Goal: Task Accomplishment & Management: Use online tool/utility

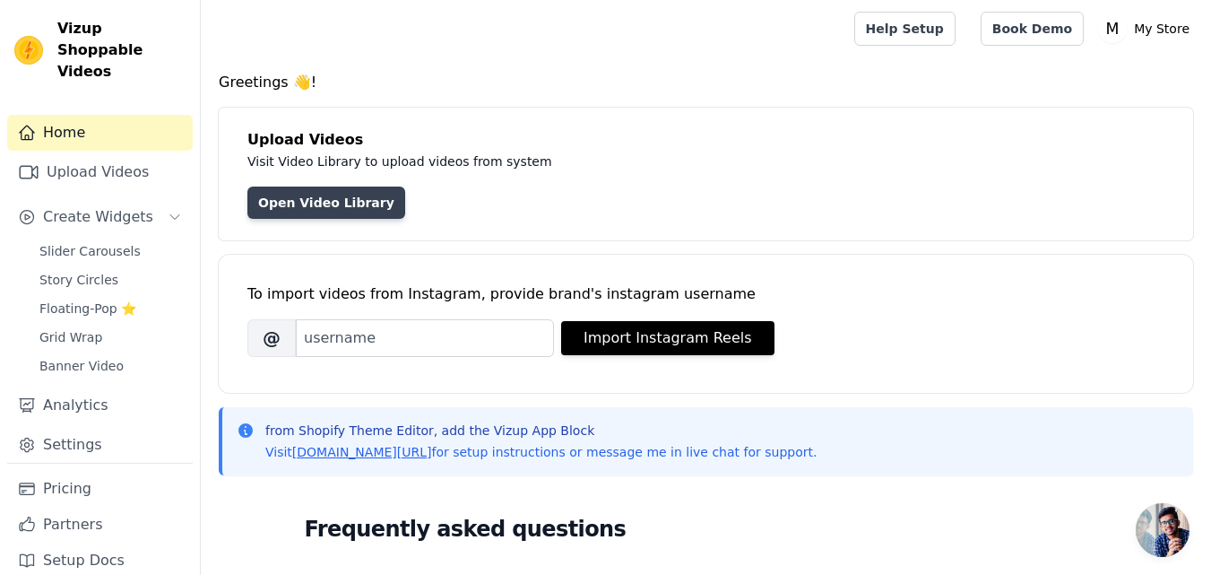
click at [362, 201] on link "Open Video Library" at bounding box center [326, 202] width 158 height 32
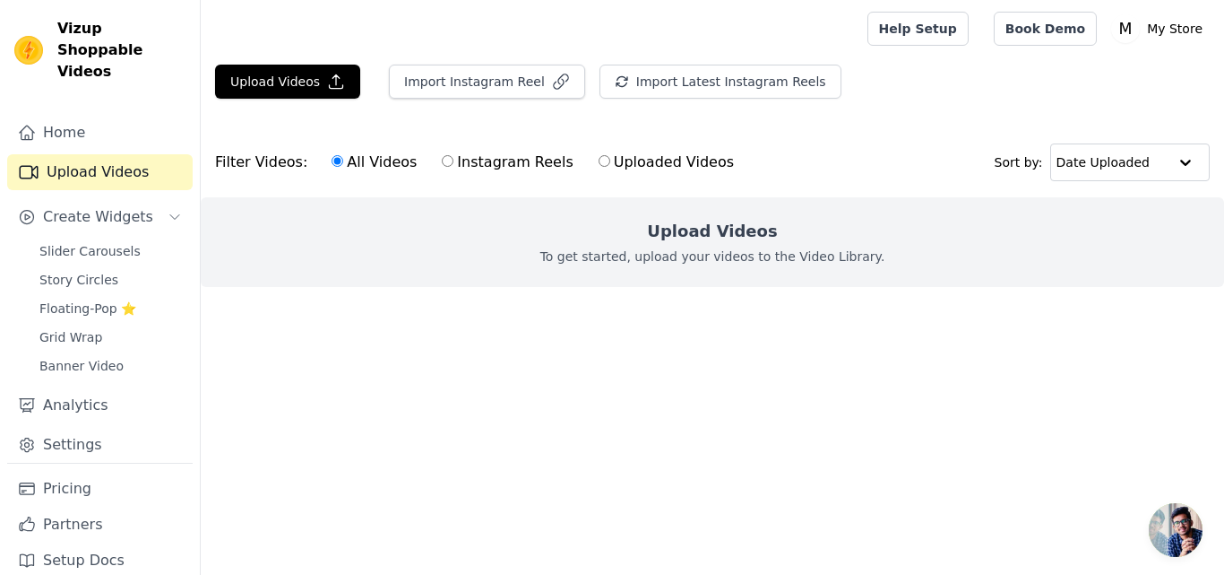
click at [703, 231] on h2 "Upload Videos" at bounding box center [712, 231] width 130 height 25
click at [443, 270] on div "Upload Videos To get started, upload your videos to the Video Library." at bounding box center [713, 242] width 1024 height 90
click at [424, 96] on button "Import Instagram Reel" at bounding box center [487, 82] width 196 height 34
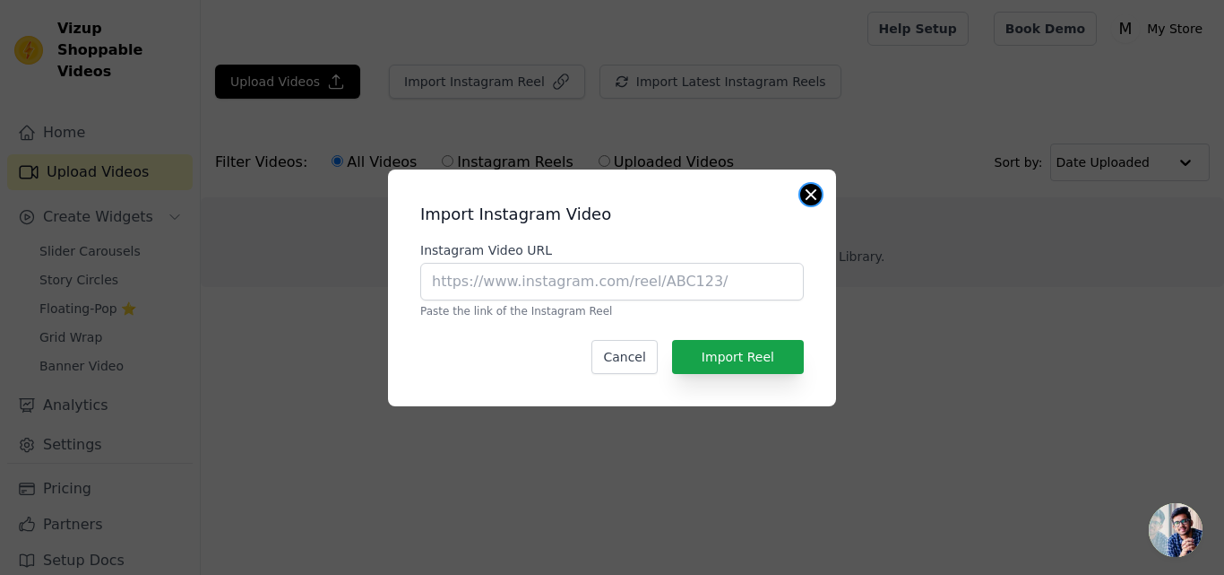
click at [819, 195] on button "Close modal" at bounding box center [811, 195] width 22 height 22
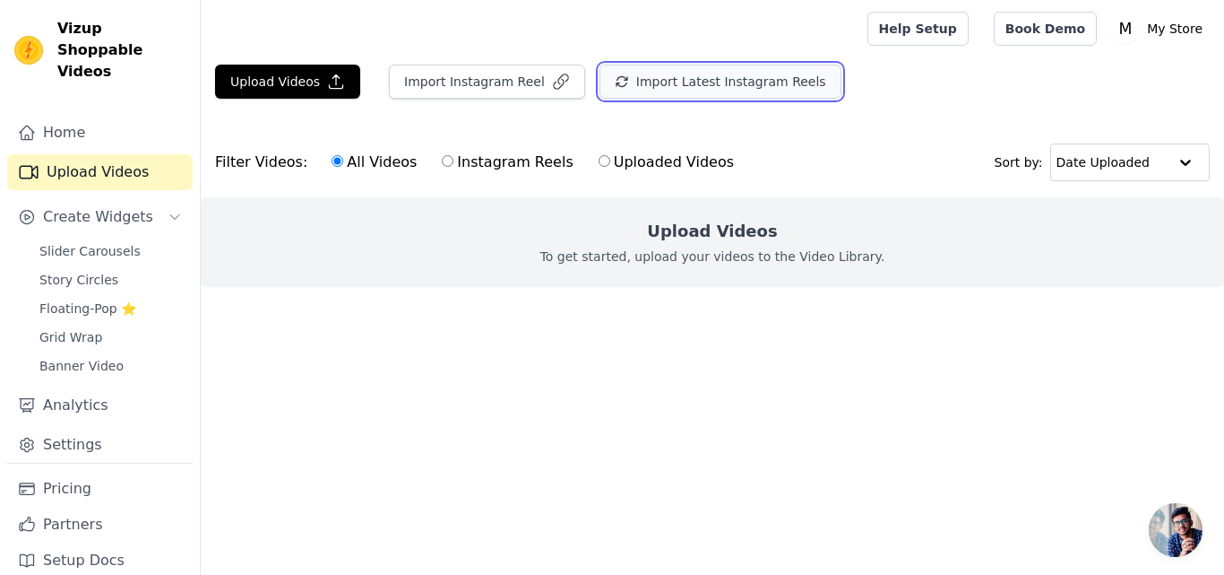
click at [701, 83] on button "Import Latest Instagram Reels" at bounding box center [721, 82] width 242 height 34
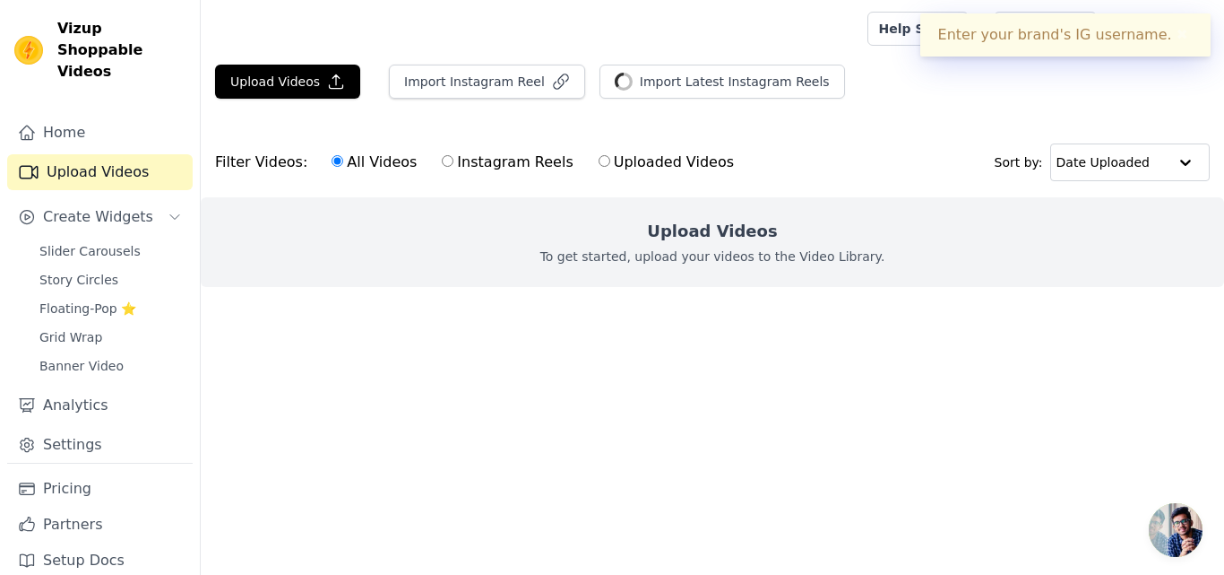
click at [442, 159] on input "Instagram Reels" at bounding box center [448, 161] width 12 height 12
radio input "true"
click at [1178, 32] on button "✖" at bounding box center [1182, 35] width 21 height 22
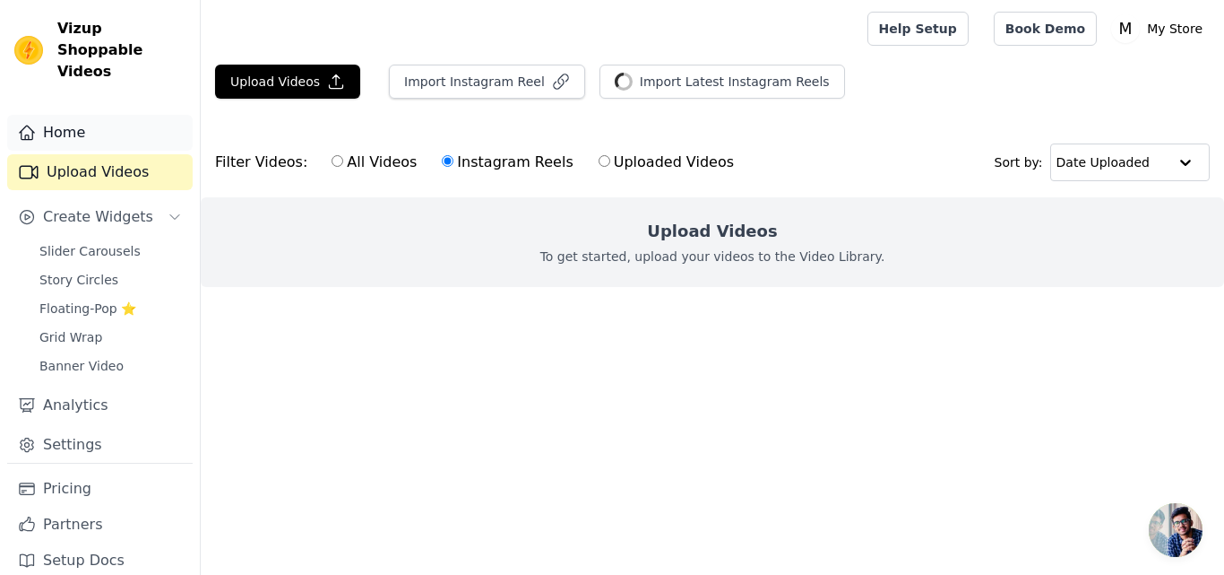
click at [109, 115] on link "Home" at bounding box center [100, 133] width 186 height 36
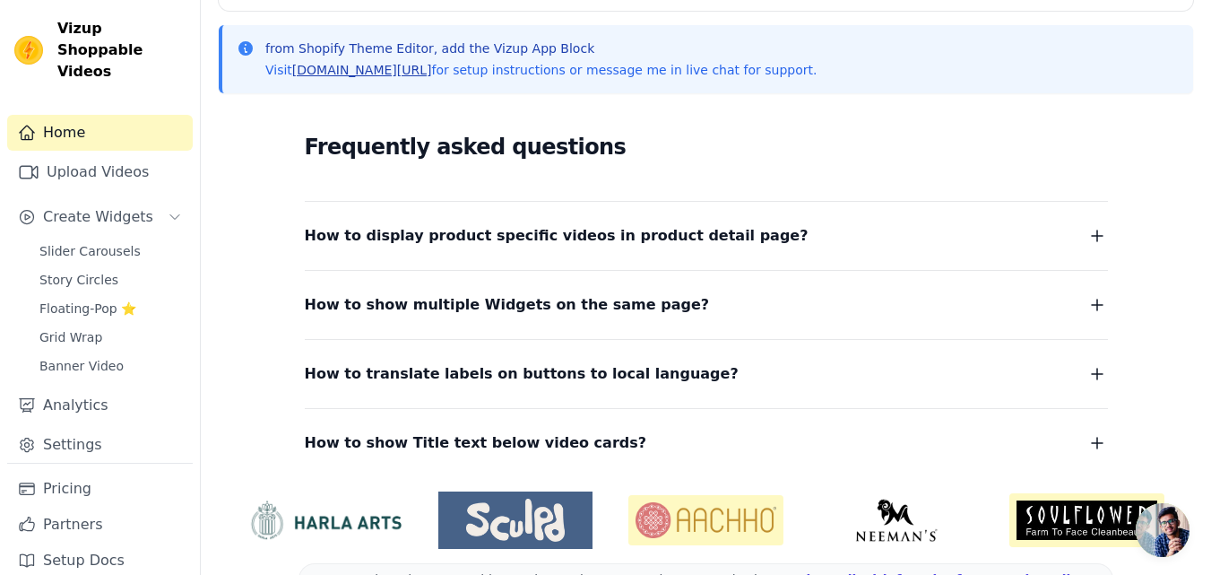
scroll to position [431, 0]
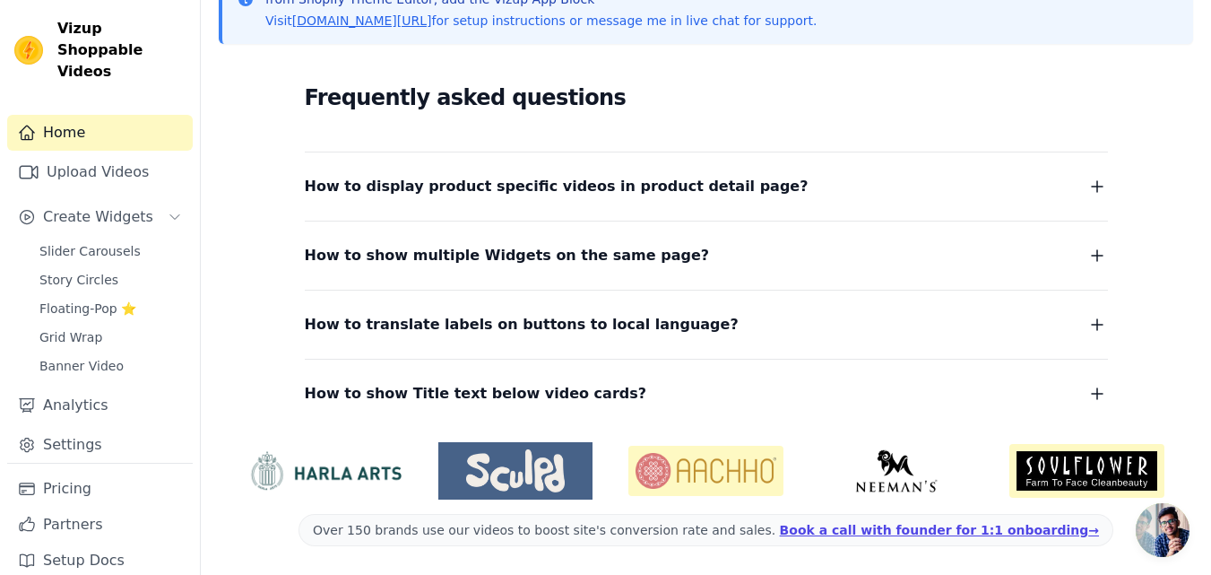
click at [920, 186] on button "How to display product specific videos in product detail page?" at bounding box center [706, 186] width 803 height 25
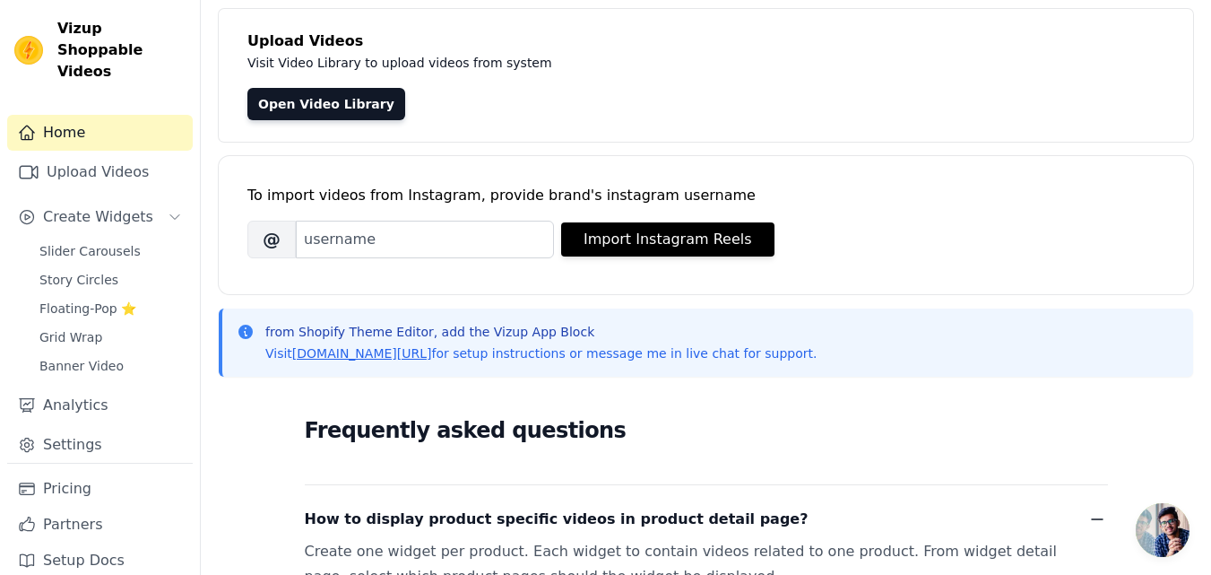
scroll to position [73, 0]
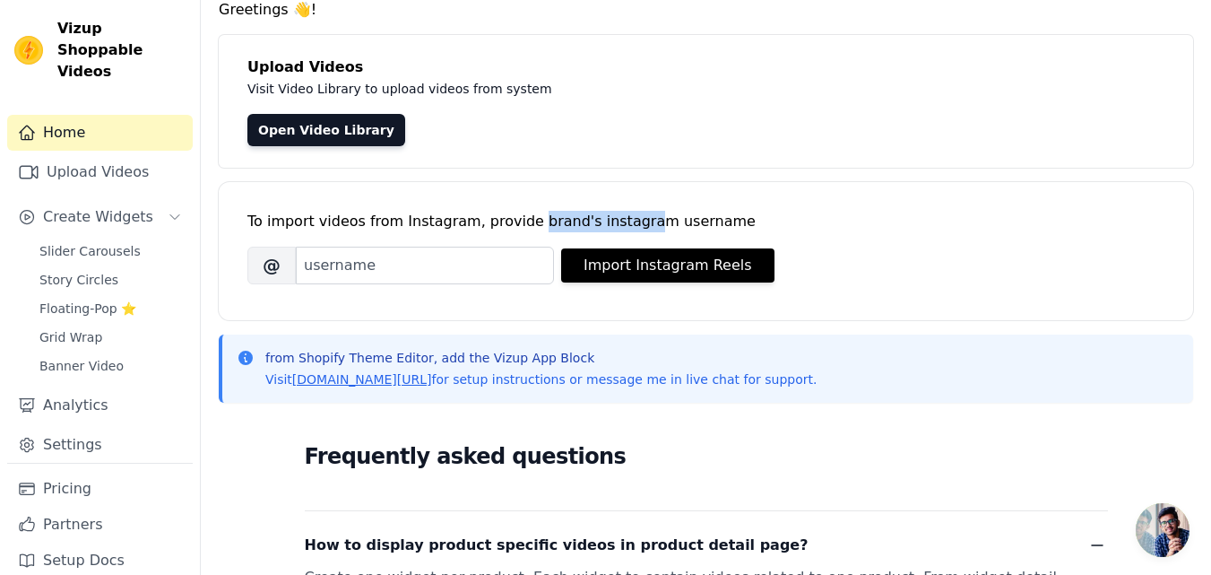
drag, startPoint x: 518, startPoint y: 229, endPoint x: 616, endPoint y: 221, distance: 98.0
click at [616, 221] on div "To import videos from Instagram, provide brand's instagram username" at bounding box center [705, 222] width 917 height 22
click at [615, 221] on div "To import videos from Instagram, provide brand's instagram username" at bounding box center [705, 222] width 917 height 22
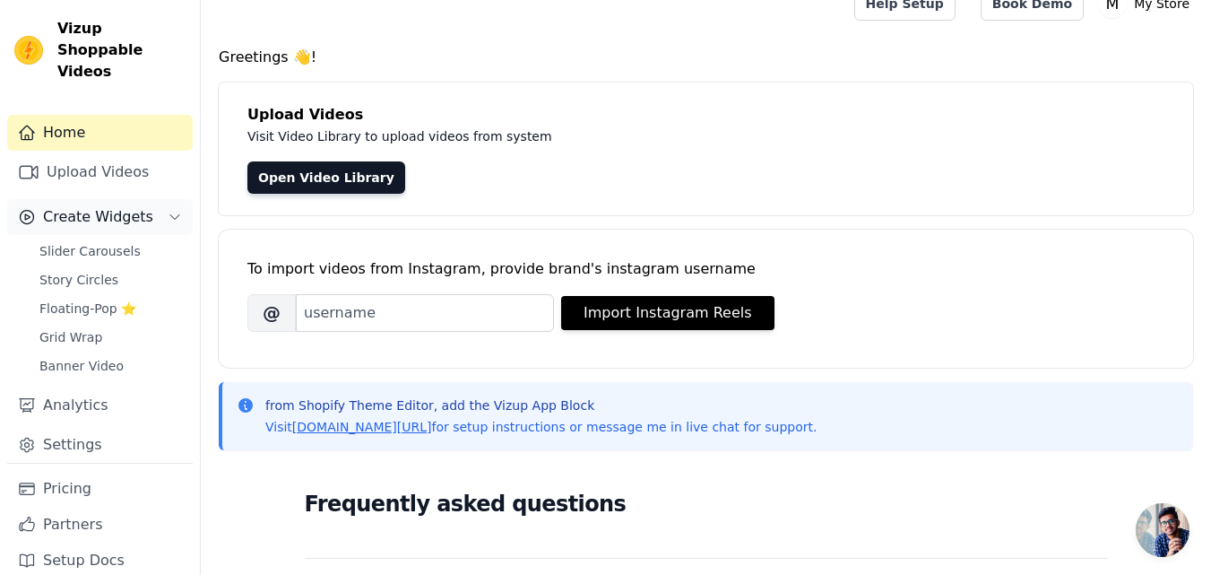
scroll to position [0, 0]
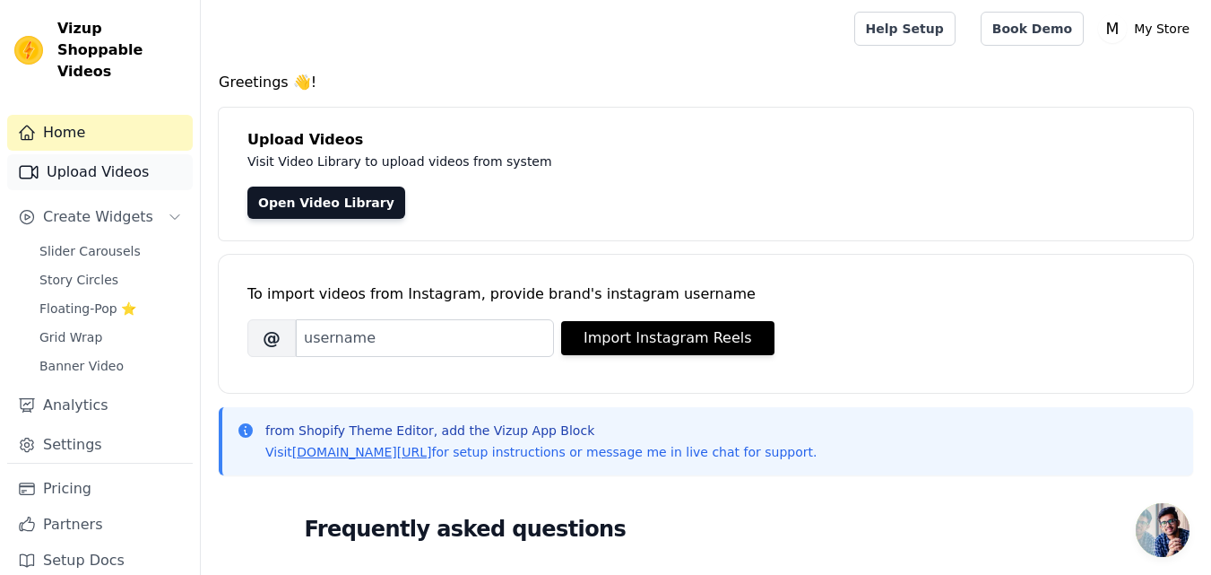
click at [120, 155] on link "Upload Videos" at bounding box center [100, 172] width 186 height 36
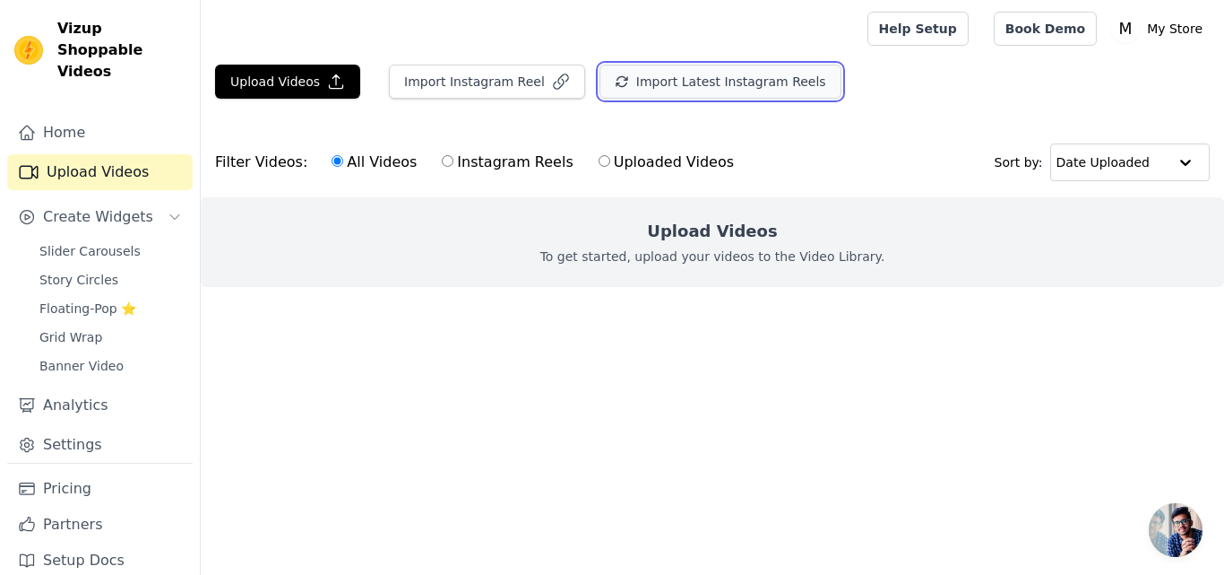
click at [696, 86] on button "Import Latest Instagram Reels" at bounding box center [721, 82] width 242 height 34
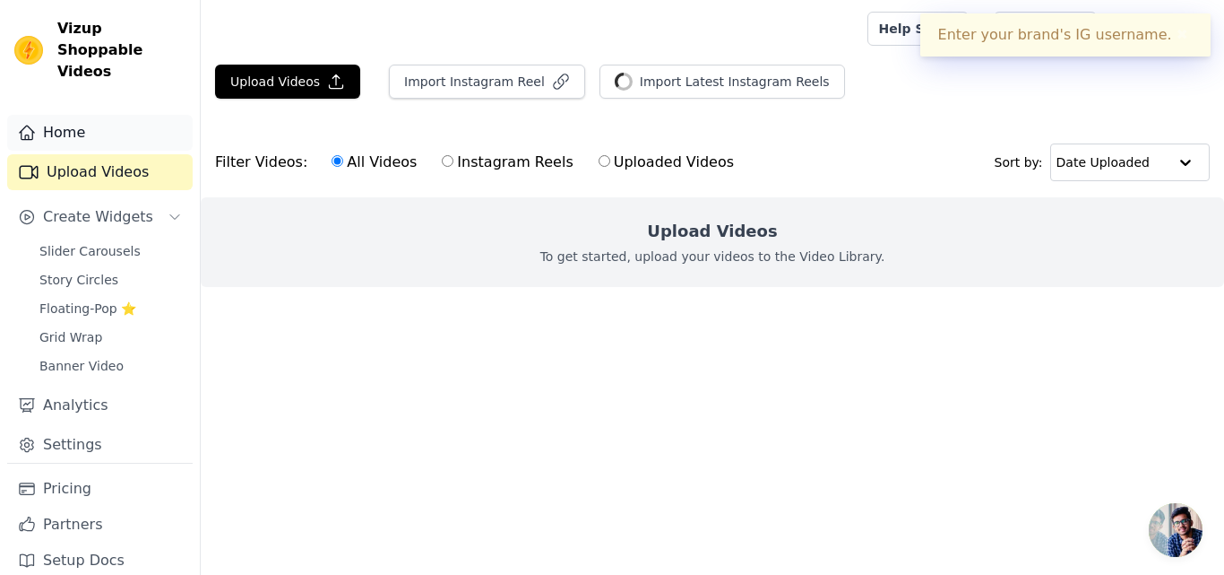
click at [125, 115] on link "Home" at bounding box center [100, 133] width 186 height 36
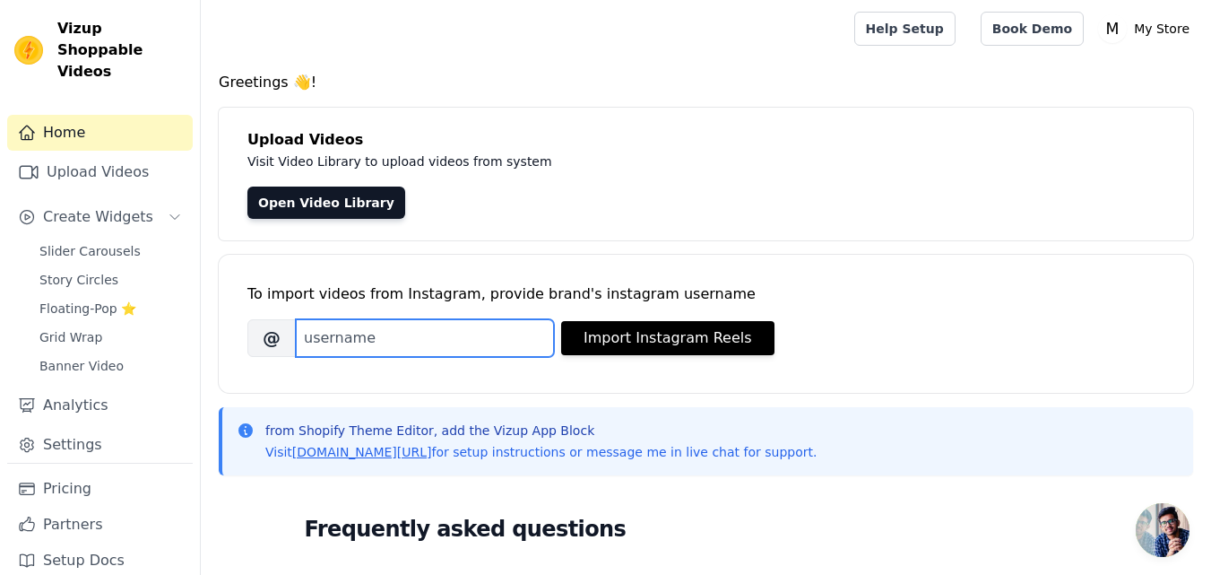
click at [403, 335] on input "Brand's Instagram Username" at bounding box center [425, 338] width 258 height 38
type input "A"
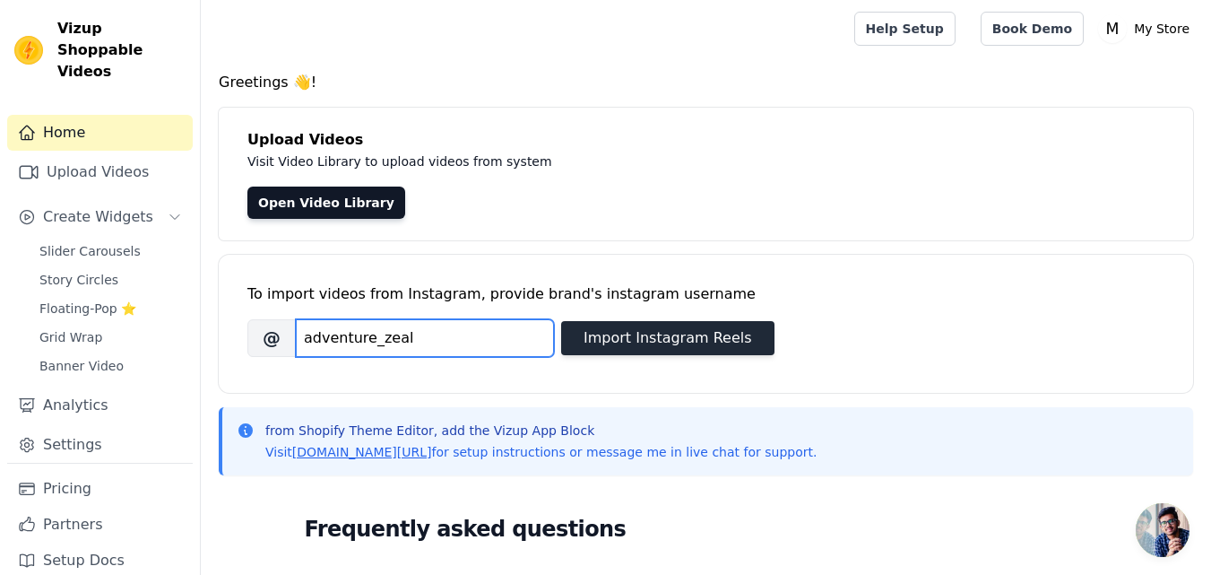
type input "adventure_zeal"
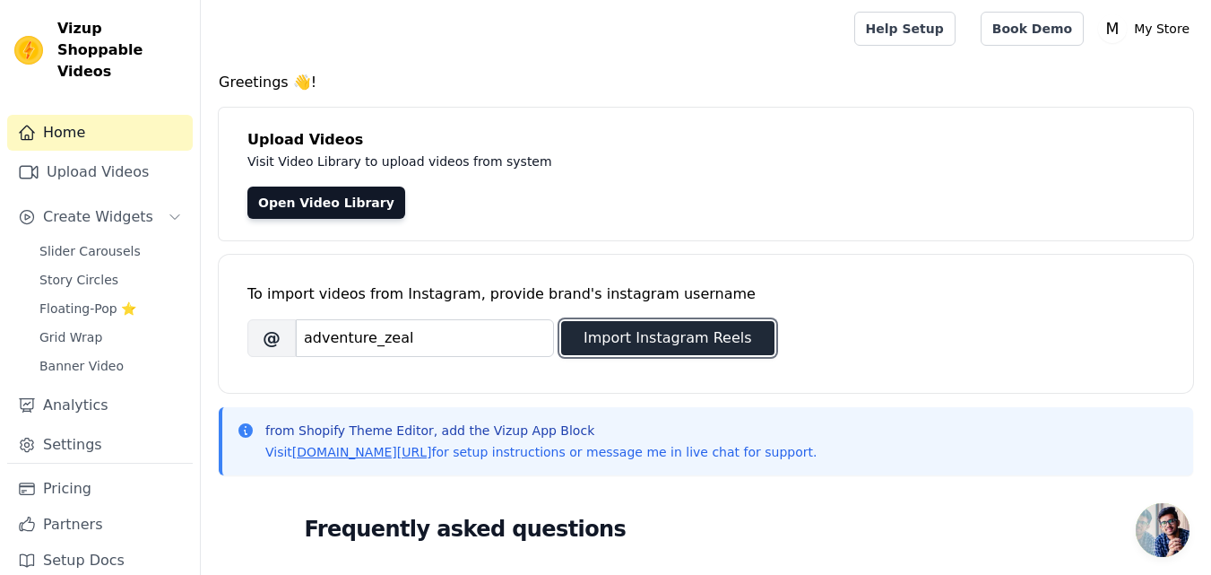
click at [664, 345] on button "Import Instagram Reels" at bounding box center [667, 338] width 213 height 34
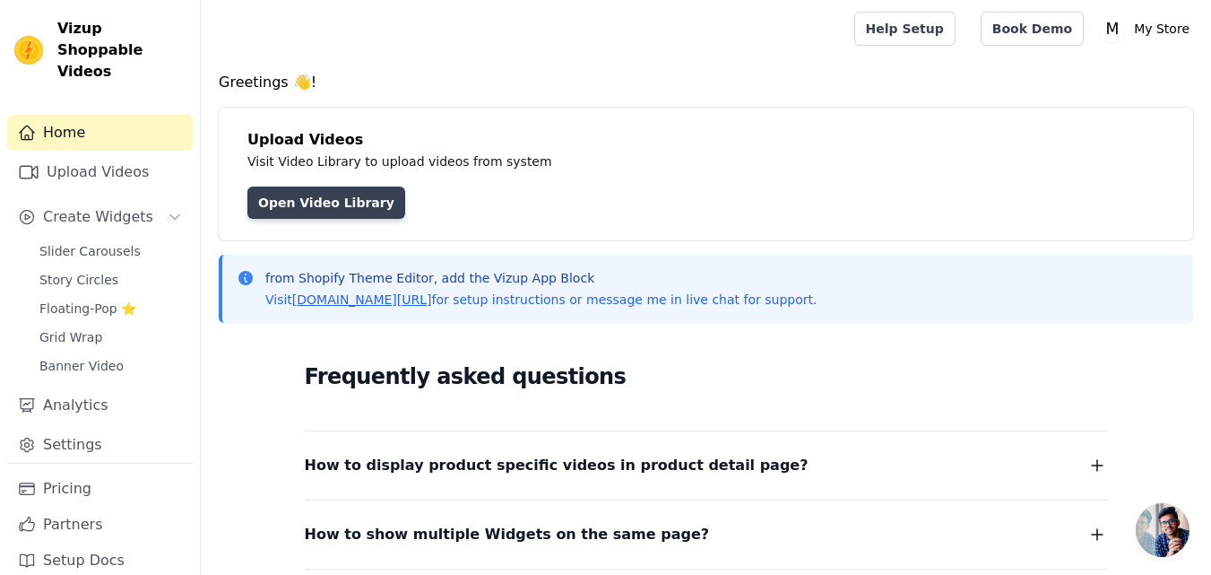
click at [299, 196] on link "Open Video Library" at bounding box center [326, 202] width 158 height 32
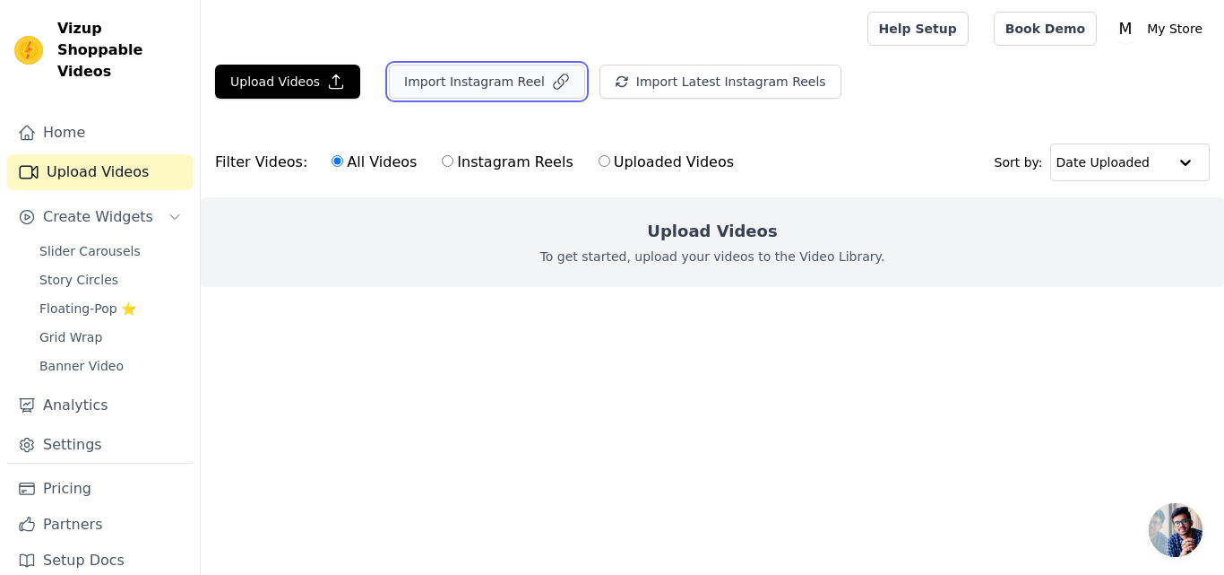
click at [450, 83] on button "Import Instagram Reel" at bounding box center [487, 82] width 196 height 34
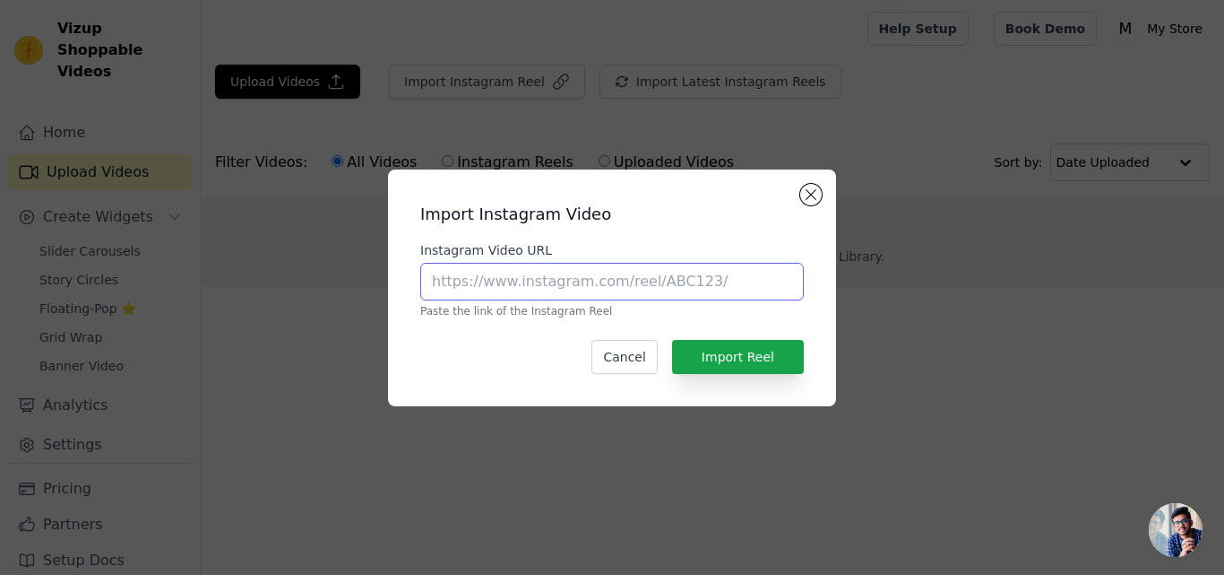
click at [717, 272] on input "Instagram Video URL" at bounding box center [612, 282] width 384 height 38
click at [815, 198] on button "Close modal" at bounding box center [811, 195] width 22 height 22
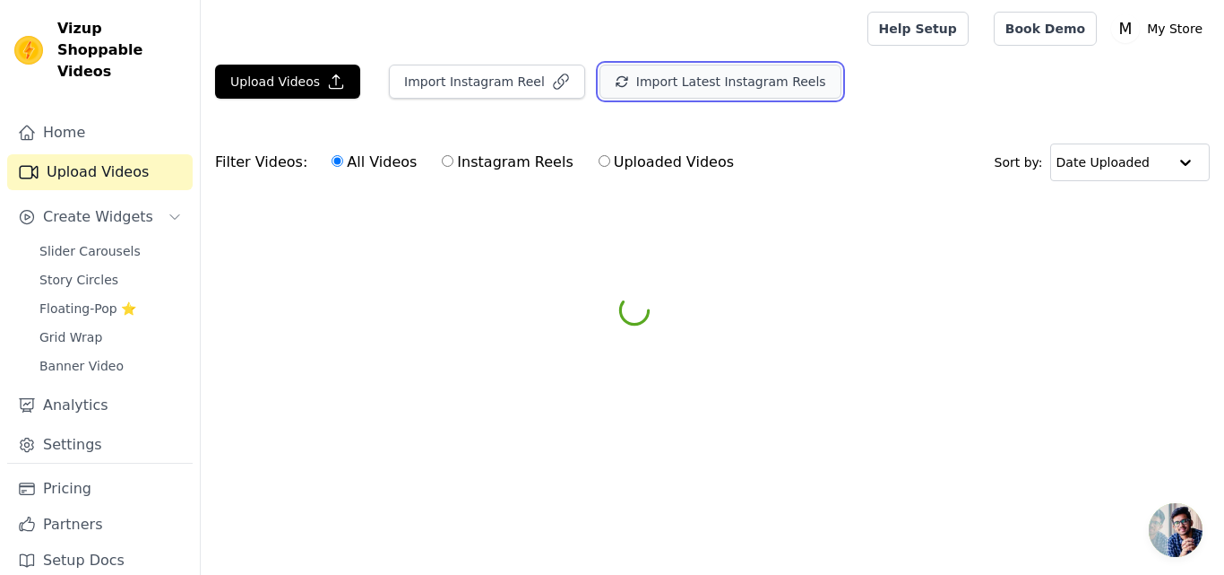
click at [717, 98] on button "Import Latest Instagram Reels" at bounding box center [721, 82] width 242 height 34
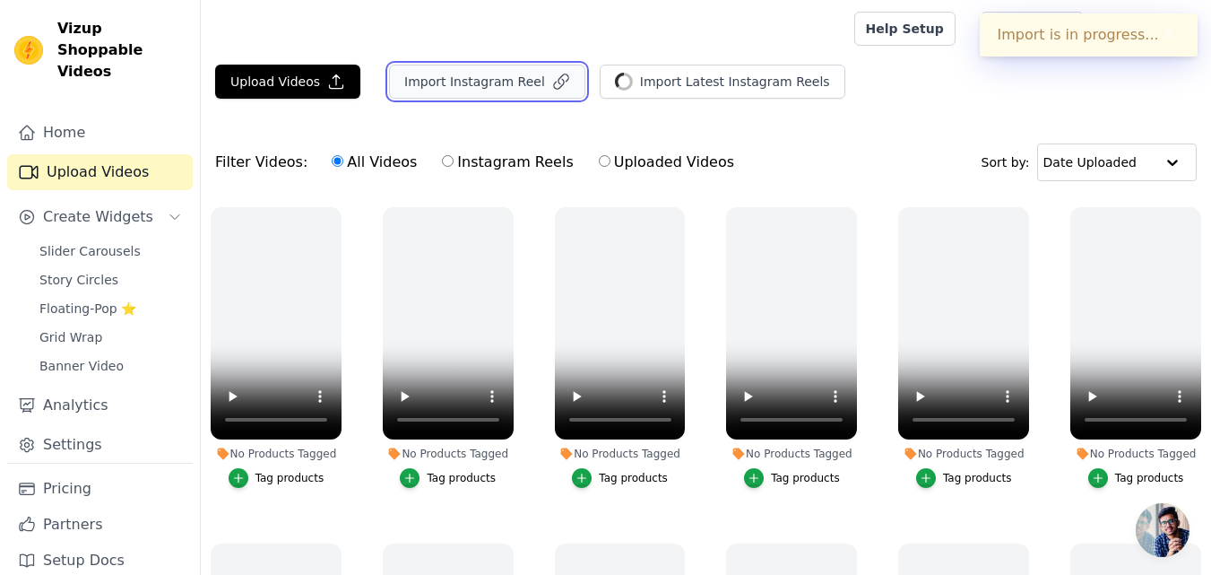
click at [494, 75] on button "Import Instagram Reel" at bounding box center [487, 82] width 196 height 34
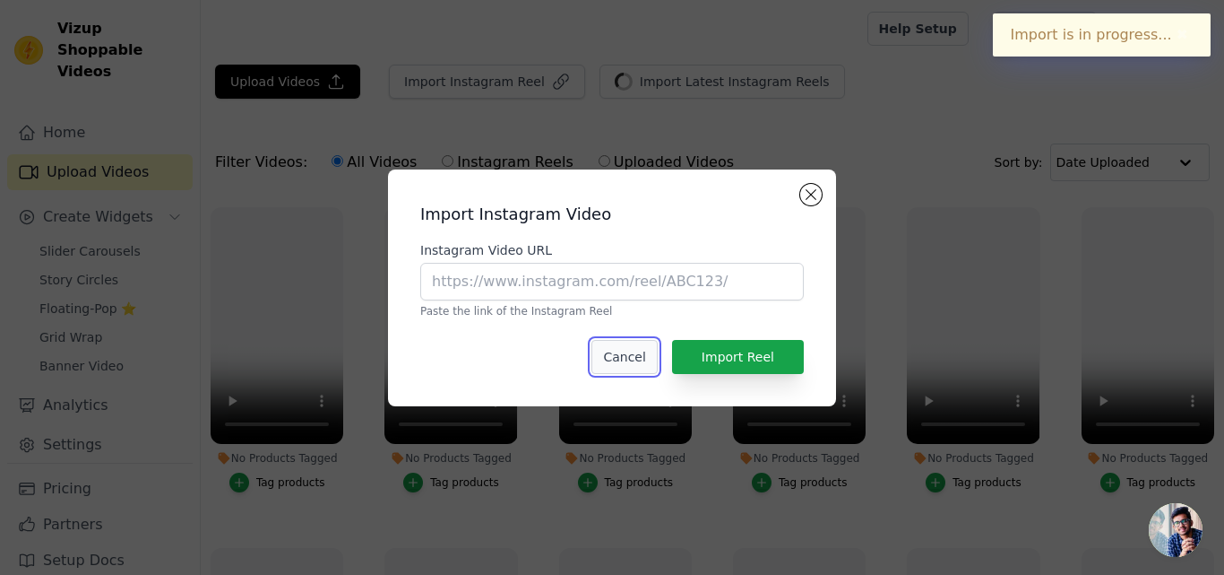
click at [629, 350] on button "Cancel" at bounding box center [624, 357] width 65 height 34
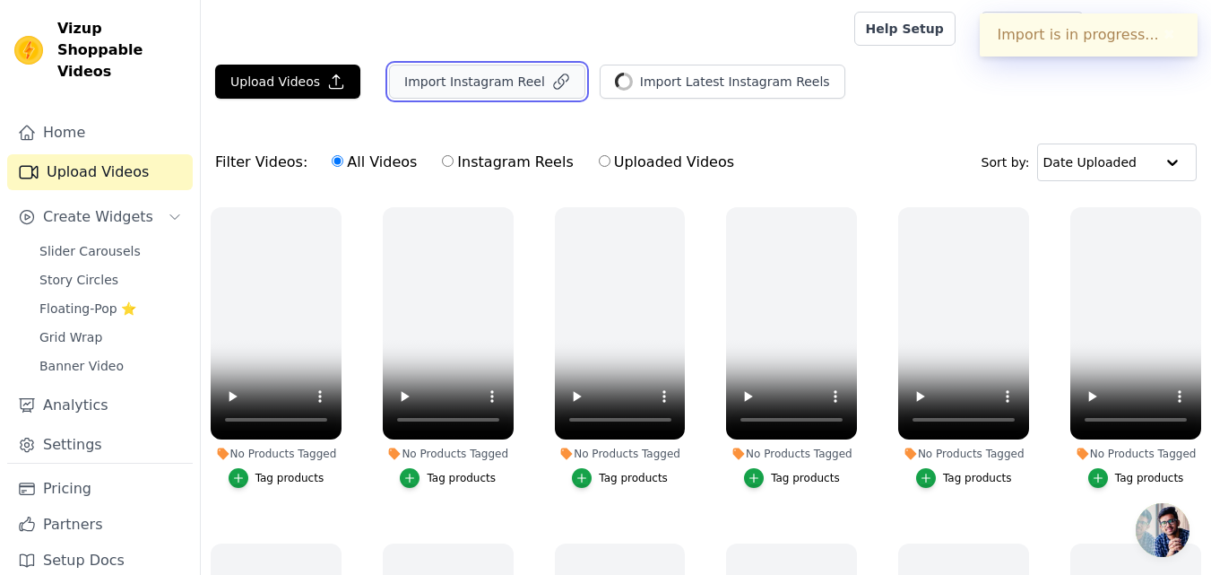
click at [505, 91] on button "Import Instagram Reel" at bounding box center [487, 82] width 196 height 34
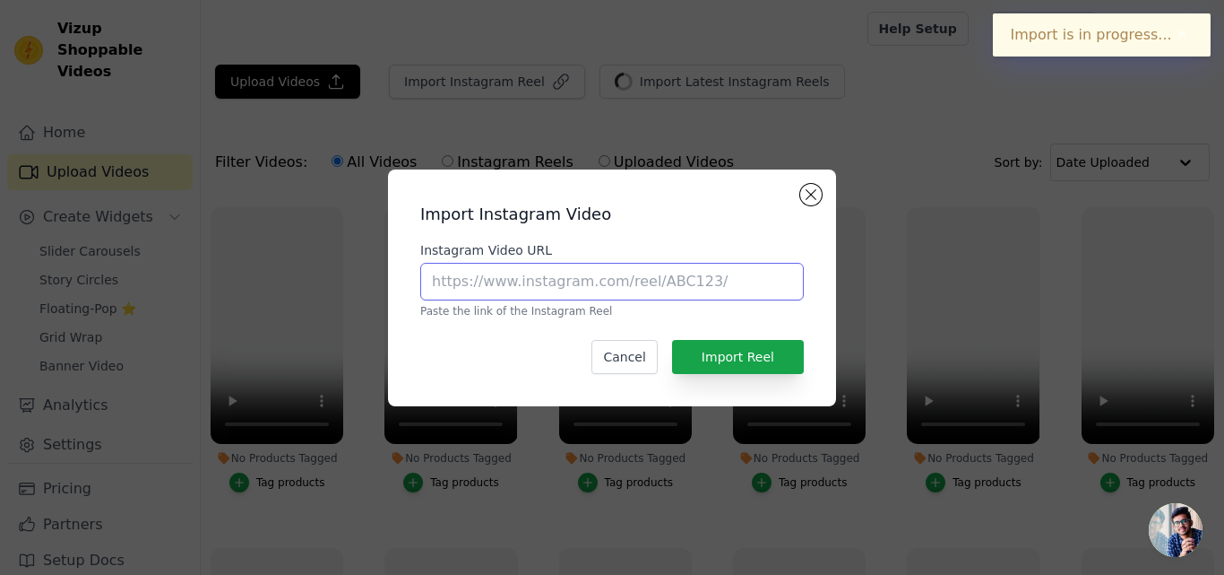
click at [655, 280] on input "Instagram Video URL" at bounding box center [612, 282] width 384 height 38
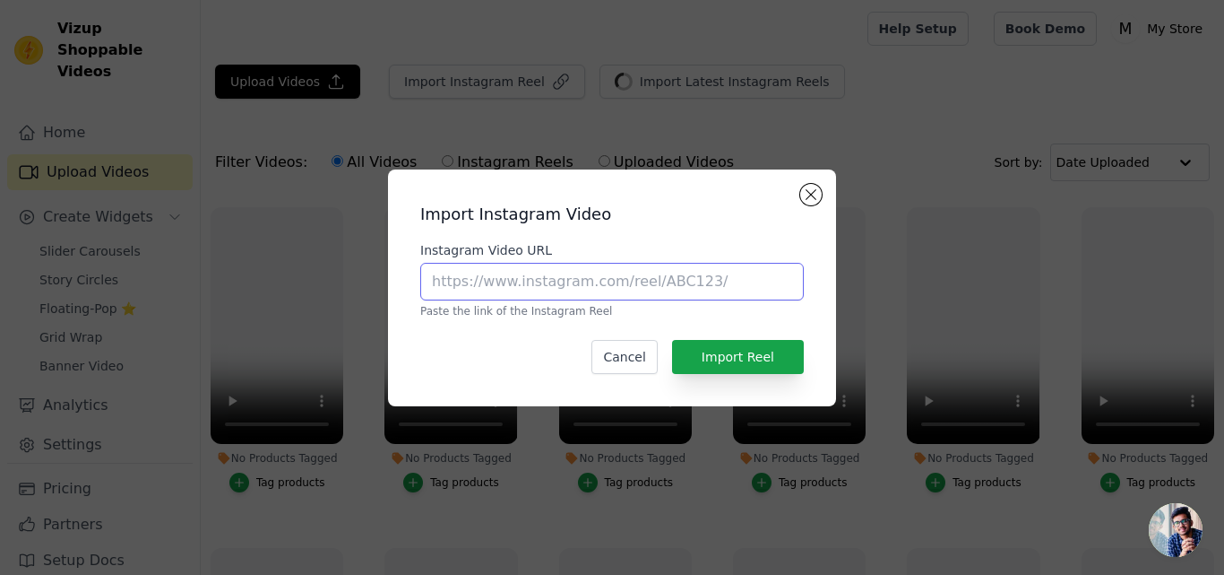
click at [553, 279] on input "Instagram Video URL" at bounding box center [612, 282] width 384 height 38
type input "v"
drag, startPoint x: 514, startPoint y: 262, endPoint x: 489, endPoint y: 265, distance: 24.5
paste input "https://www.instagram.com/reel/DGTA64Is1wX/?igsh=YjEwaTU5NTBvYTlk"
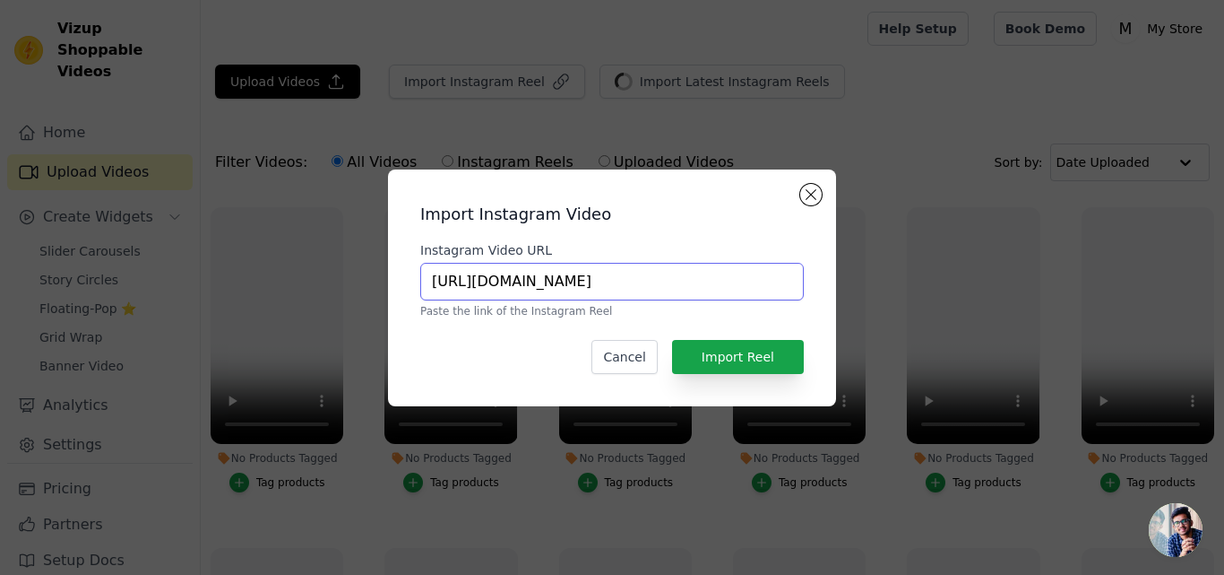
scroll to position [0, 104]
type input "https://www.instagram.com/reel/DGTA64Is1wX/?igsh=YjEwaTU5NTBvYTlk"
click at [764, 357] on button "Import Reel" at bounding box center [738, 357] width 132 height 34
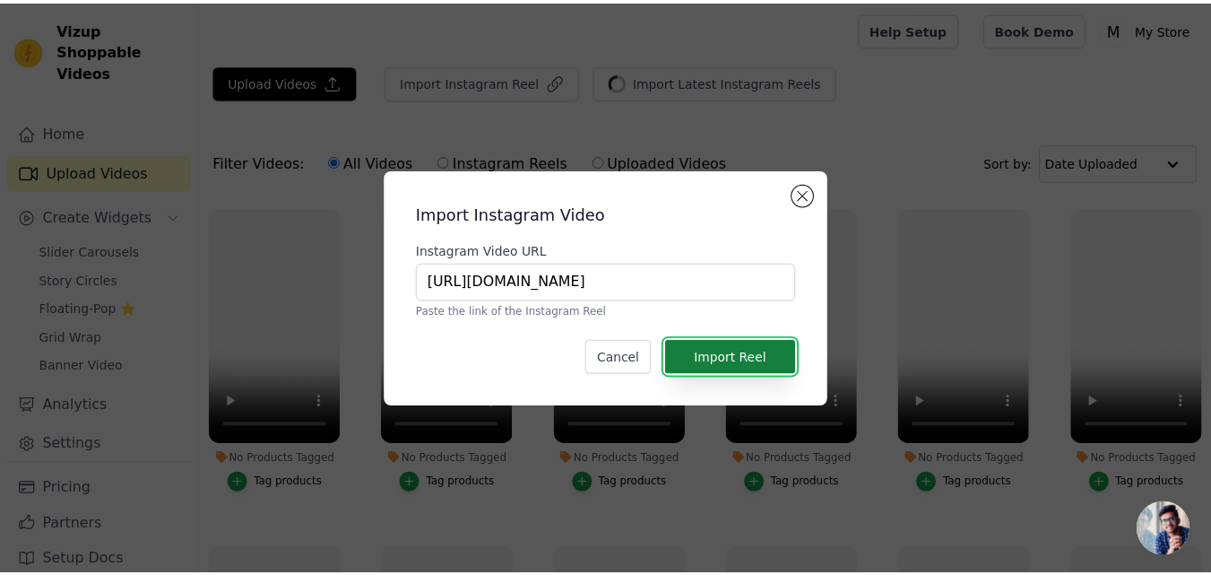
scroll to position [0, 0]
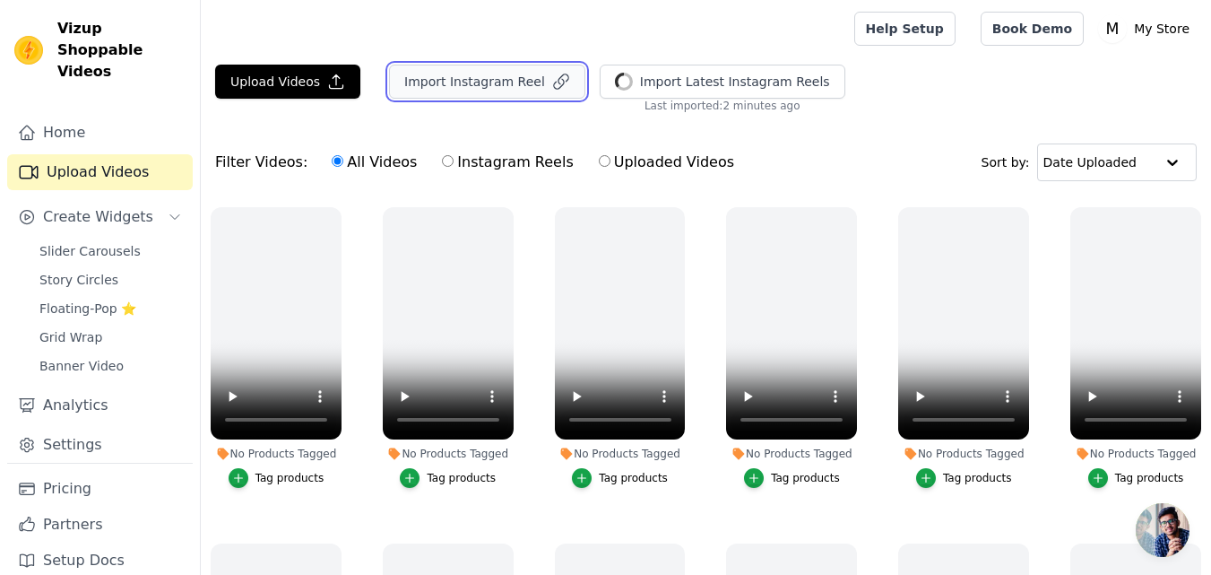
click at [512, 89] on button "Import Instagram Reel" at bounding box center [487, 82] width 196 height 34
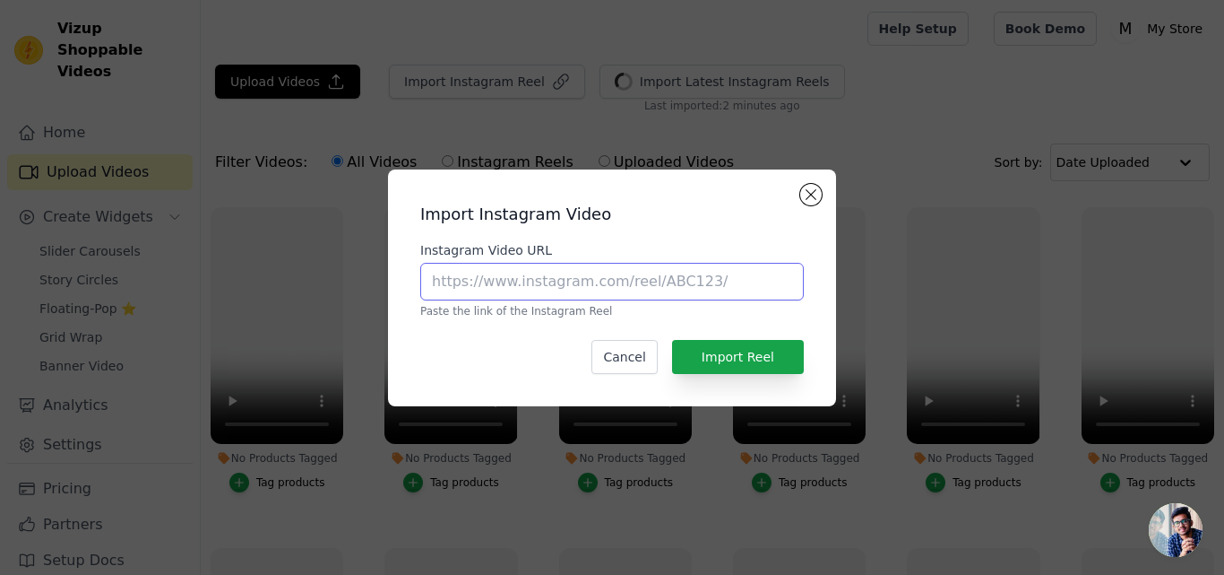
click at [553, 289] on input "Instagram Video URL" at bounding box center [612, 282] width 384 height 38
type input "https://www.instagram.com/reel/DGTA64Is1wX/?igsh=YjEwaTU5NTBvYTlk"
click at [734, 376] on div "Import Instagram Video Instagram Video URL https://www.instagram.com/reel/DGTA6…" at bounding box center [611, 288] width 419 height 208
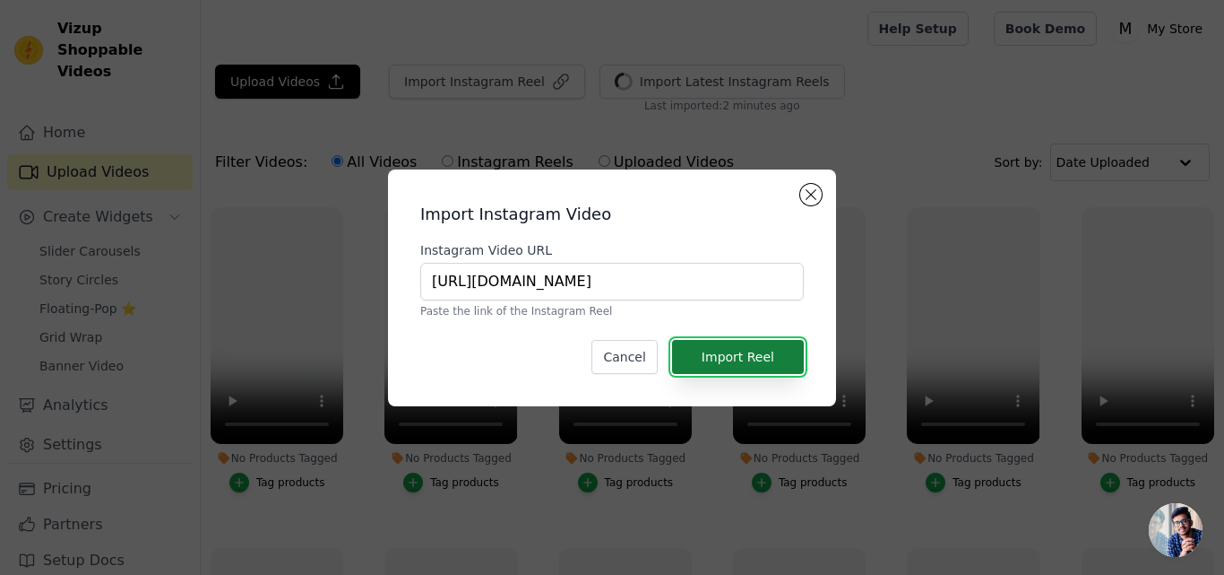
click at [739, 365] on button "Import Reel" at bounding box center [738, 357] width 132 height 34
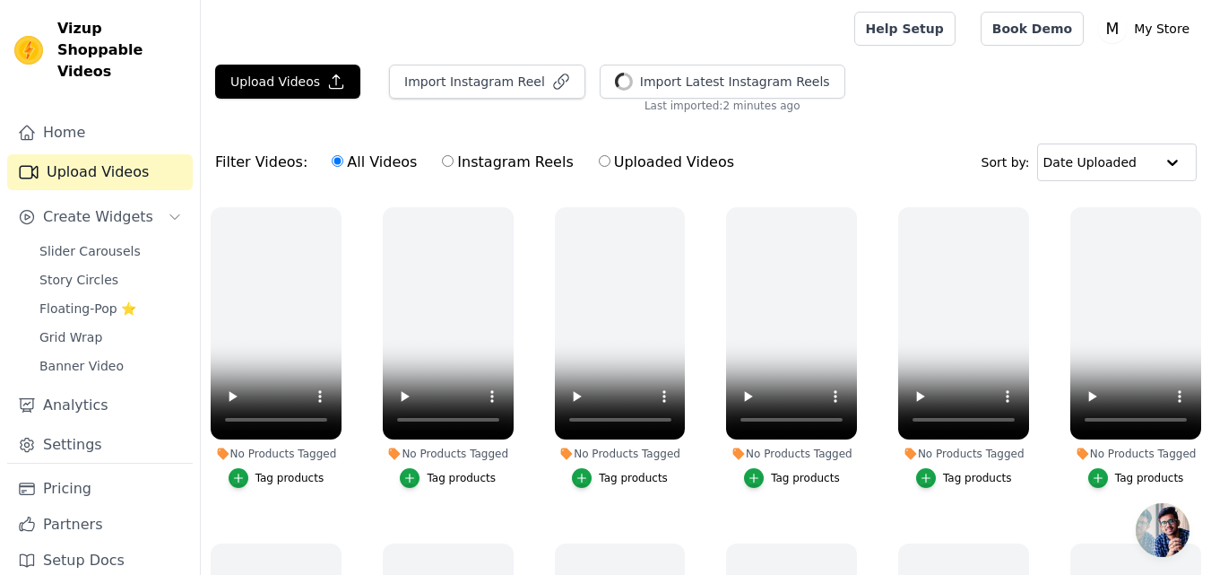
click at [442, 160] on input "Instagram Reels" at bounding box center [448, 161] width 12 height 12
radio input "true"
click at [599, 160] on input "Uploaded Videos" at bounding box center [605, 161] width 12 height 12
radio input "true"
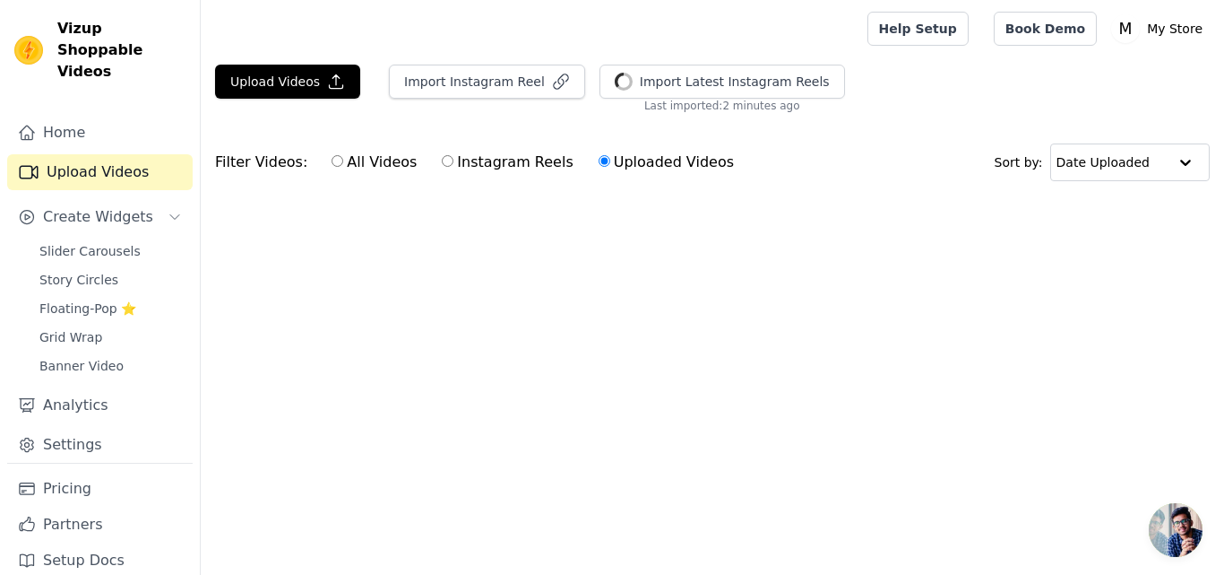
click at [443, 162] on label "Instagram Reels" at bounding box center [507, 162] width 133 height 23
click at [443, 162] on input "Instagram Reels" at bounding box center [448, 161] width 12 height 12
radio input "true"
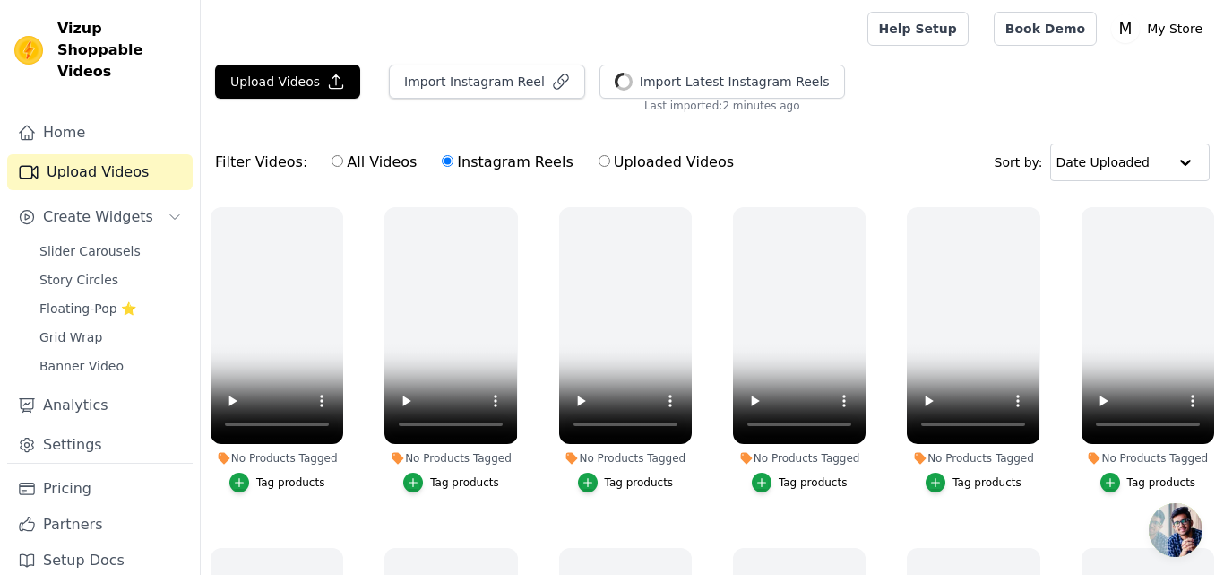
click at [442, 162] on input "Instagram Reels" at bounding box center [448, 161] width 12 height 12
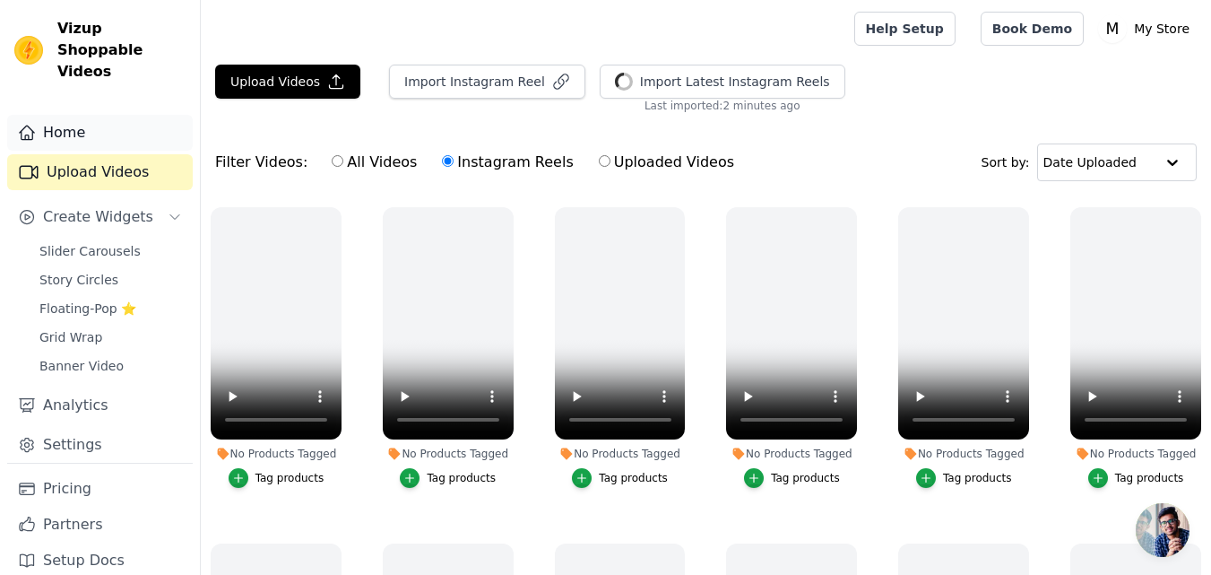
click at [141, 122] on link "Home" at bounding box center [100, 133] width 186 height 36
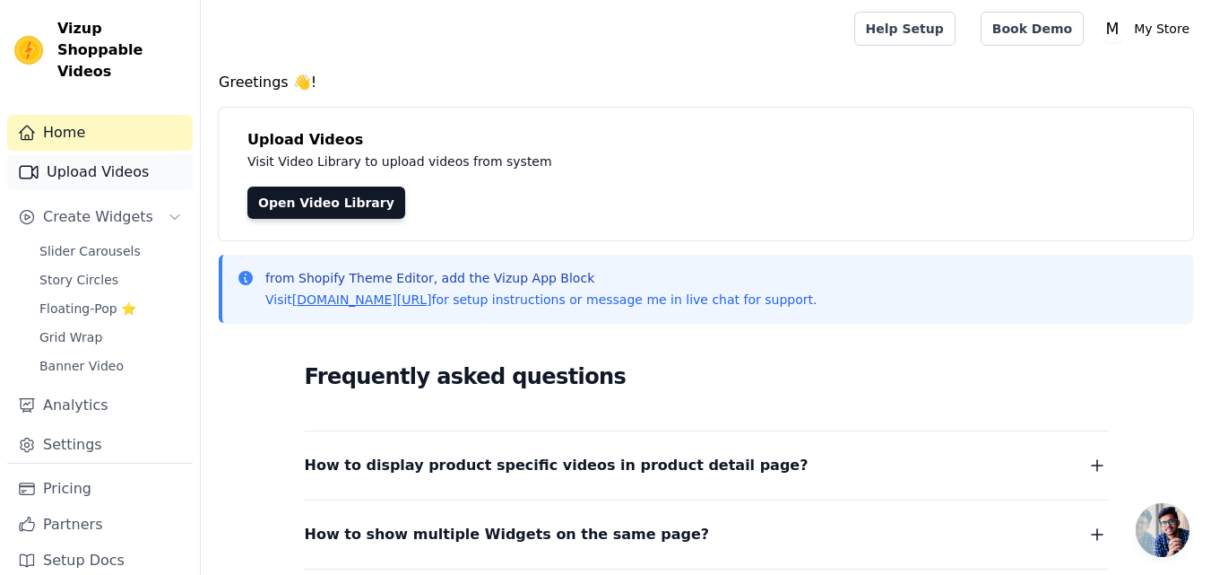
click at [64, 154] on link "Upload Videos" at bounding box center [100, 172] width 186 height 36
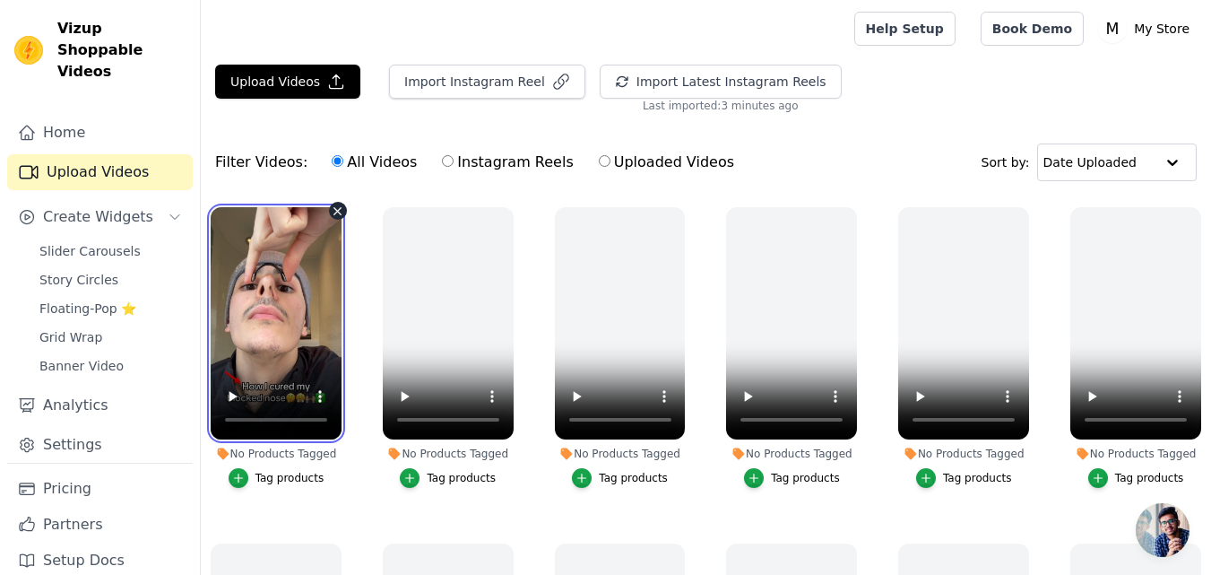
click at [295, 272] on video at bounding box center [276, 323] width 131 height 232
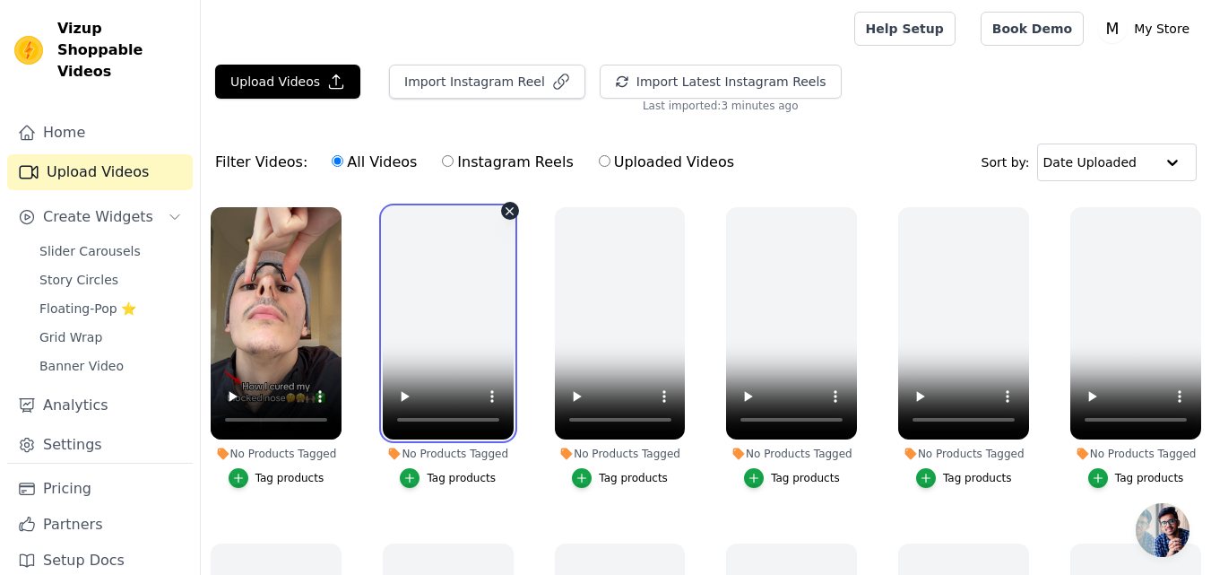
click at [461, 306] on video at bounding box center [448, 323] width 131 height 232
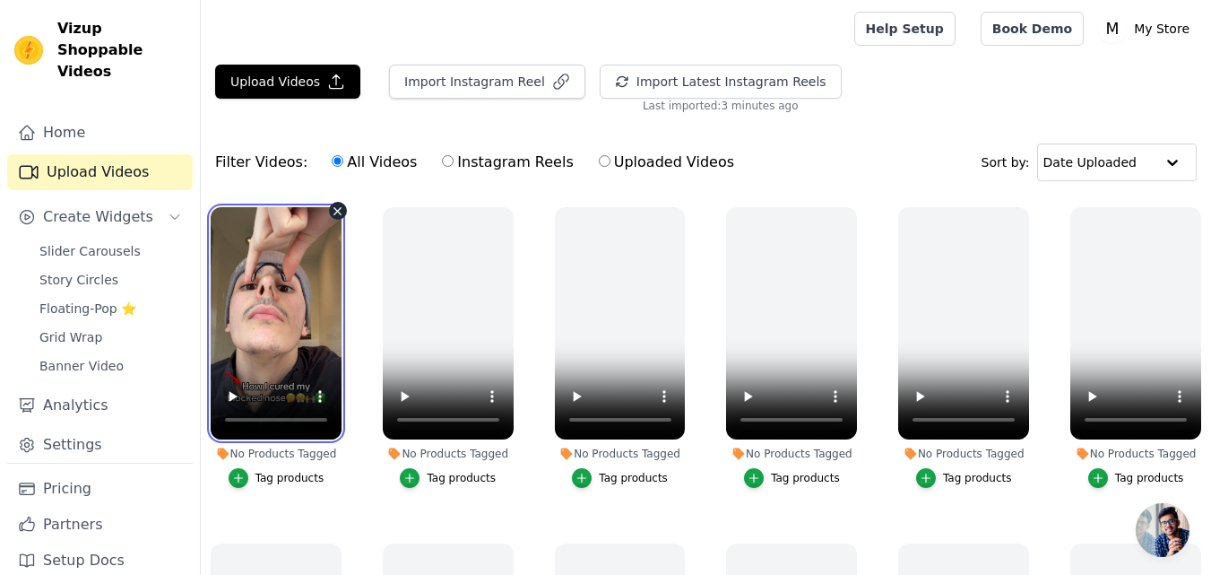
click at [321, 307] on video at bounding box center [276, 323] width 131 height 232
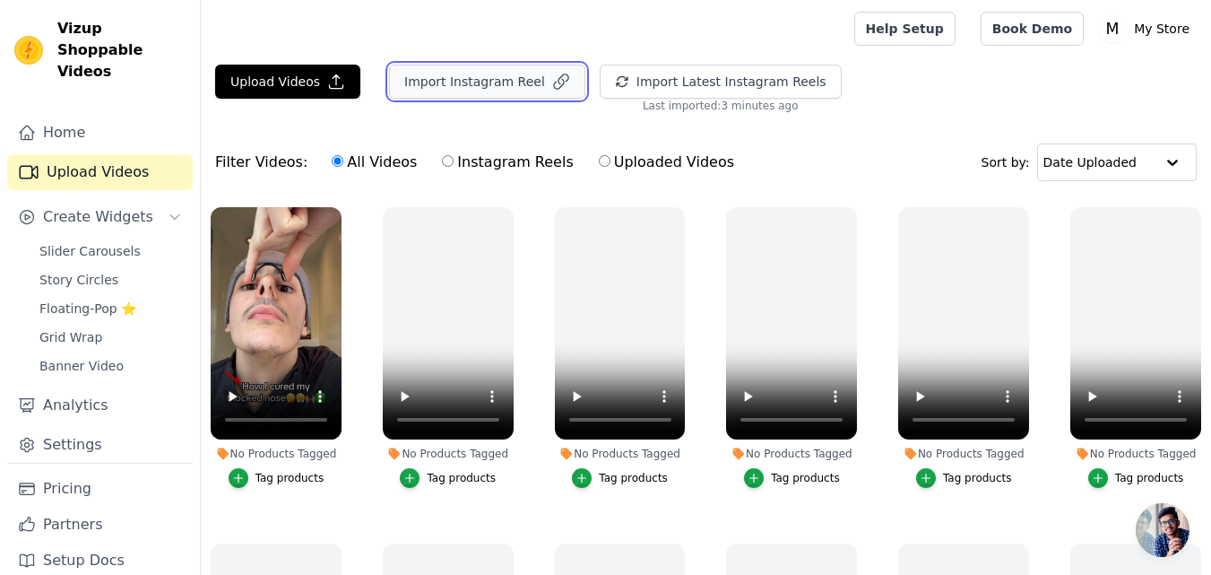
click at [455, 83] on button "Import Instagram Reel" at bounding box center [487, 82] width 196 height 34
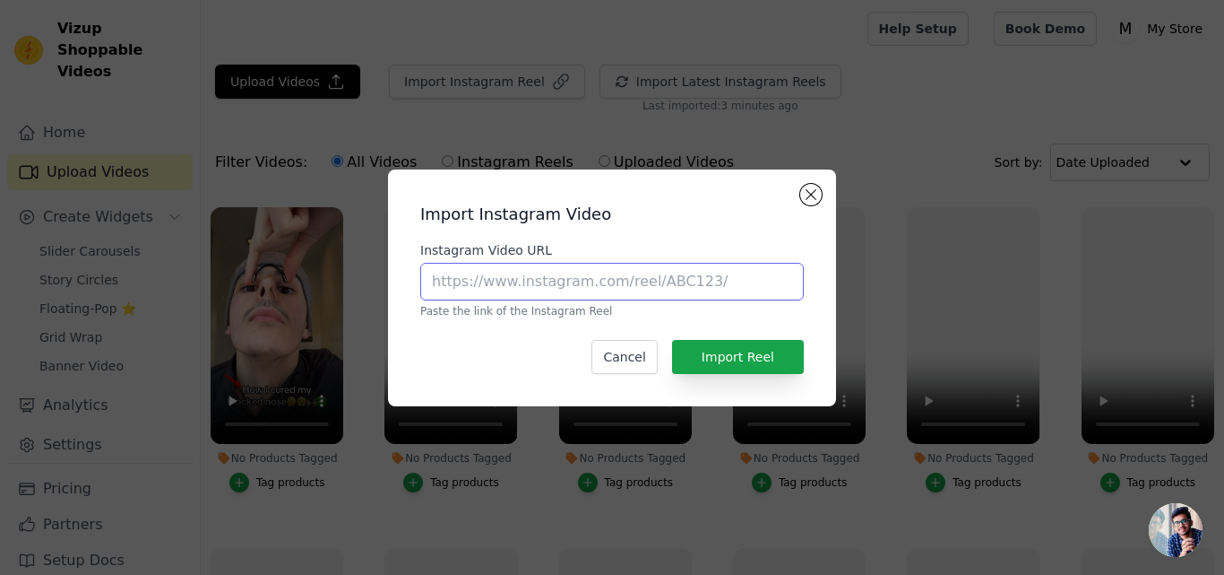
paste input "https://www.instagram.com/reel/DFjzE1jtqTG/?igsh=Z296OWs1MjhoZDVl"
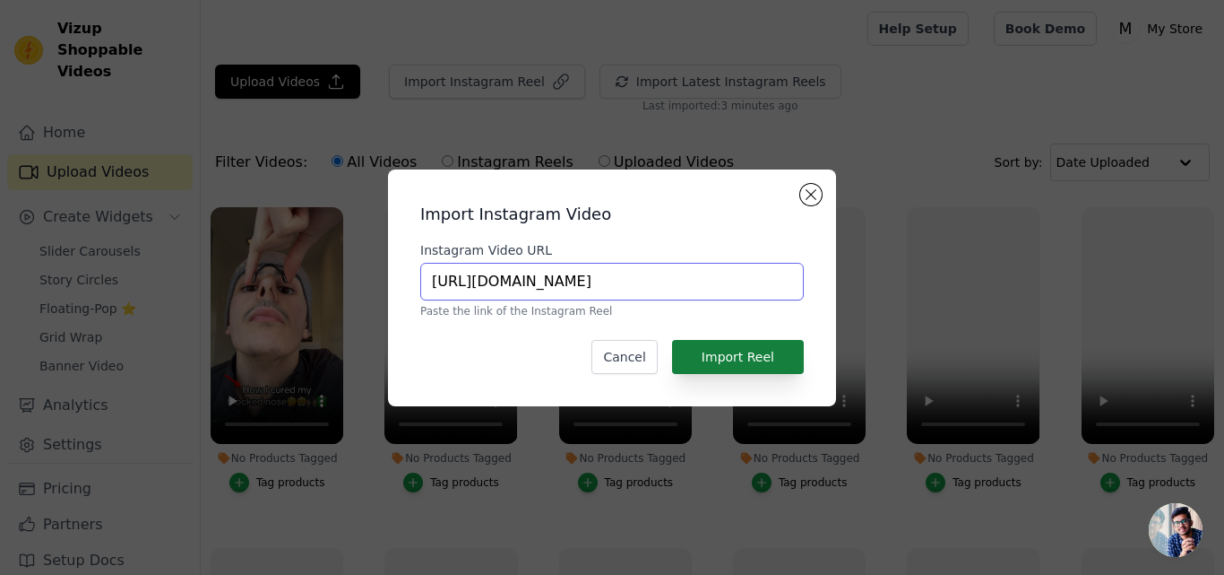
type input "https://www.instagram.com/reel/DFjzE1jtqTG/?igsh=Z296OWs1MjhoZDVl"
click at [759, 346] on button "Import Reel" at bounding box center [738, 357] width 132 height 34
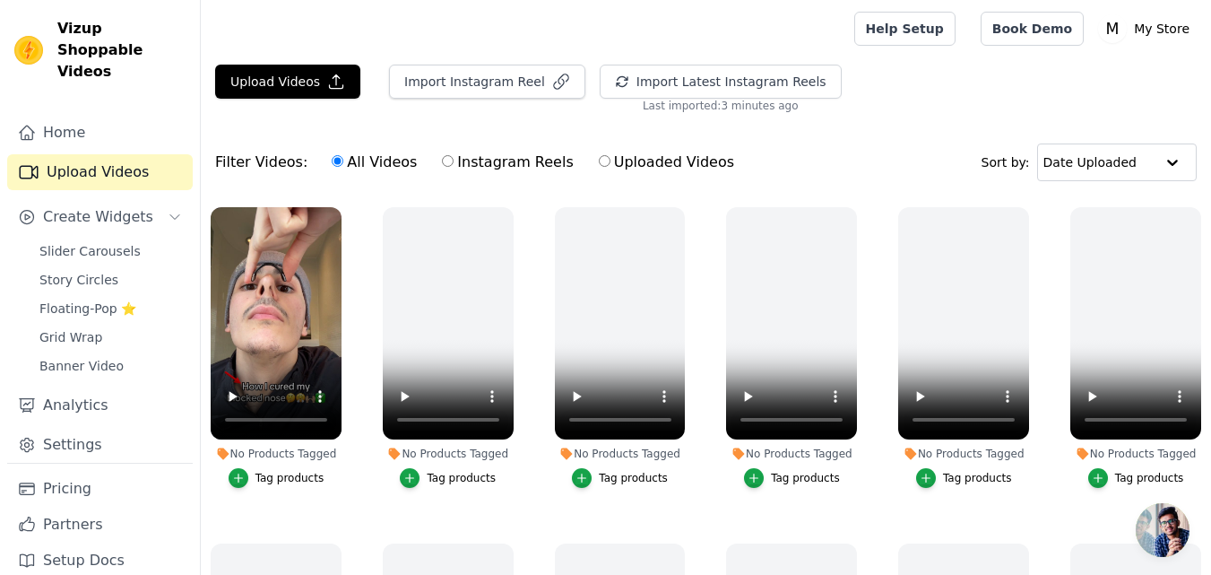
click at [344, 394] on div "No Products Tagged Tag products" at bounding box center [276, 350] width 151 height 307
click at [497, 86] on button "Import Instagram Reel" at bounding box center [487, 82] width 196 height 34
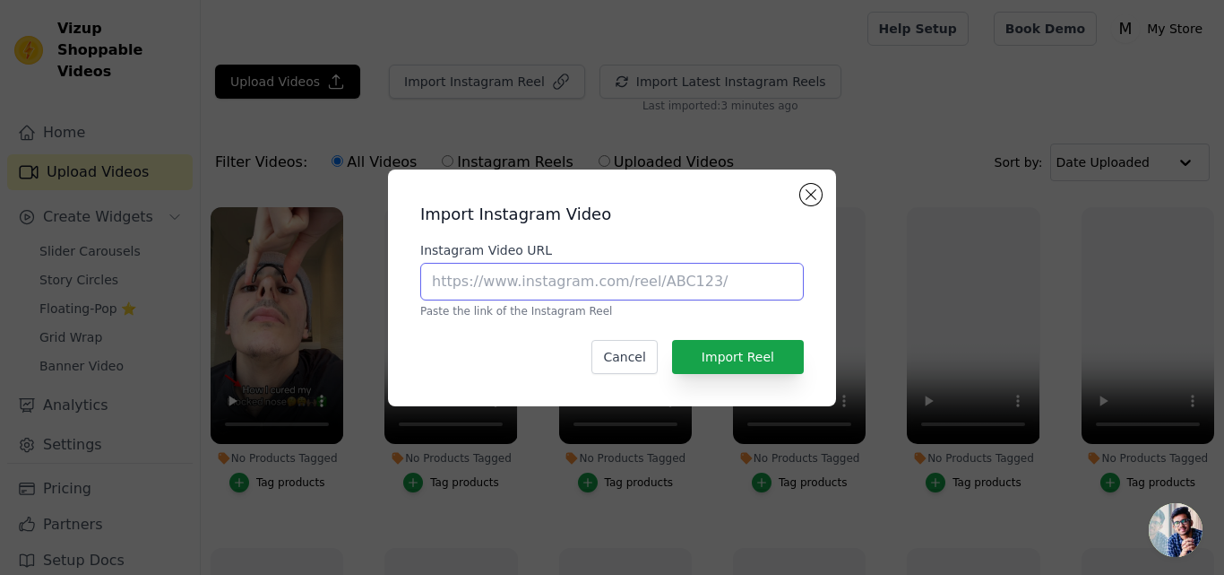
click at [562, 282] on input "Instagram Video URL" at bounding box center [612, 282] width 384 height 38
drag, startPoint x: 562, startPoint y: 282, endPoint x: 521, endPoint y: 281, distance: 41.2
click at [521, 281] on input "Instagram Video URL" at bounding box center [612, 282] width 384 height 38
type input "v"
click at [610, 354] on button "Cancel" at bounding box center [624, 357] width 65 height 34
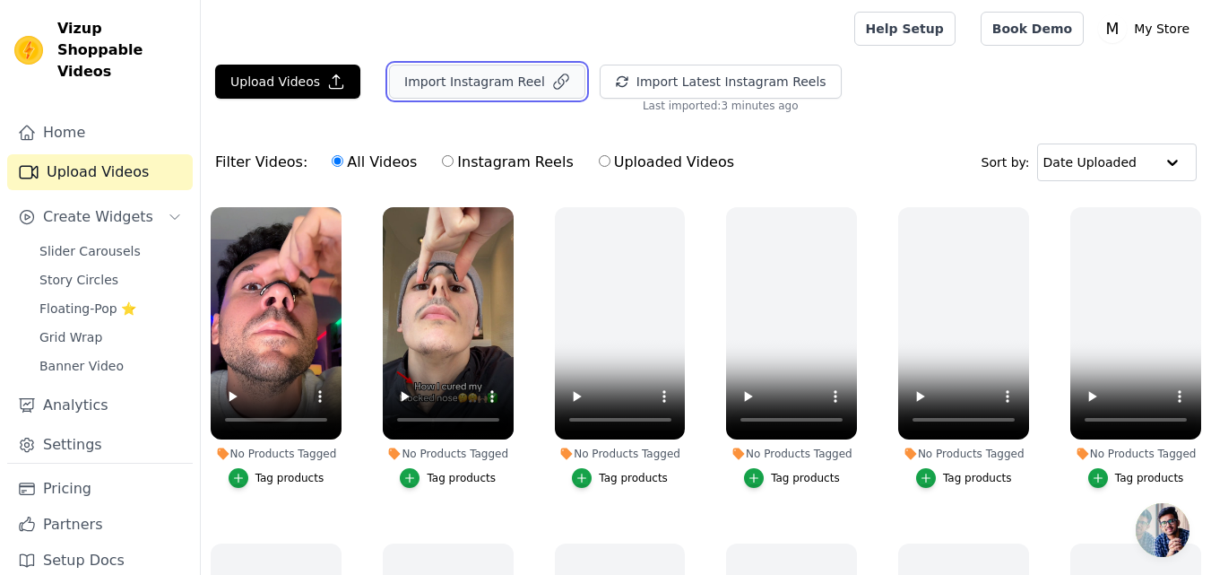
click at [499, 75] on button "Import Instagram Reel" at bounding box center [487, 82] width 196 height 34
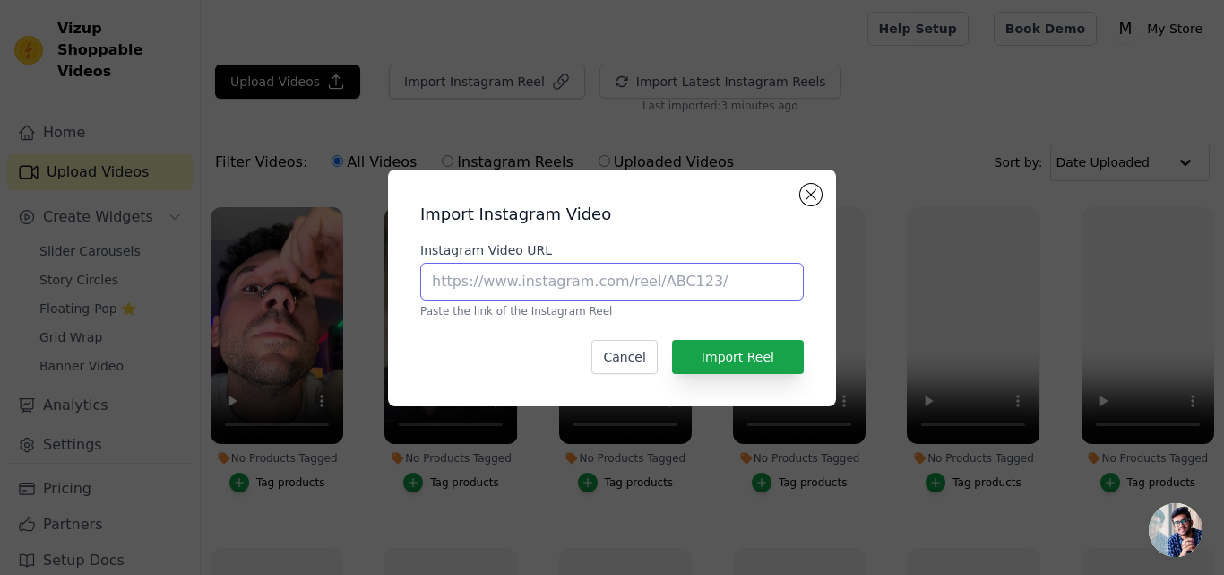
paste input "https://www.instagram.com/reel/DFKA0I5tJhP/?igsh=MXhxYTR5d3N0NnJ4Zg=="
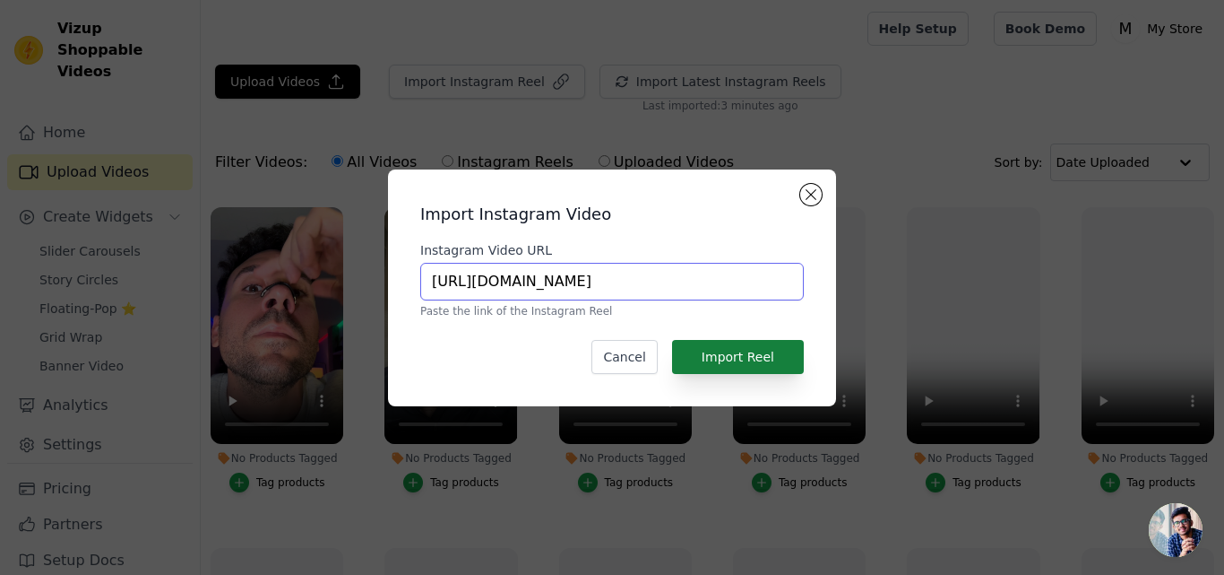
type input "https://www.instagram.com/reel/DFKA0I5tJhP/?igsh=MXhxYTR5d3N0NnJ4Zg=="
click at [729, 359] on button "Import Reel" at bounding box center [738, 357] width 132 height 34
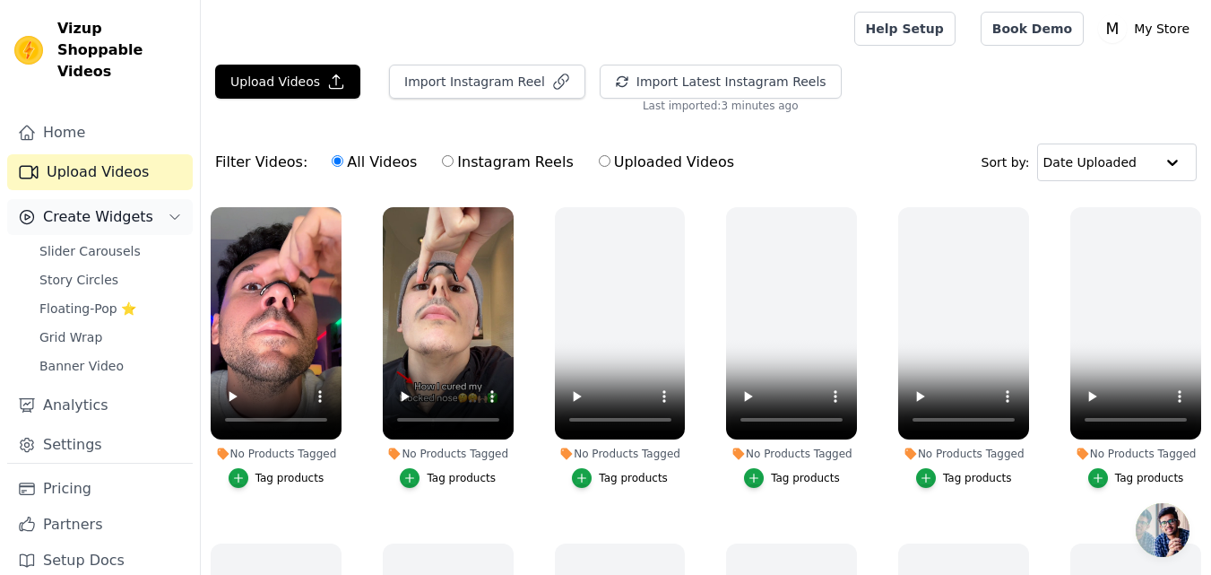
click at [74, 206] on span "Create Widgets" at bounding box center [98, 217] width 110 height 22
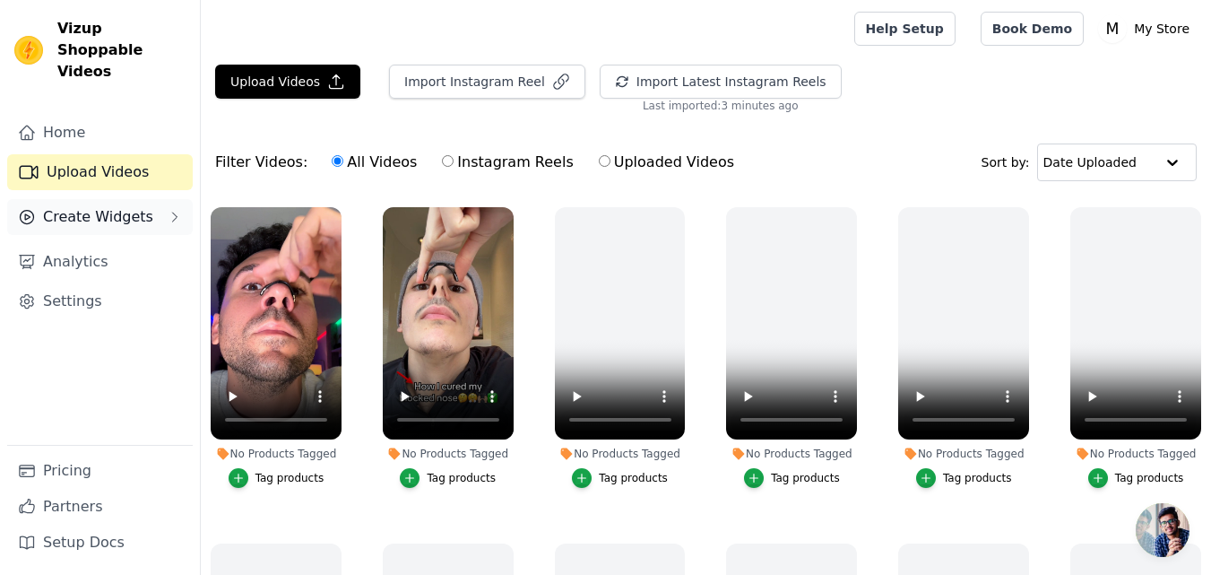
click at [72, 209] on button "Create Widgets" at bounding box center [100, 217] width 186 height 36
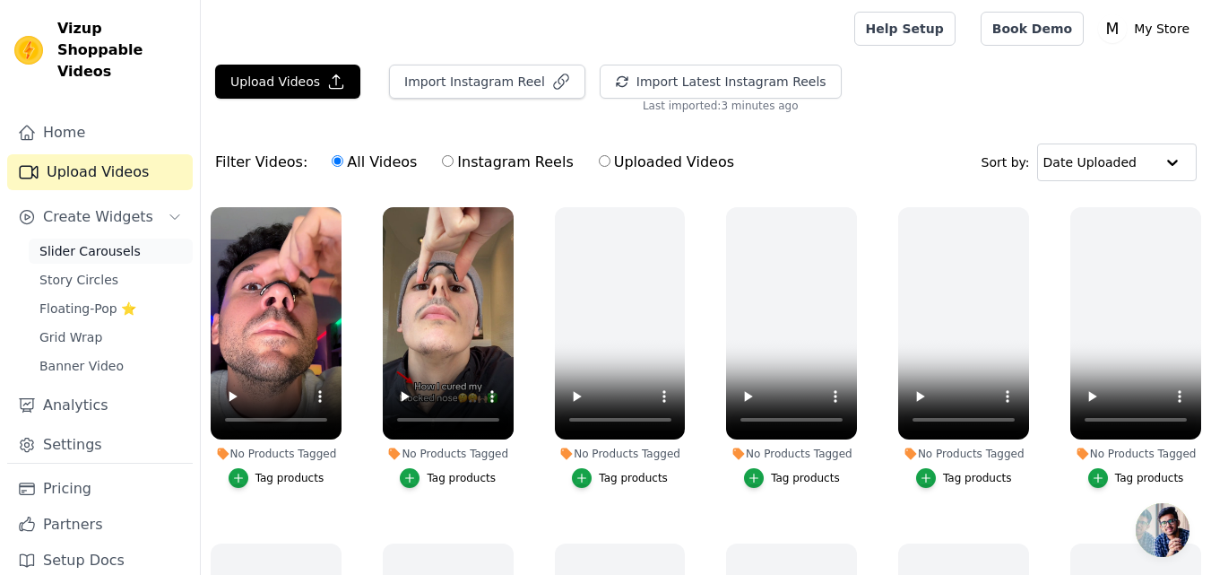
click at [91, 238] on link "Slider Carousels" at bounding box center [111, 250] width 164 height 25
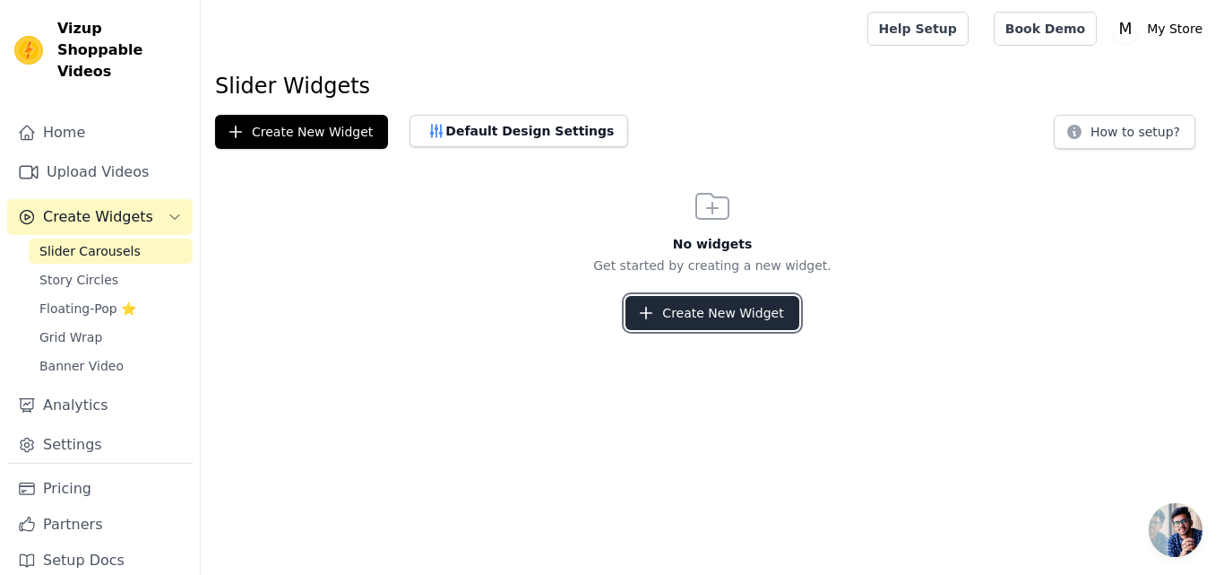
click at [685, 315] on button "Create New Widget" at bounding box center [712, 313] width 173 height 34
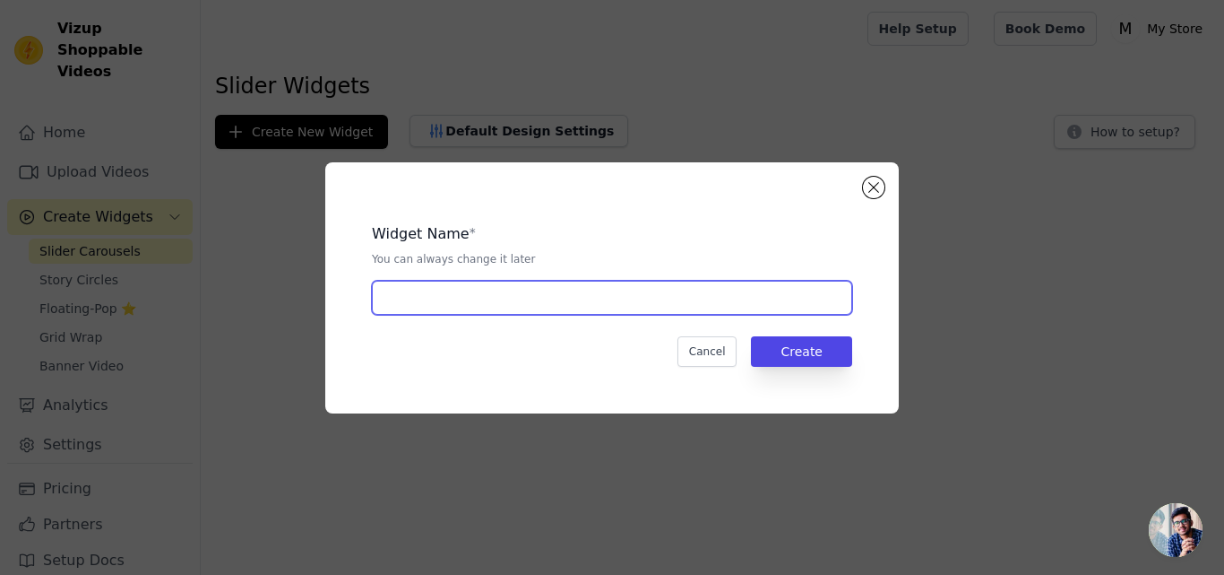
click at [635, 306] on input "text" at bounding box center [612, 298] width 480 height 34
type input "d"
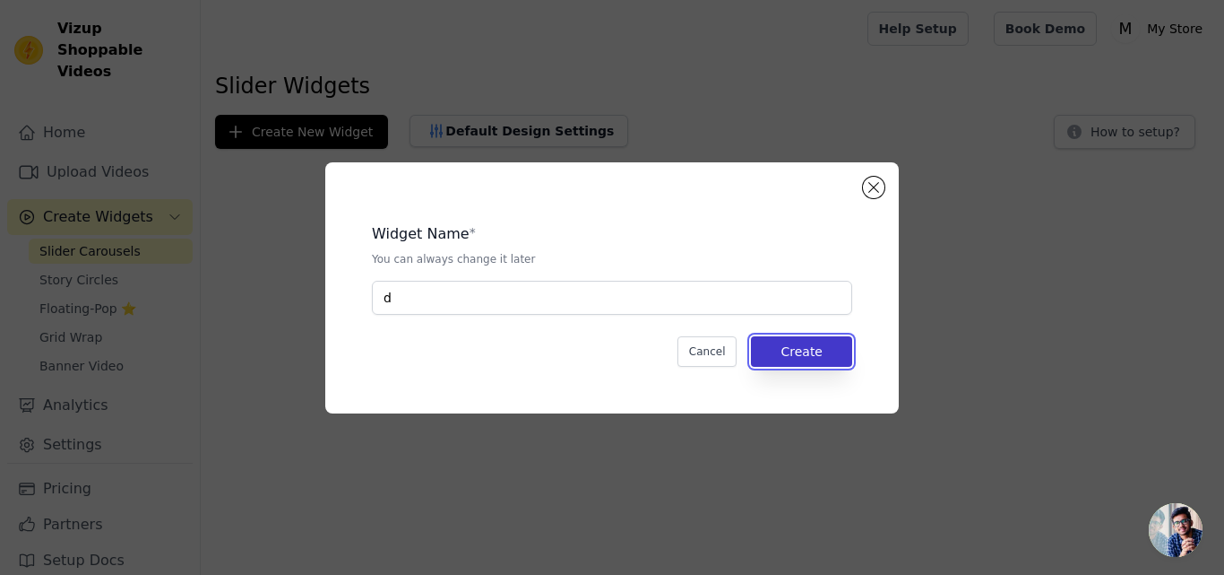
click at [758, 342] on button "Create" at bounding box center [801, 351] width 101 height 30
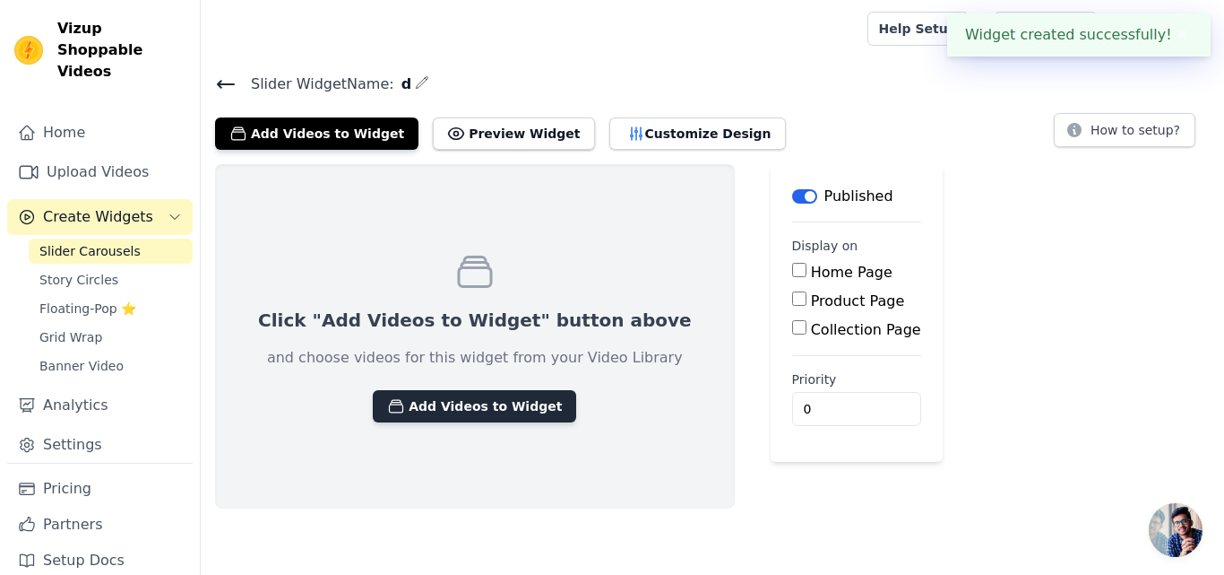
click at [503, 409] on button "Add Videos to Widget" at bounding box center [474, 406] width 203 height 32
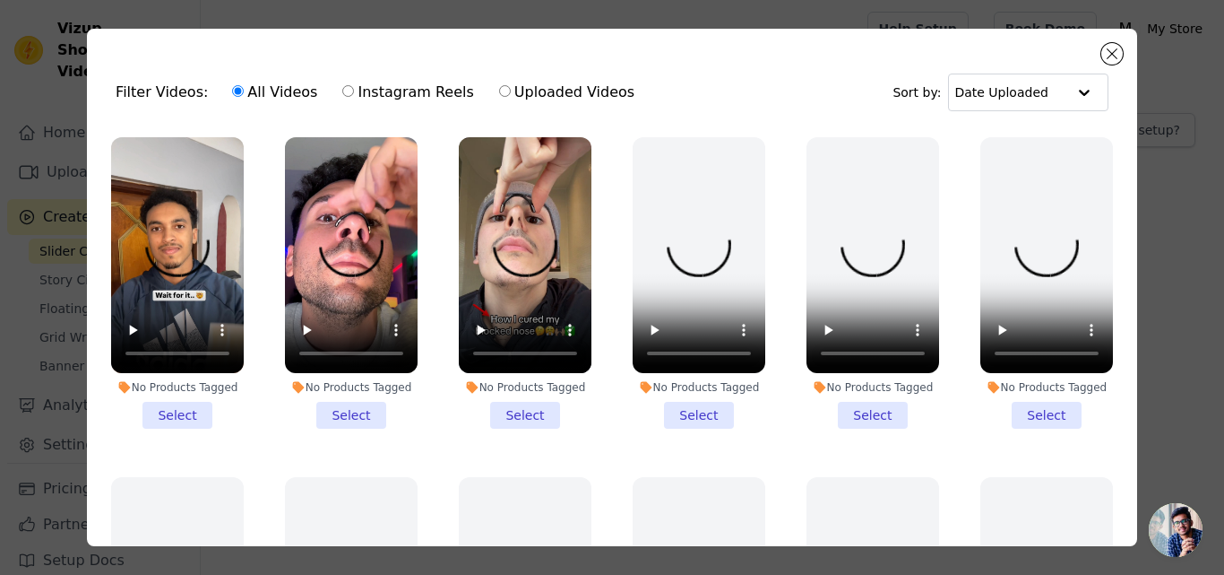
click at [190, 404] on li "No Products Tagged Select" at bounding box center [177, 282] width 133 height 291
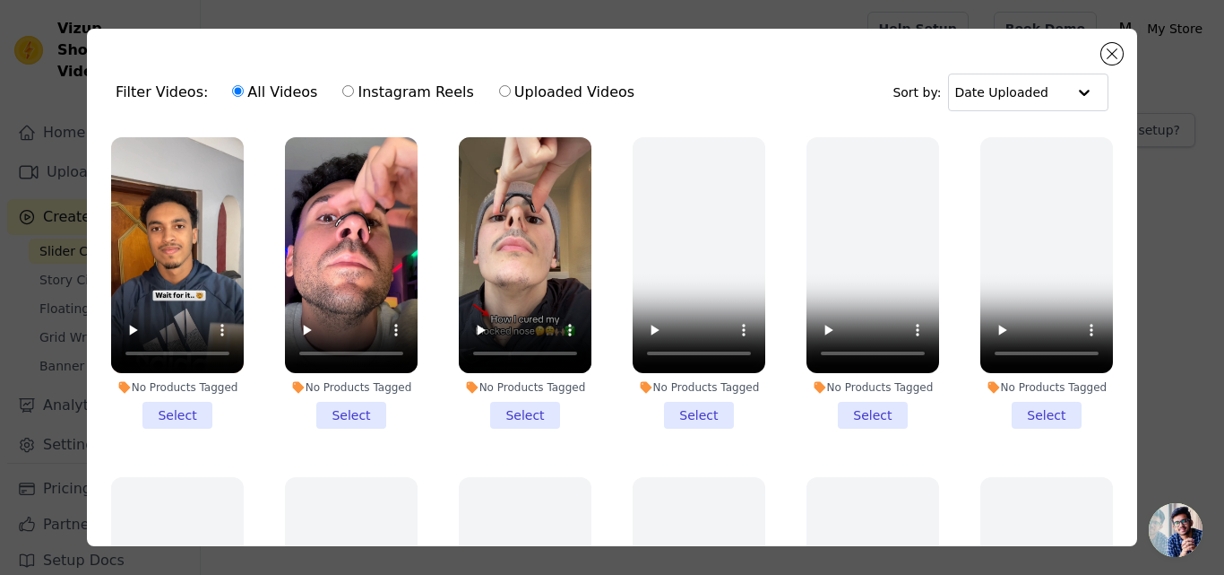
click at [0, 0] on input "No Products Tagged Select" at bounding box center [0, 0] width 0 height 0
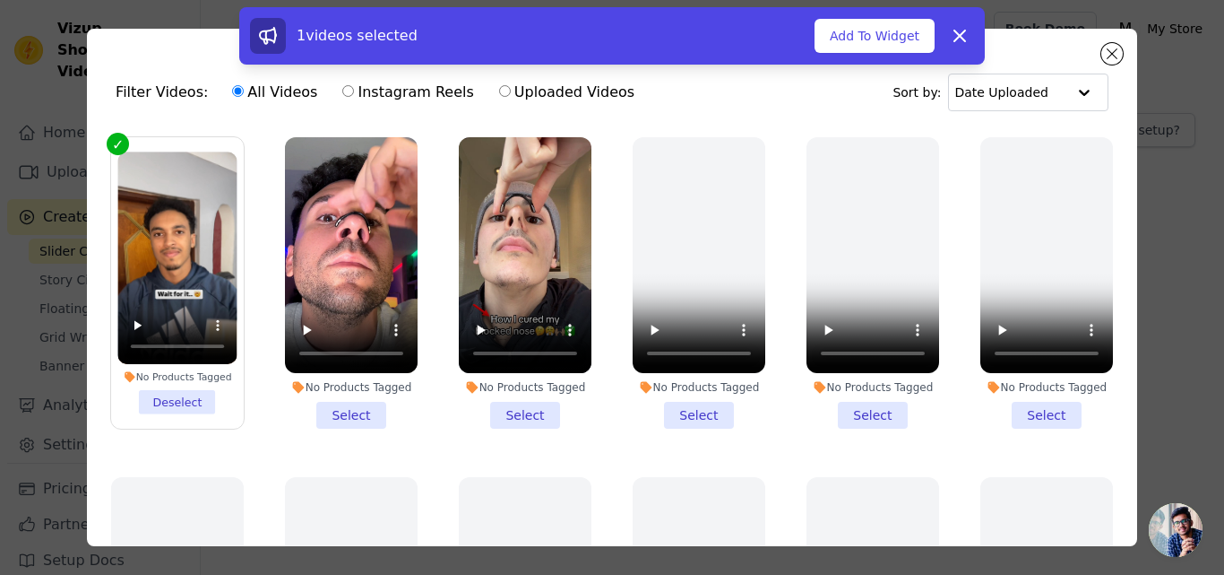
click at [342, 408] on li "No Products Tagged Select" at bounding box center [351, 282] width 133 height 291
click at [0, 0] on input "No Products Tagged Select" at bounding box center [0, 0] width 0 height 0
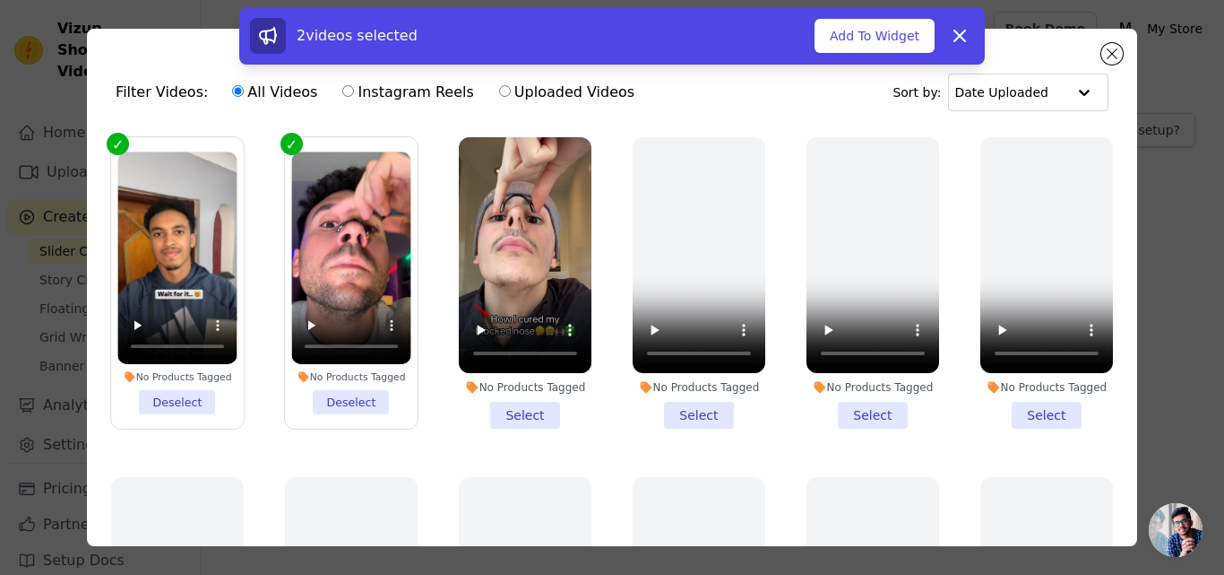
click at [503, 409] on li "No Products Tagged Select" at bounding box center [525, 282] width 133 height 291
click at [0, 0] on input "No Products Tagged Select" at bounding box center [0, 0] width 0 height 0
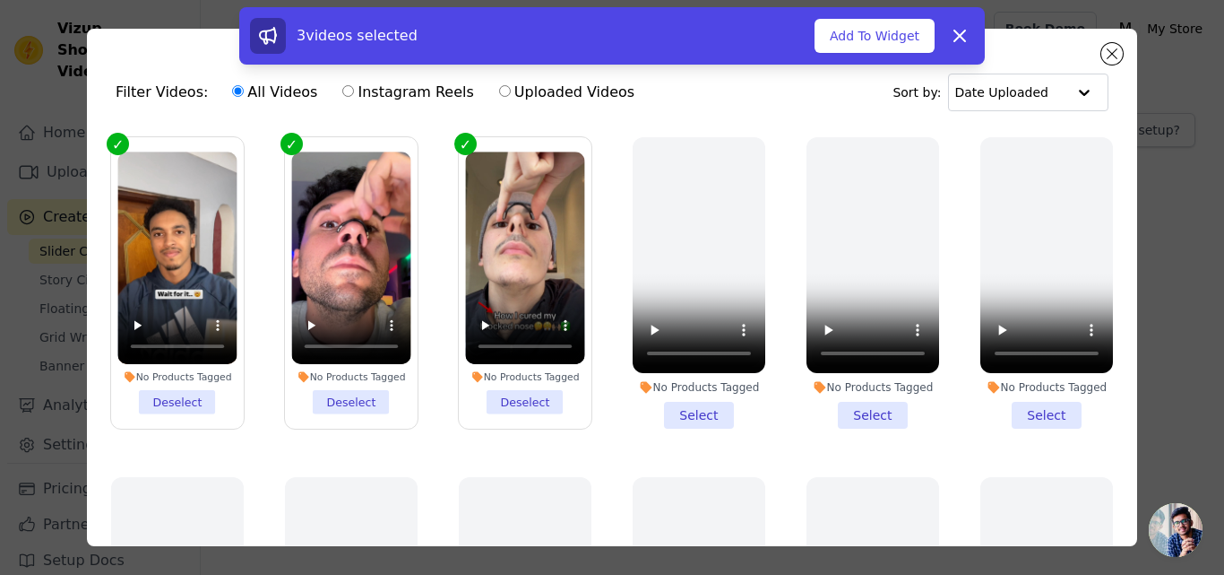
click at [194, 384] on li "No Products Tagged Deselect" at bounding box center [176, 282] width 119 height 263
click at [0, 0] on input "No Products Tagged Deselect" at bounding box center [0, 0] width 0 height 0
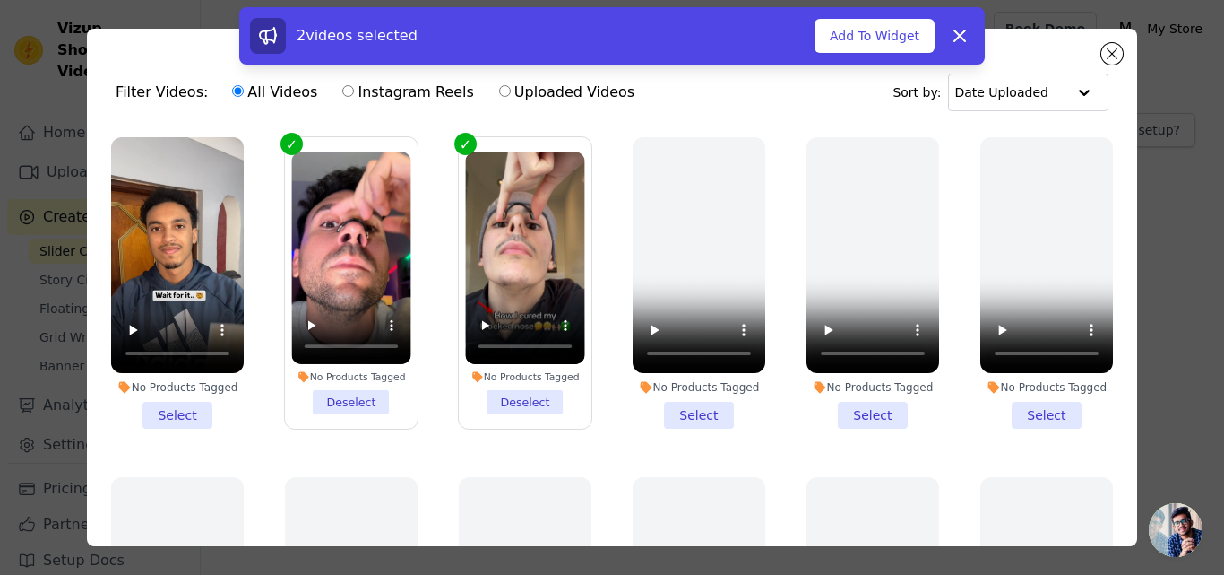
click at [390, 385] on li "No Products Tagged Deselect" at bounding box center [350, 282] width 119 height 263
click at [0, 0] on input "No Products Tagged Deselect" at bounding box center [0, 0] width 0 height 0
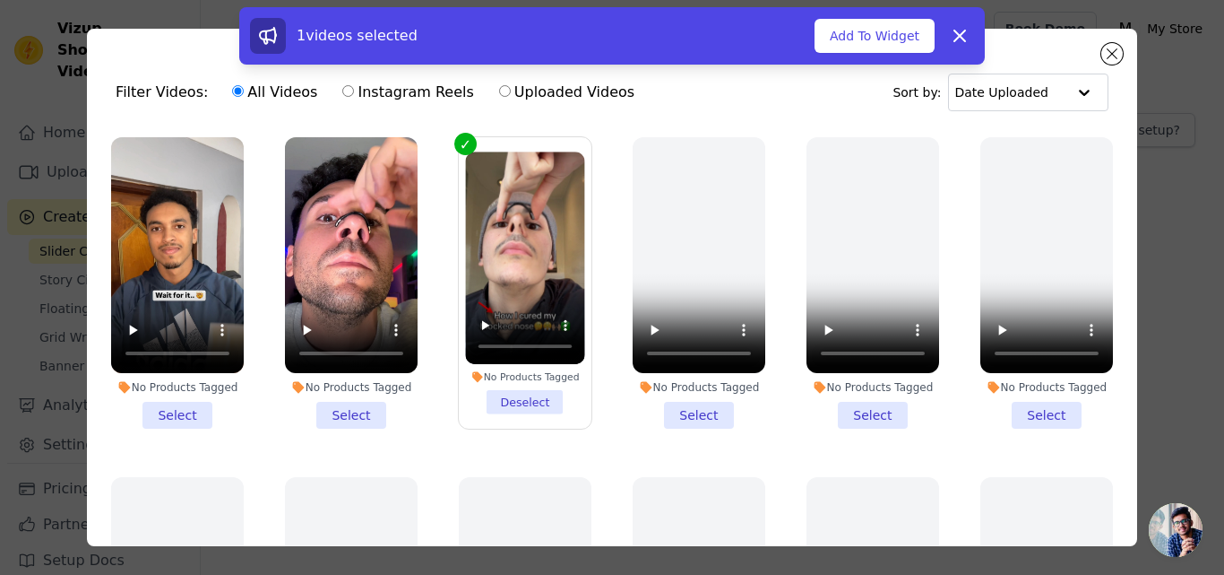
click at [507, 398] on li "No Products Tagged Deselect" at bounding box center [524, 282] width 119 height 263
click at [0, 0] on input "No Products Tagged Deselect" at bounding box center [0, 0] width 0 height 0
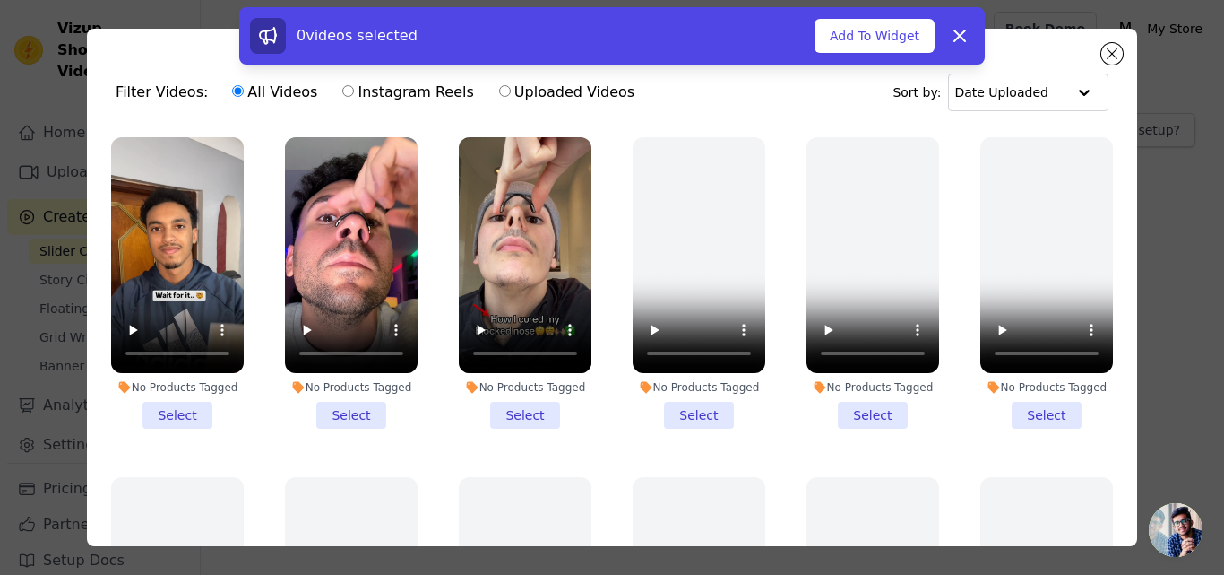
click at [507, 398] on li "No Products Tagged Select" at bounding box center [525, 282] width 133 height 291
click at [0, 0] on input "No Products Tagged Select" at bounding box center [0, 0] width 0 height 0
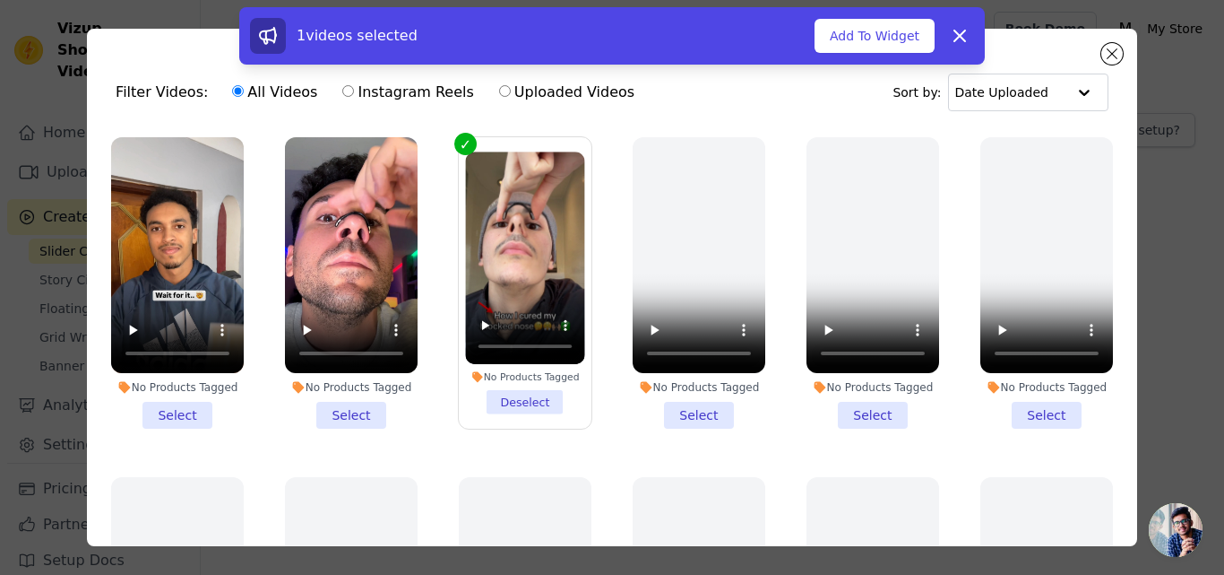
click at [342, 399] on li "No Products Tagged Select" at bounding box center [351, 282] width 133 height 291
click at [0, 0] on input "No Products Tagged Select" at bounding box center [0, 0] width 0 height 0
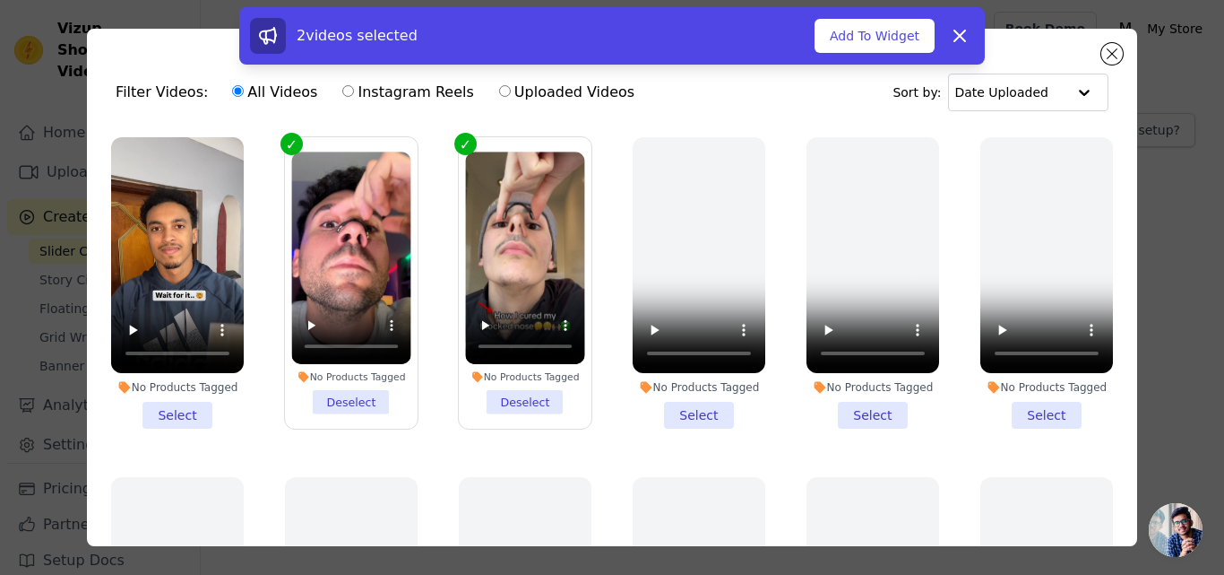
click at [179, 407] on li "No Products Tagged Select" at bounding box center [177, 282] width 133 height 291
click at [0, 0] on input "No Products Tagged Select" at bounding box center [0, 0] width 0 height 0
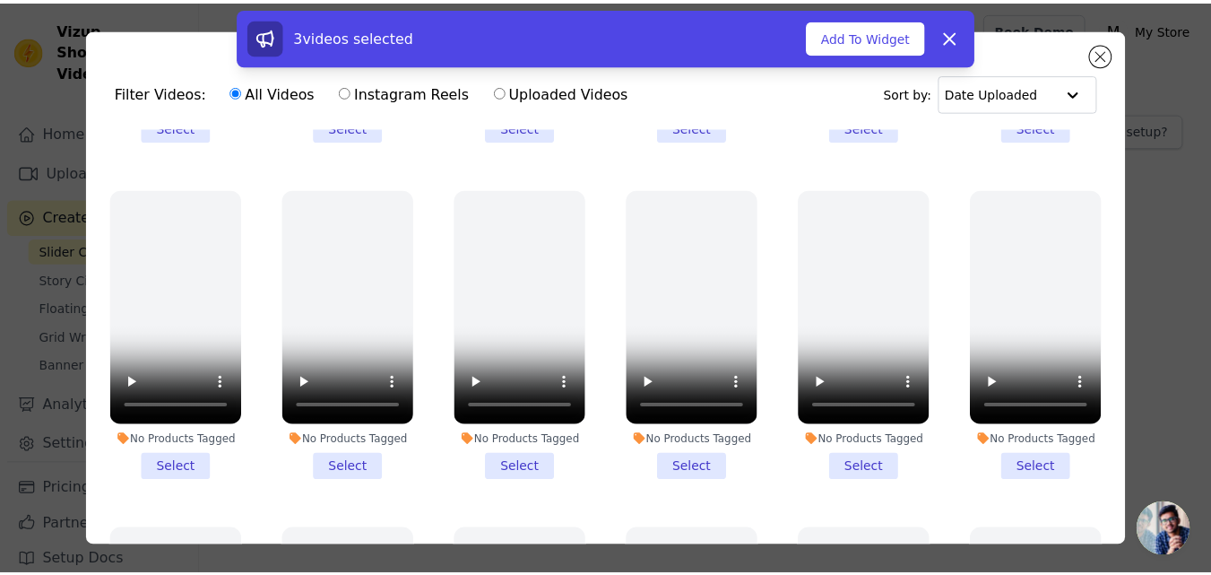
scroll to position [1165, 0]
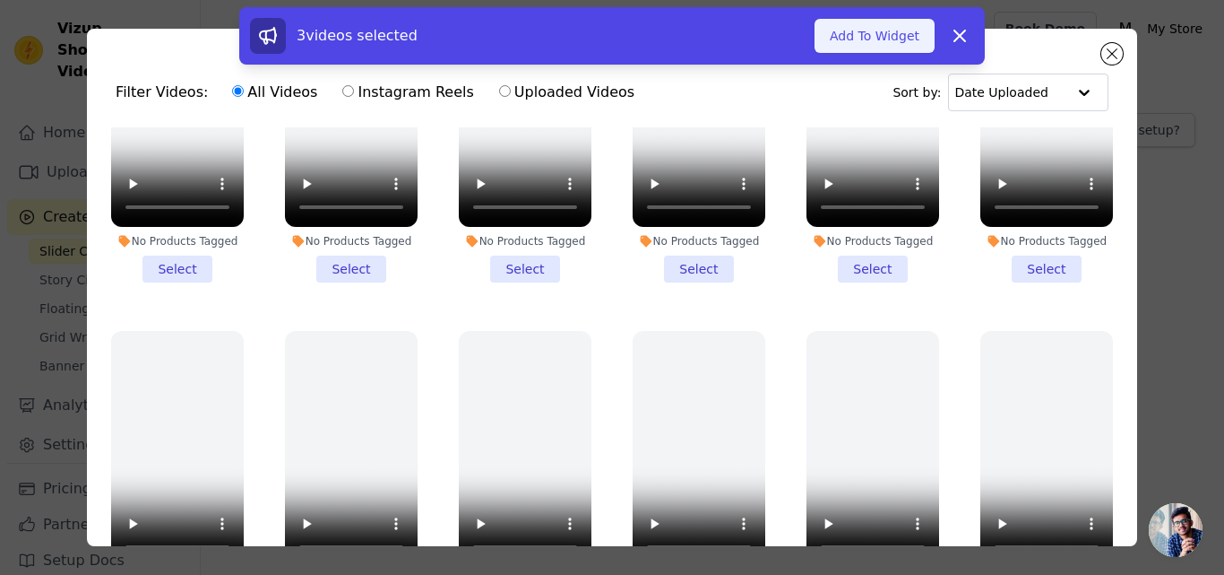
click at [889, 25] on button "Add To Widget" at bounding box center [875, 36] width 120 height 34
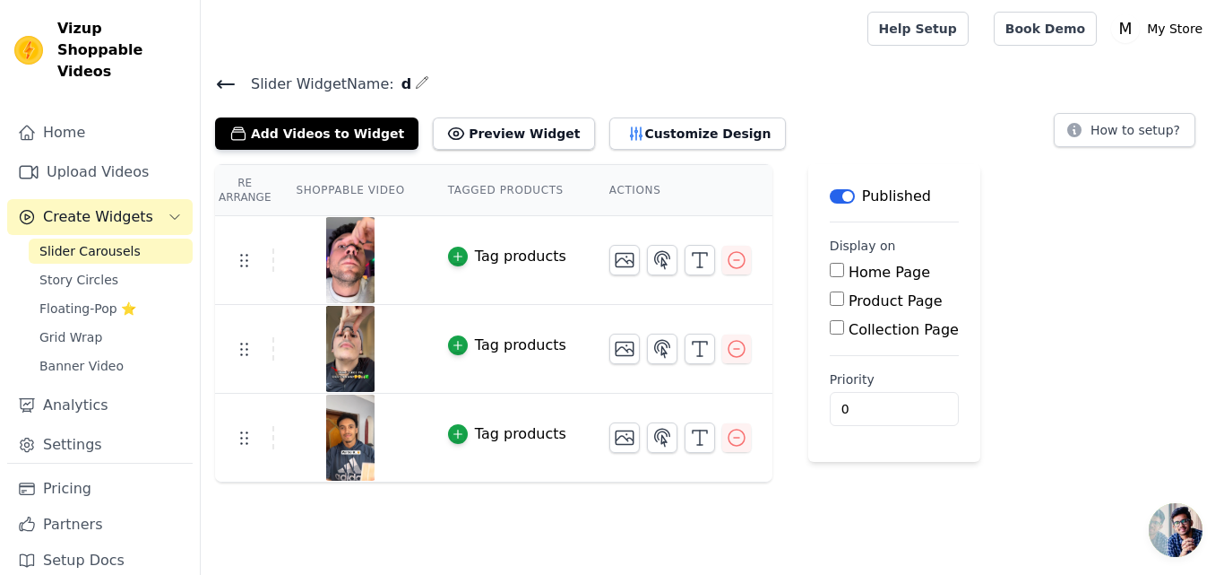
click at [849, 268] on label "Home Page" at bounding box center [890, 272] width 82 height 17
click at [830, 268] on input "Home Page" at bounding box center [837, 270] width 14 height 14
checkbox input "true"
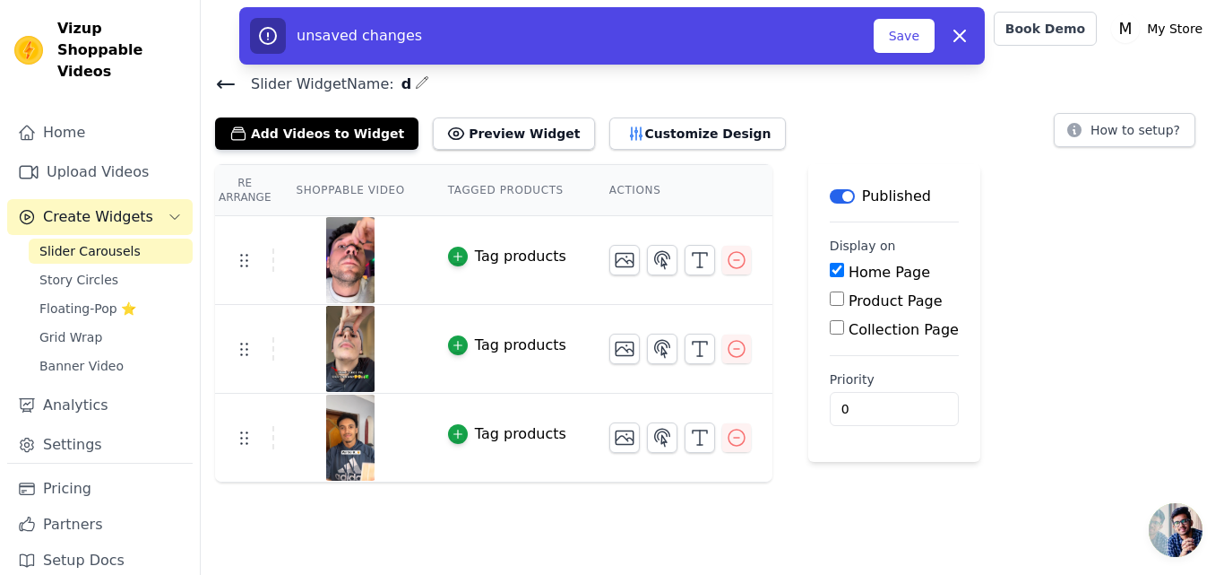
click at [830, 312] on div "Home Page Product Page Collection Page" at bounding box center [894, 301] width 129 height 79
click at [830, 307] on div "Product Page" at bounding box center [894, 301] width 129 height 22
click at [830, 304] on div "Product Page" at bounding box center [894, 301] width 129 height 22
click at [830, 294] on input "Product Page" at bounding box center [837, 298] width 14 height 14
checkbox input "true"
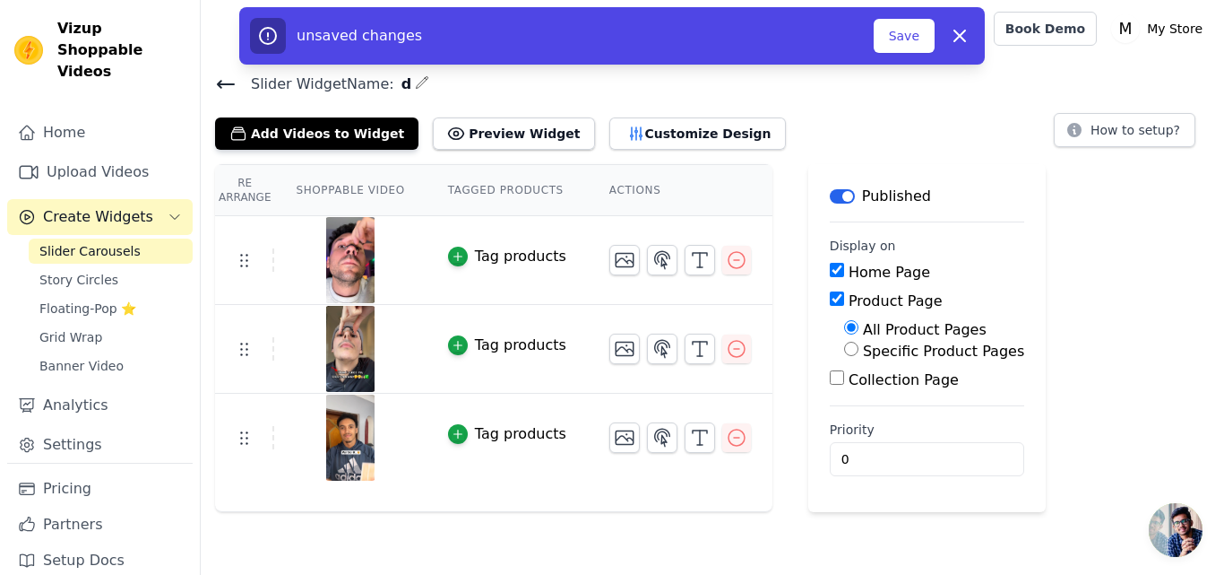
click at [844, 349] on input "Specific Product Pages" at bounding box center [851, 349] width 14 height 14
radio input "true"
click at [844, 337] on div "All Product Pages" at bounding box center [934, 330] width 180 height 22
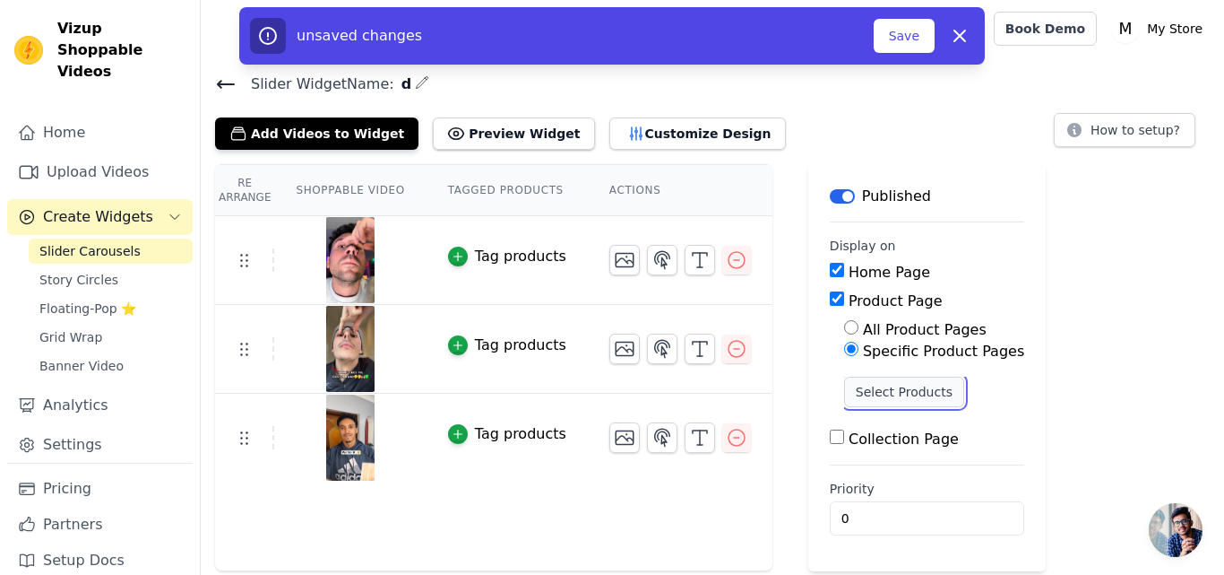
click at [871, 387] on button "Select Products" at bounding box center [904, 391] width 120 height 30
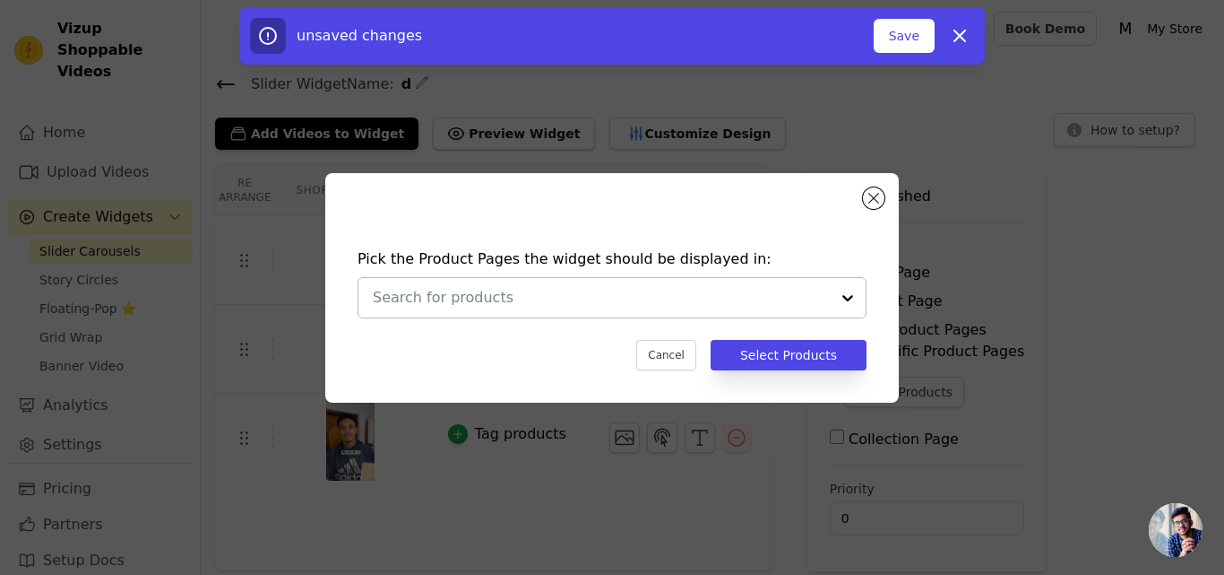
click at [846, 295] on div at bounding box center [848, 297] width 36 height 39
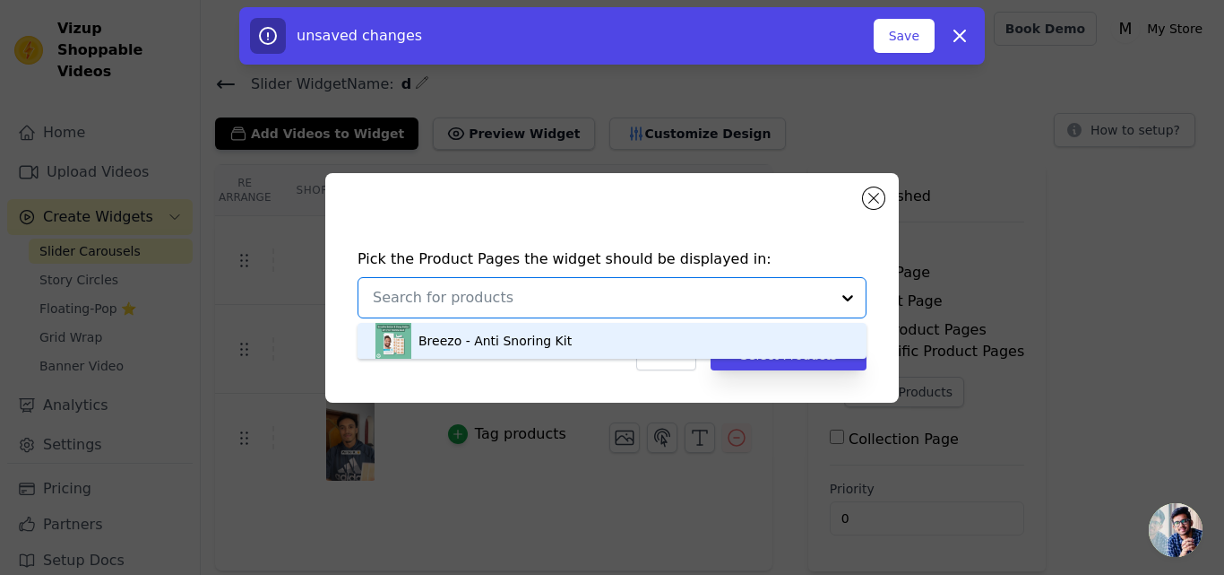
click at [712, 350] on div "Breezo - Anti Snoring Kit" at bounding box center [612, 341] width 473 height 36
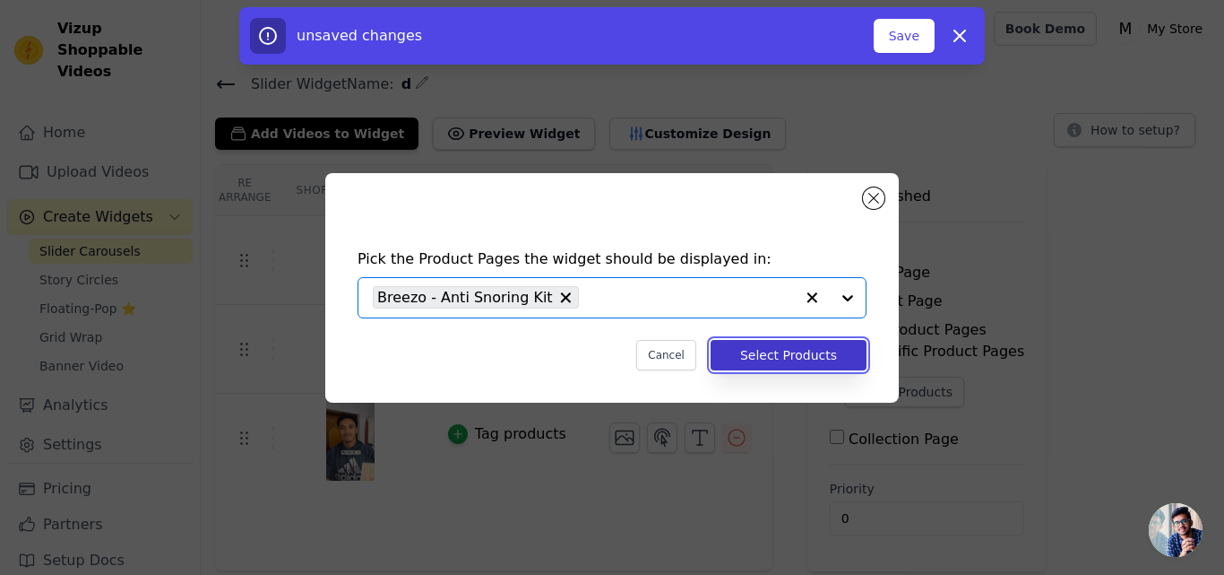
click at [750, 352] on button "Select Products" at bounding box center [789, 355] width 156 height 30
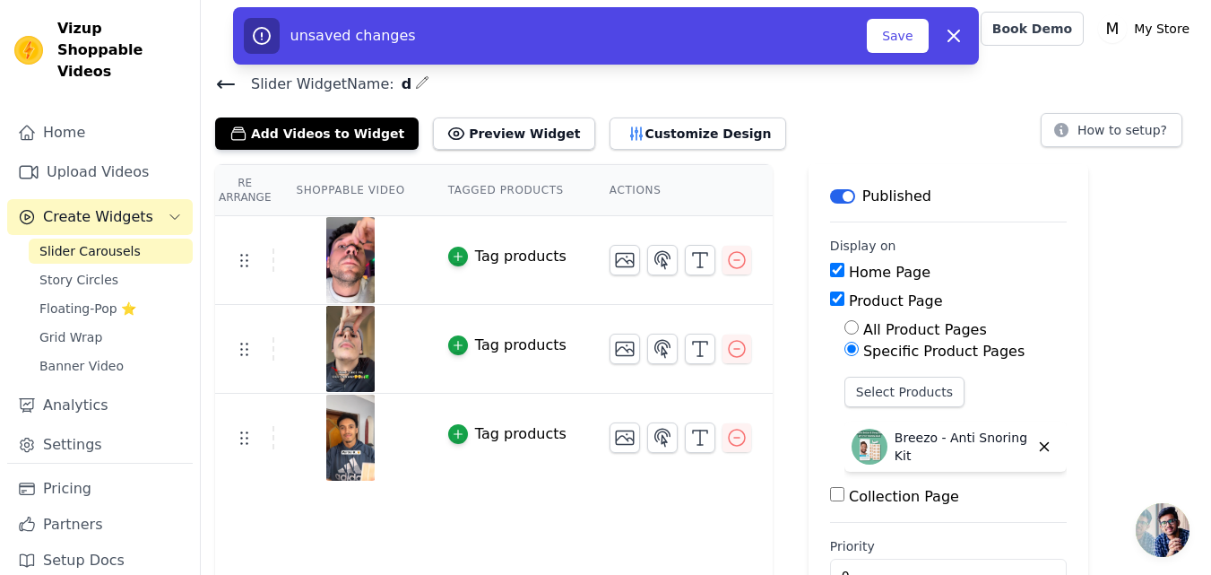
scroll to position [53, 0]
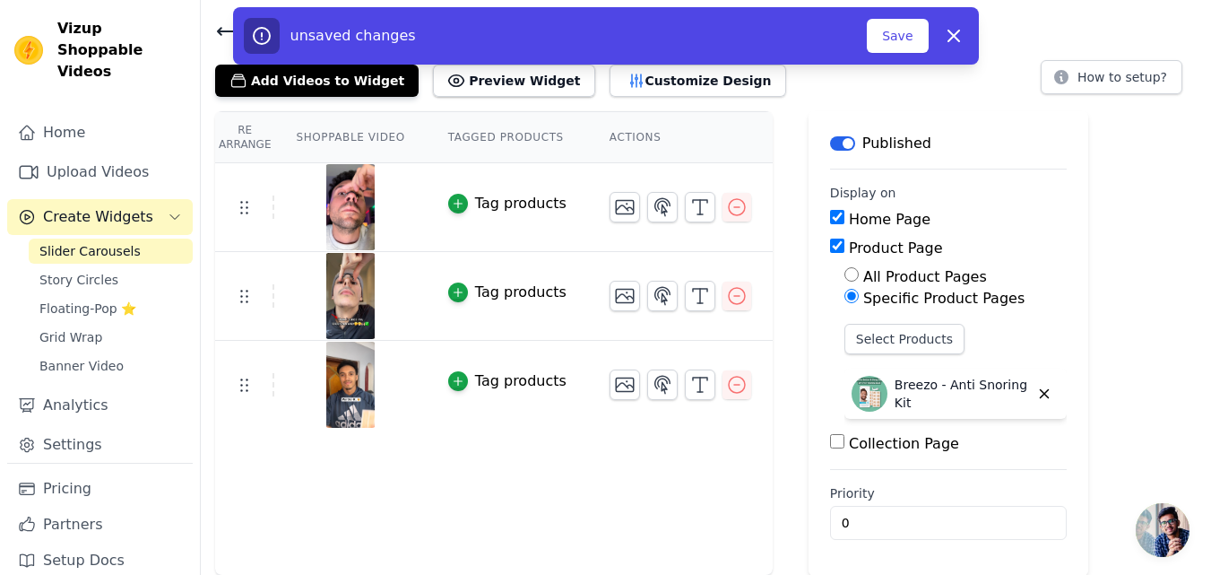
click at [830, 442] on input "Collection Page" at bounding box center [837, 441] width 14 height 14
checkbox input "true"
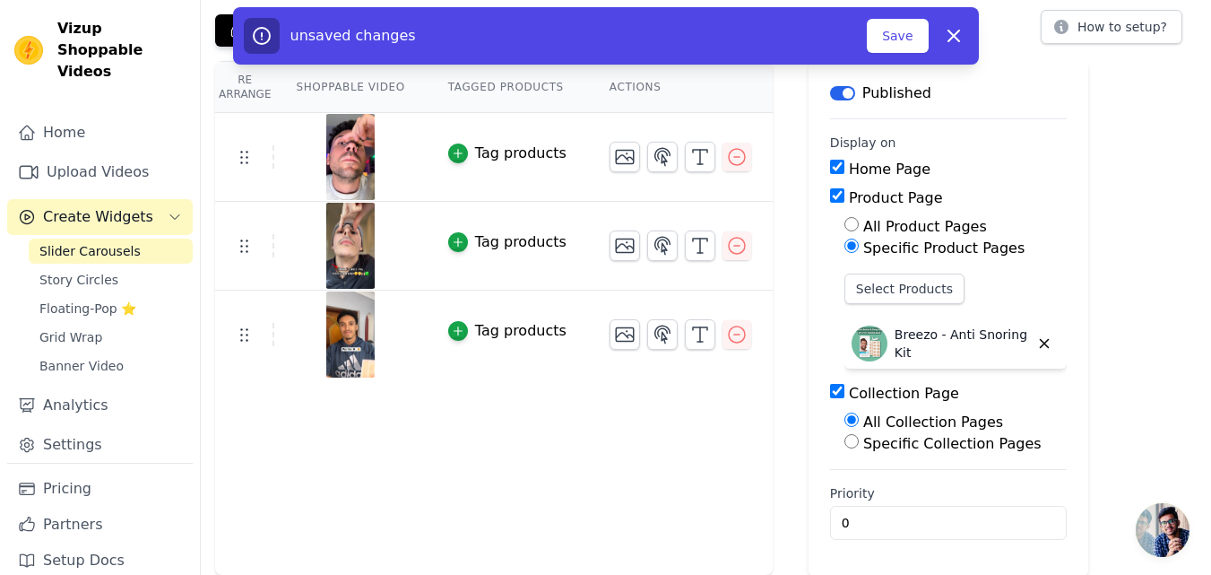
click at [863, 442] on label "Specific Collection Pages" at bounding box center [952, 443] width 178 height 17
click at [847, 442] on input "Specific Collection Pages" at bounding box center [851, 441] width 14 height 14
radio input "true"
click at [870, 482] on button "Select Collection Pages" at bounding box center [928, 484] width 169 height 30
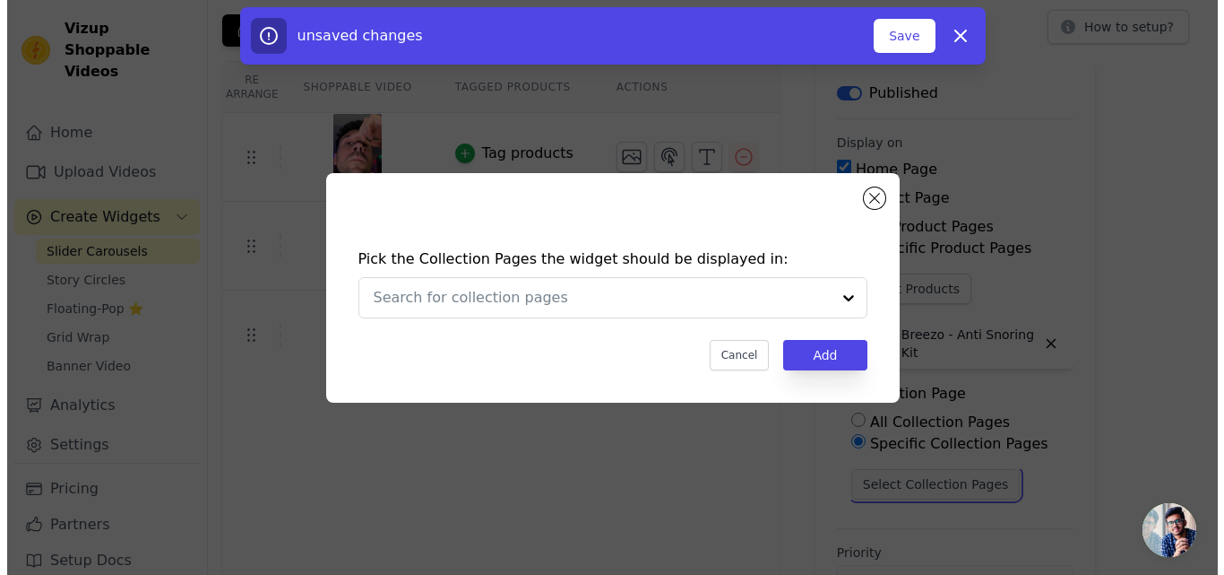
scroll to position [0, 0]
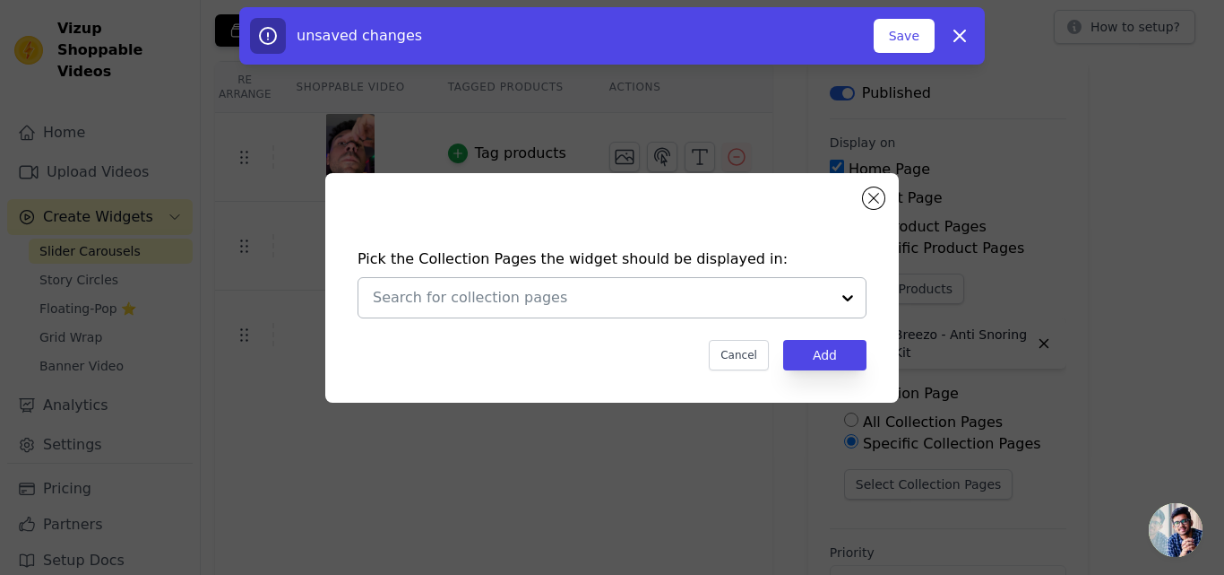
click at [850, 288] on div at bounding box center [848, 297] width 36 height 39
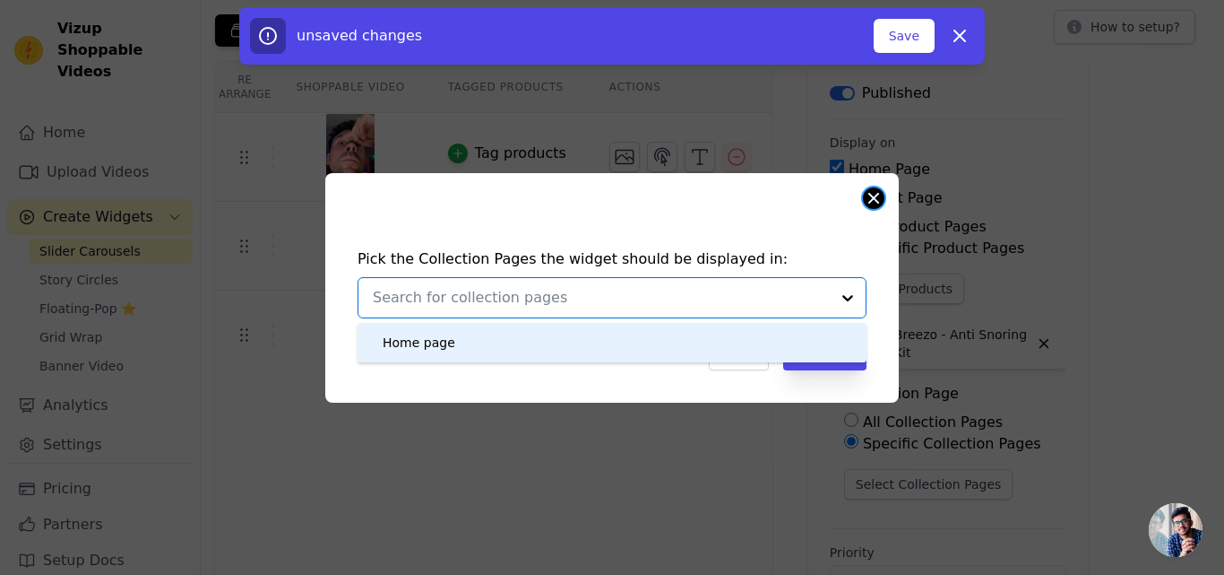
click at [878, 193] on button "Close modal" at bounding box center [874, 198] width 22 height 22
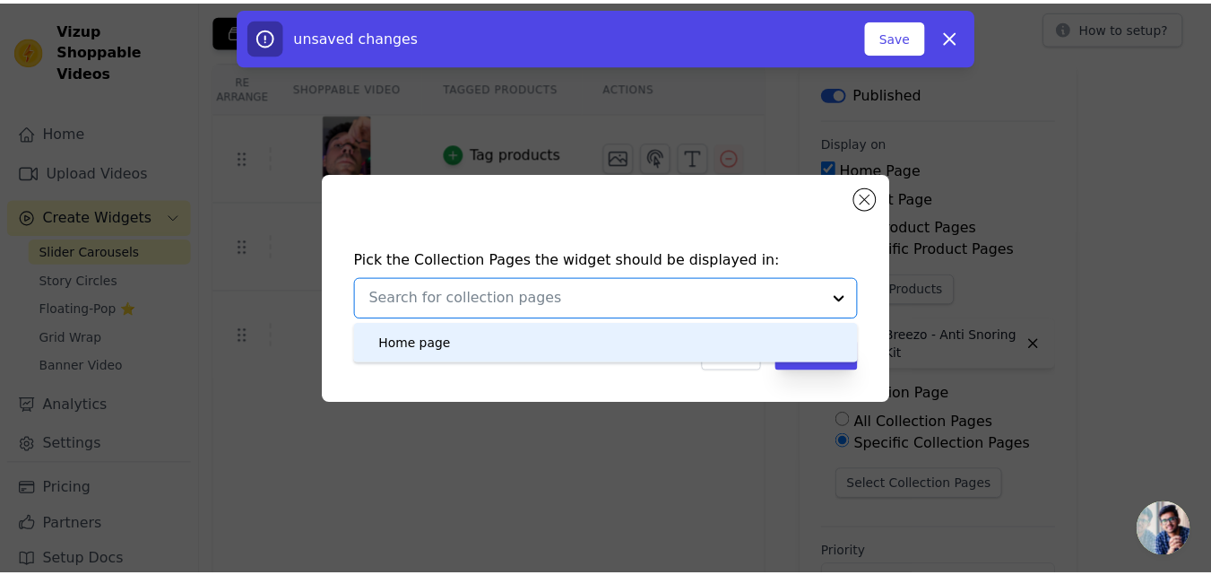
scroll to position [103, 0]
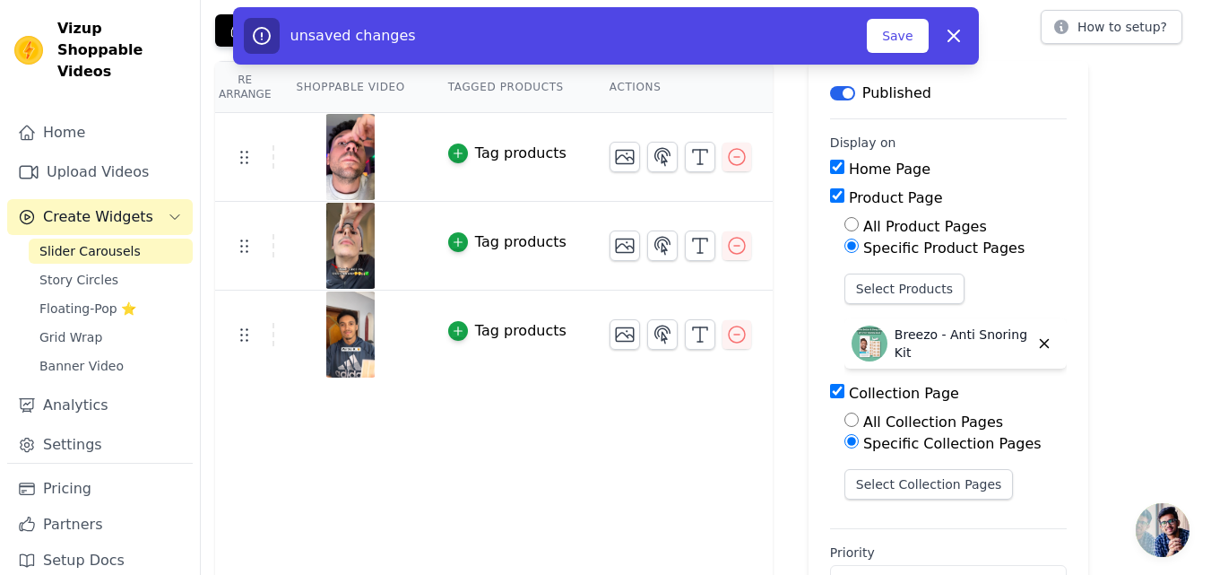
click at [844, 428] on div "All Collection Pages" at bounding box center [955, 422] width 222 height 22
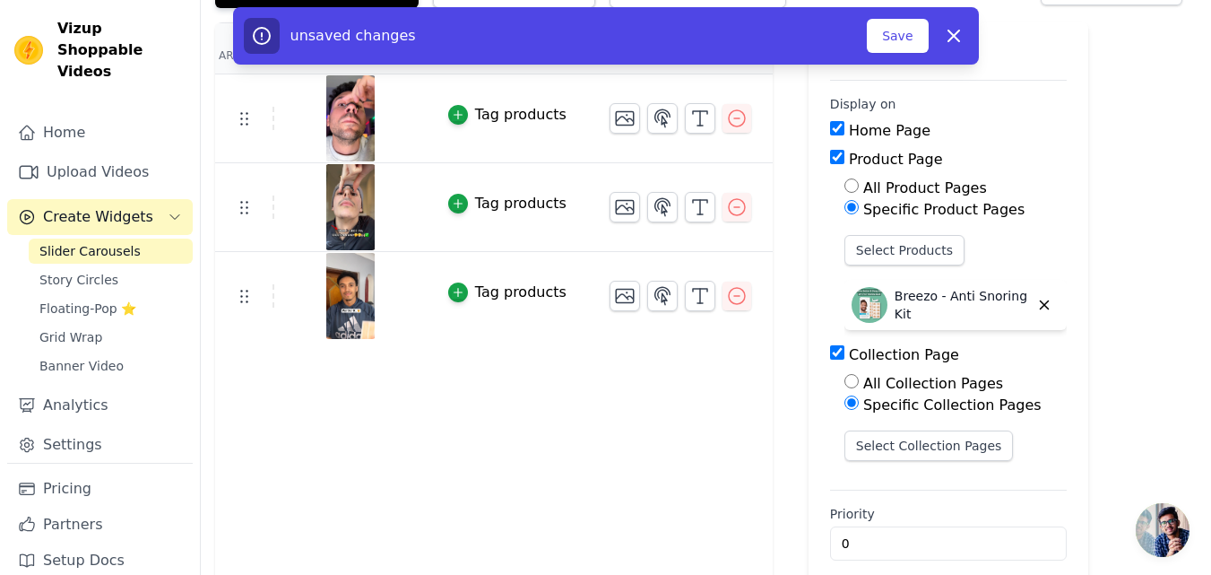
scroll to position [162, 0]
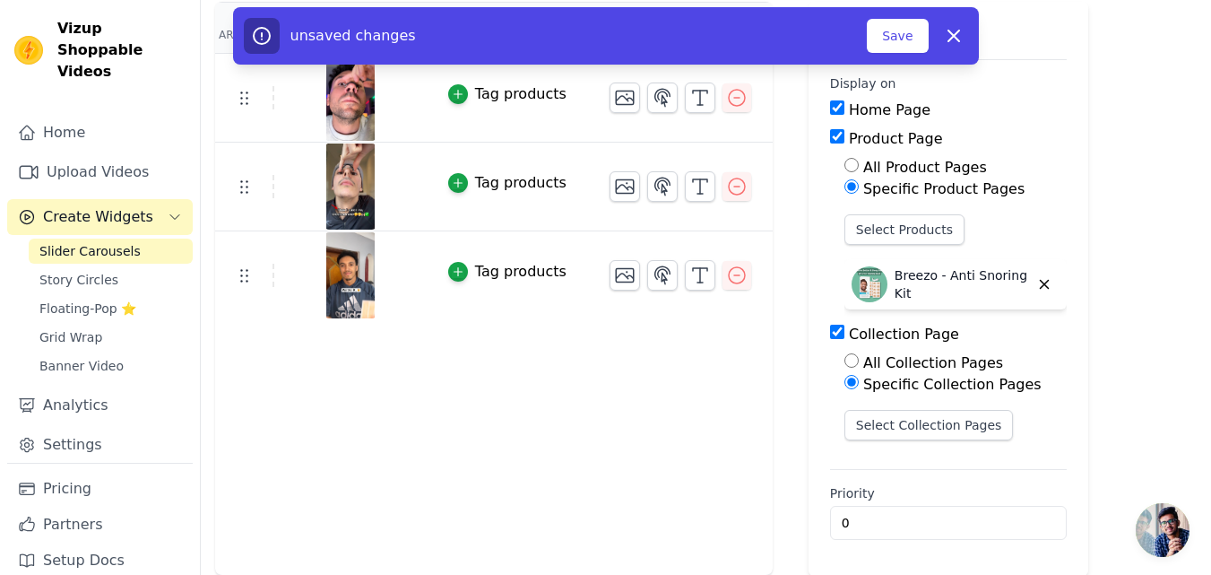
click at [886, 15] on div "unsaved changes Save Dismiss" at bounding box center [606, 35] width 746 height 57
click at [903, 39] on button "Save" at bounding box center [897, 36] width 61 height 34
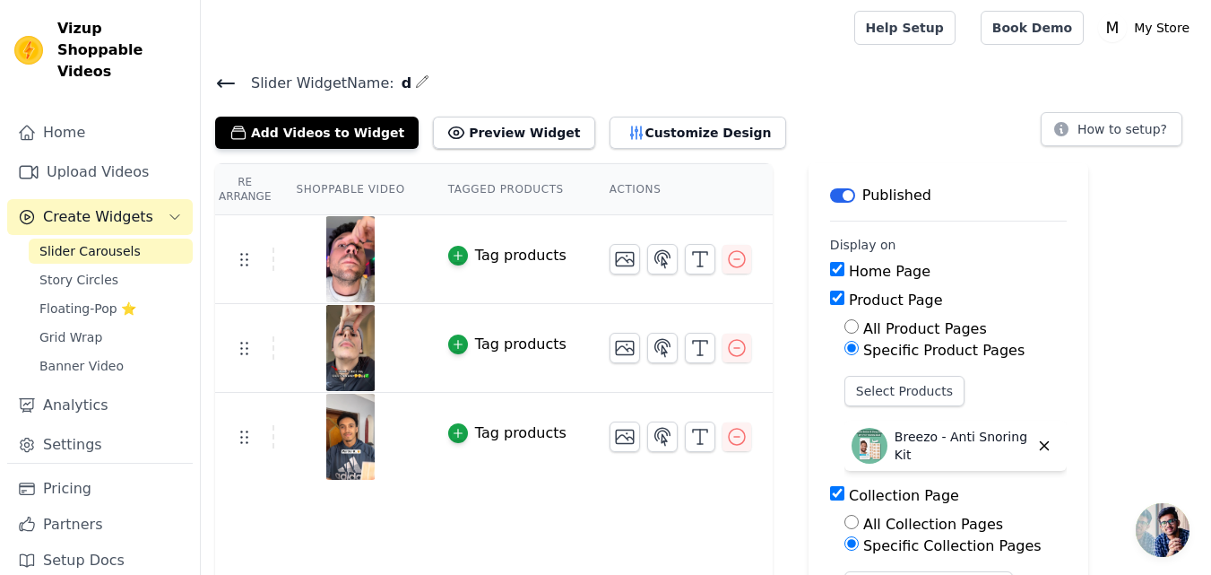
scroll to position [0, 0]
click at [219, 80] on icon at bounding box center [226, 85] width 22 height 22
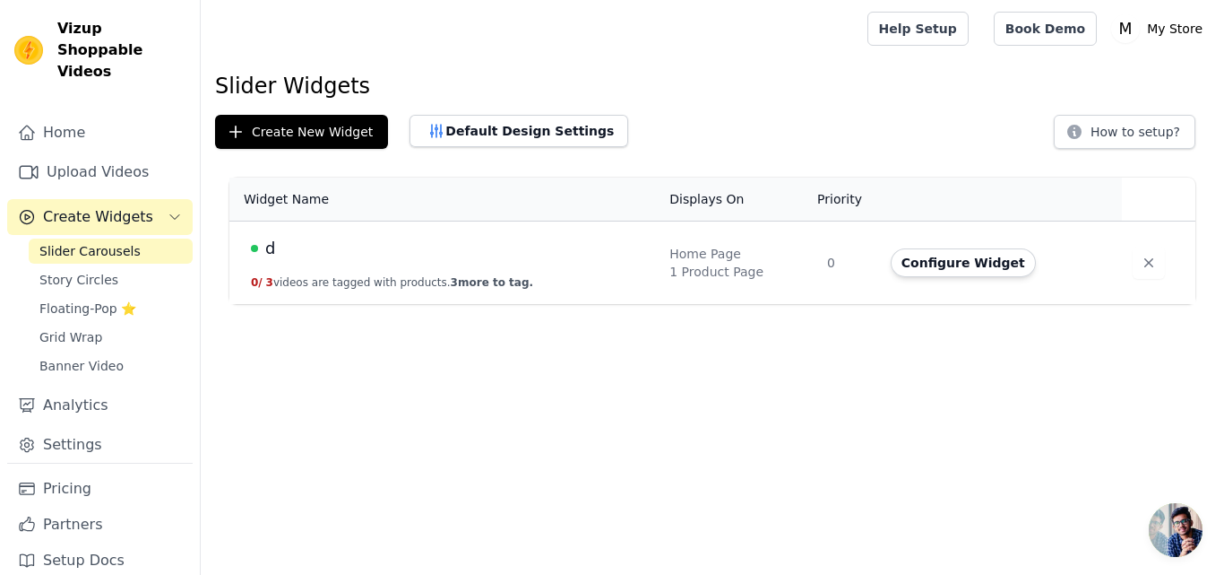
click at [628, 256] on div "d" at bounding box center [449, 248] width 397 height 25
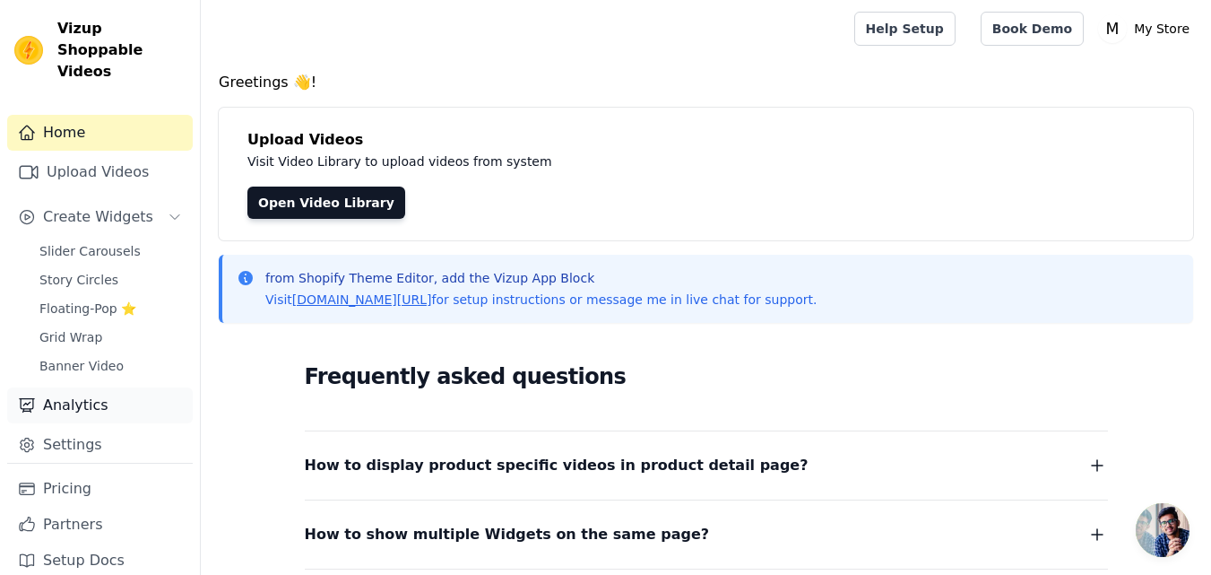
click at [101, 387] on link "Analytics" at bounding box center [100, 405] width 186 height 36
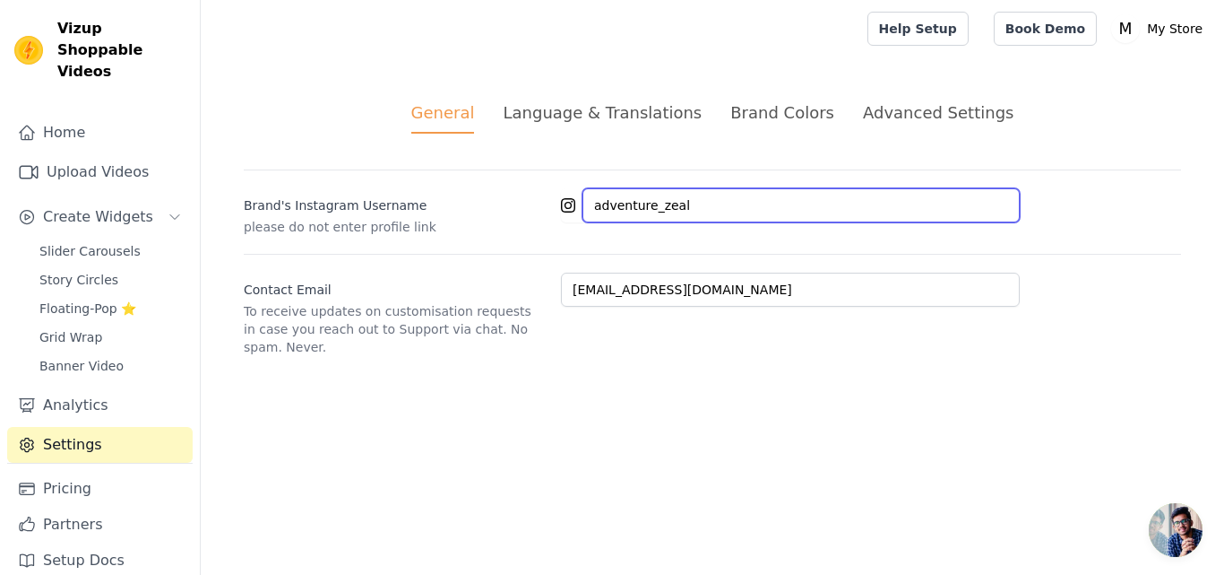
drag, startPoint x: 739, startPoint y: 201, endPoint x: 529, endPoint y: 210, distance: 209.9
click at [529, 210] on div "Brand's Instagram Username please do not enter profile link adventure_zeal" at bounding box center [713, 202] width 938 height 66
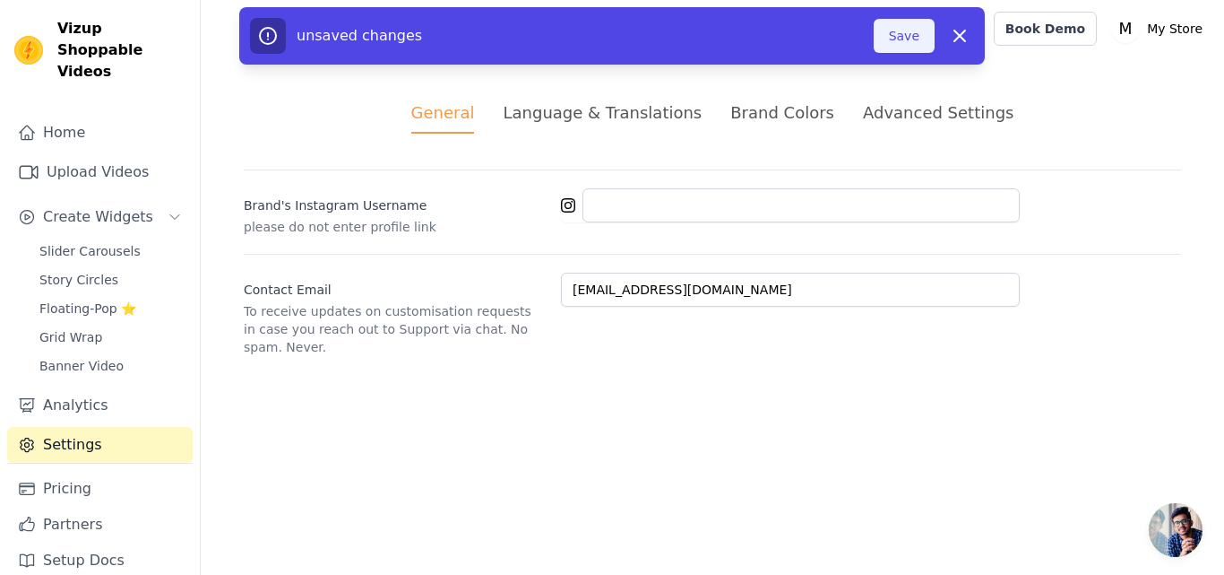
click at [884, 32] on button "Save" at bounding box center [904, 36] width 61 height 34
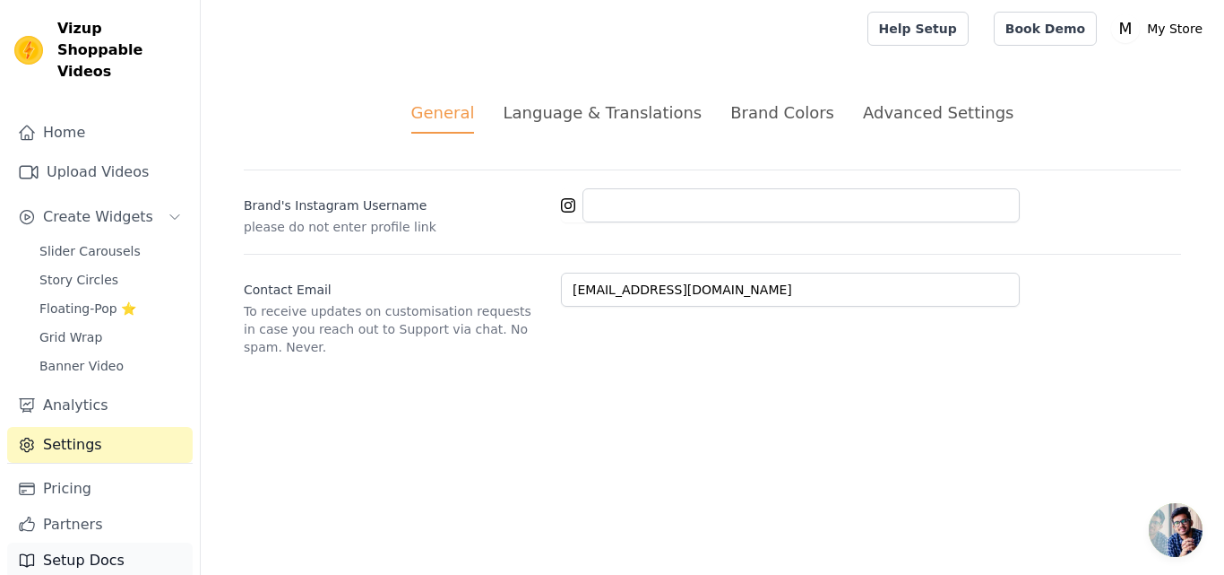
click at [133, 542] on link "Setup Docs" at bounding box center [100, 560] width 186 height 36
click at [929, 23] on link "Help Setup" at bounding box center [918, 29] width 101 height 34
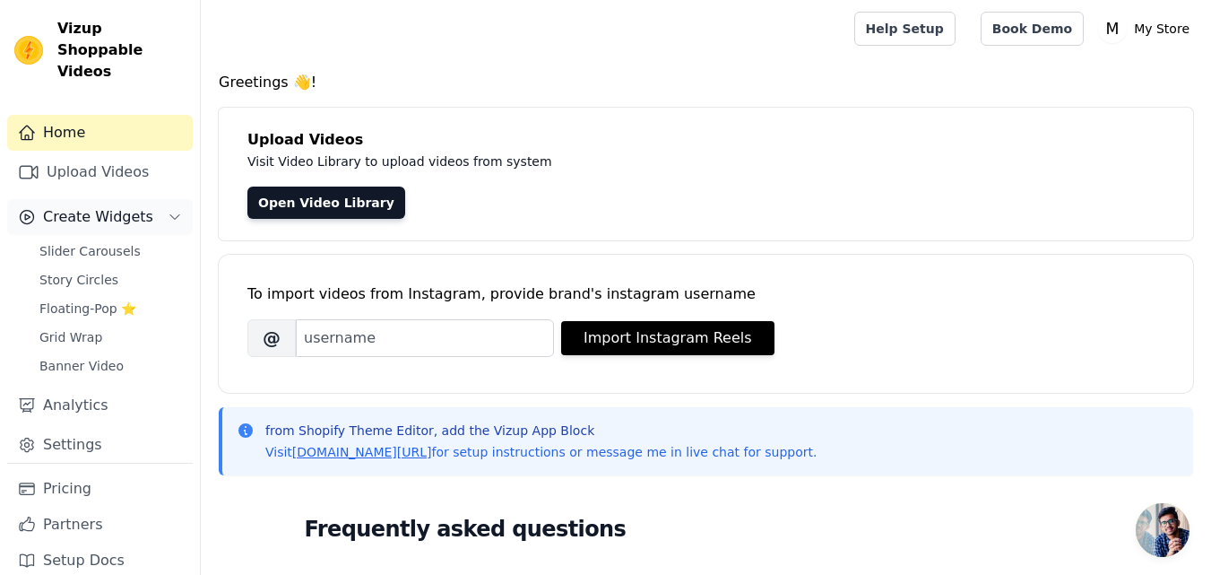
click at [108, 206] on span "Create Widgets" at bounding box center [98, 217] width 110 height 22
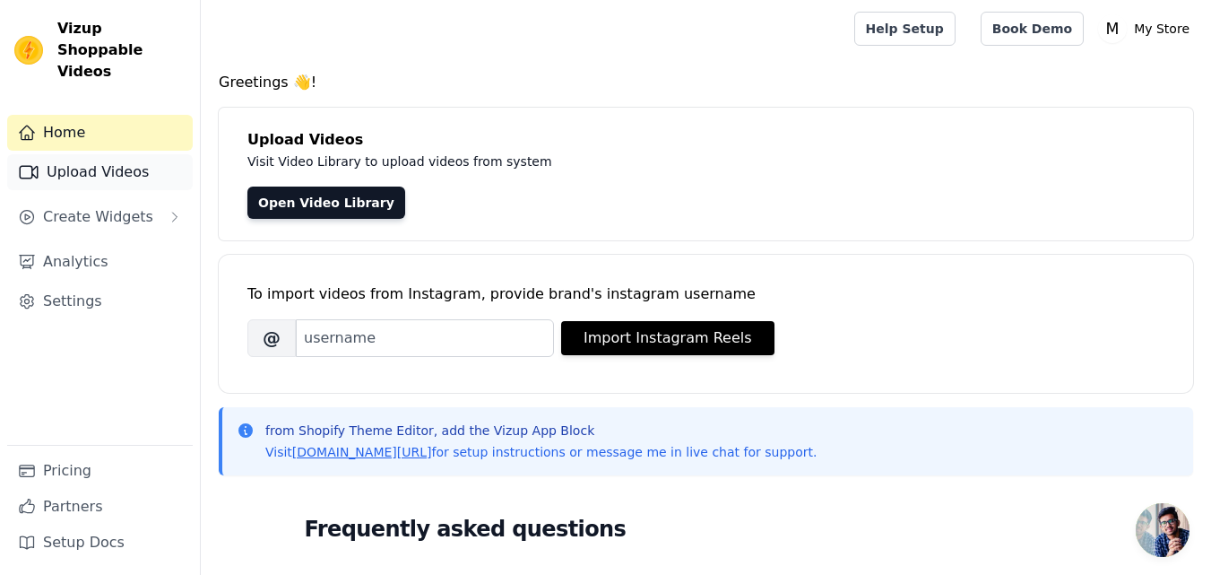
click at [125, 154] on link "Upload Videos" at bounding box center [100, 172] width 186 height 36
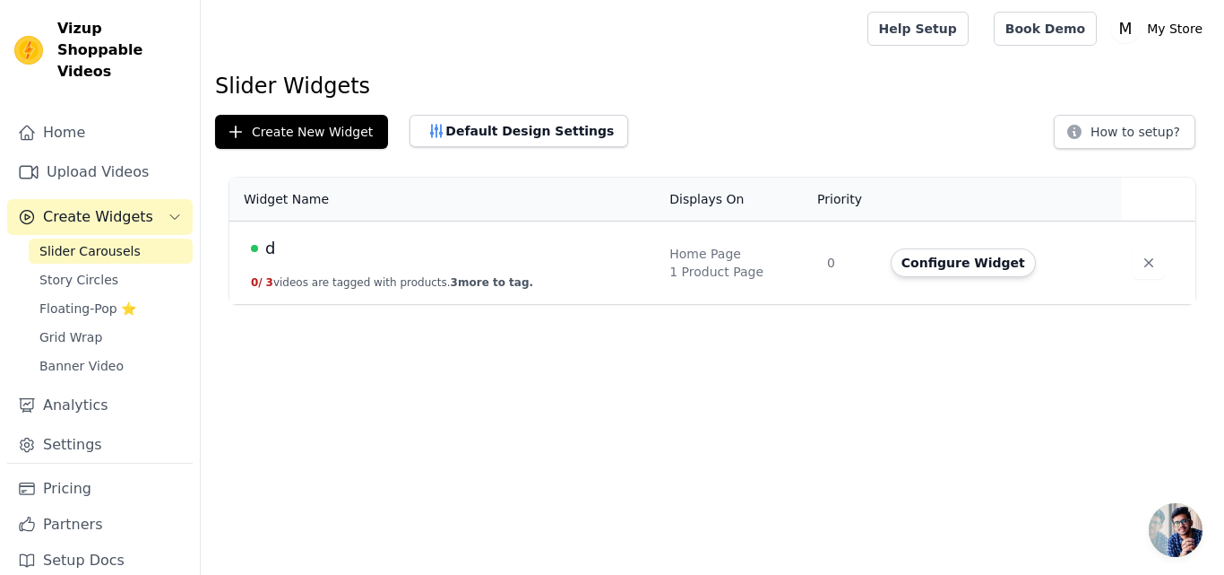
click at [115, 199] on button "Create Widgets" at bounding box center [100, 217] width 186 height 36
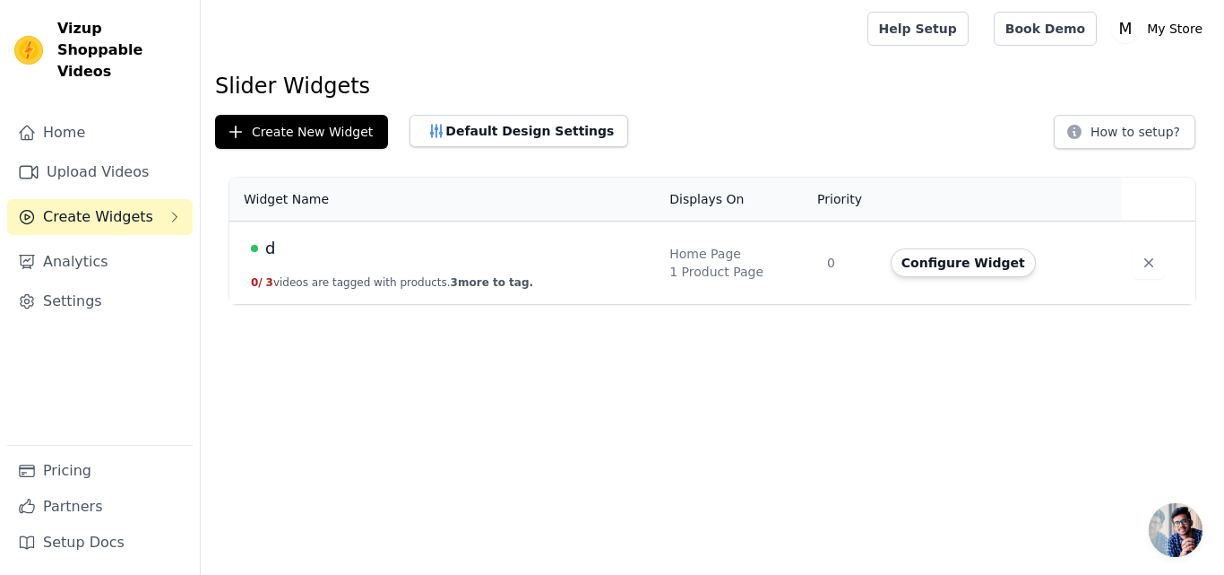
click at [240, 252] on td "d 0 / 3 videos are tagged with products. 3 more to tag." at bounding box center [443, 262] width 429 height 83
click at [277, 256] on div "d" at bounding box center [449, 248] width 397 height 25
click at [956, 268] on button "Configure Widget" at bounding box center [963, 262] width 145 height 29
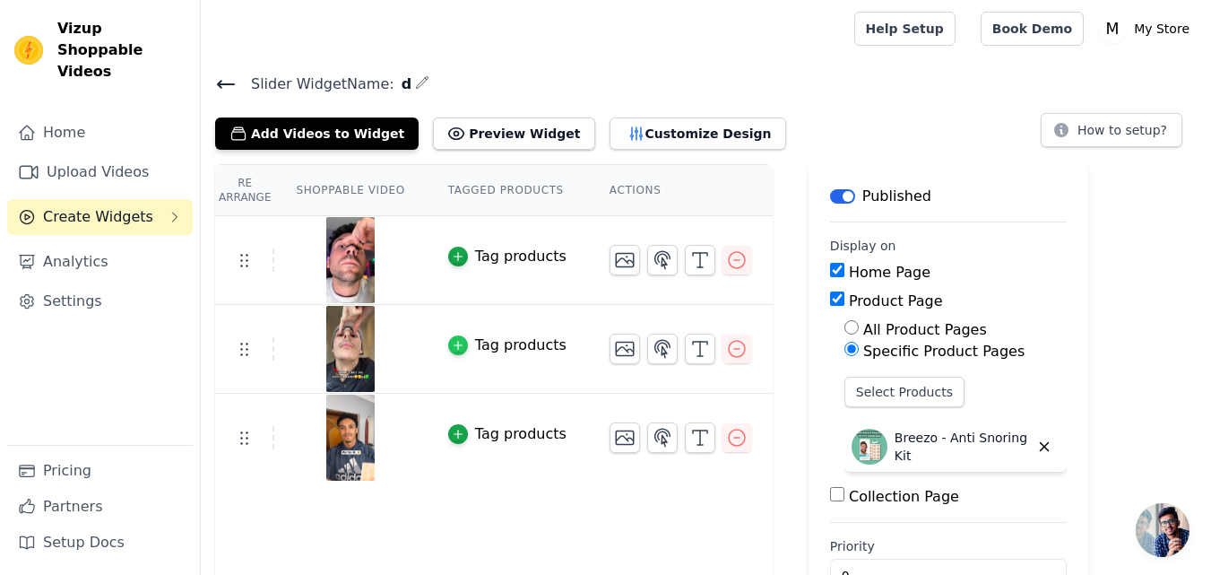
click at [454, 345] on div "button" at bounding box center [458, 345] width 20 height 20
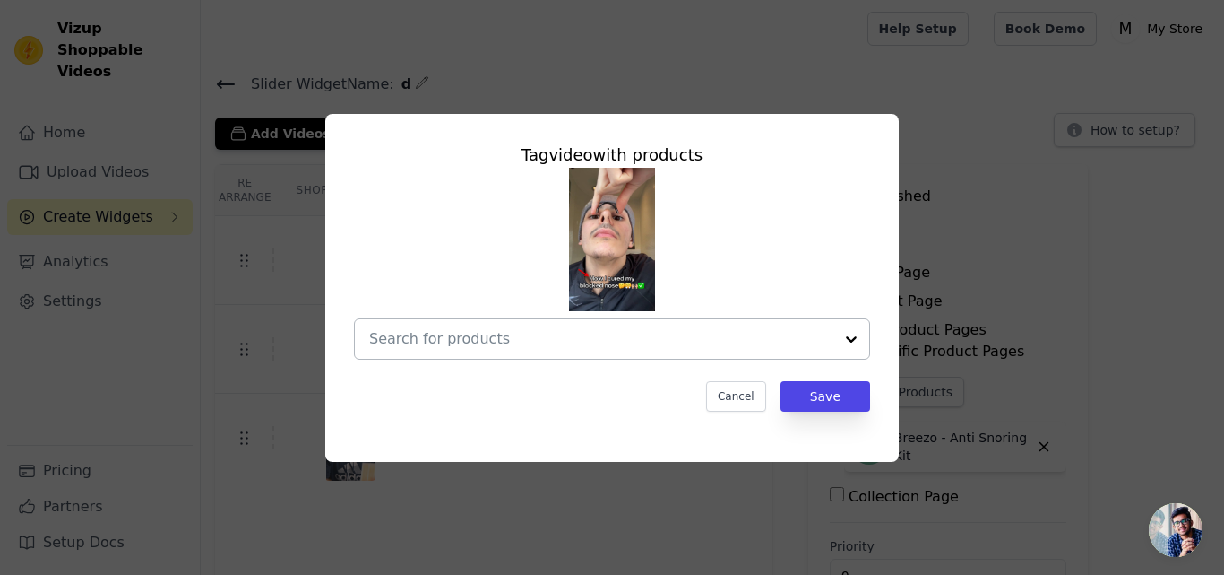
click at [854, 342] on div at bounding box center [852, 338] width 36 height 39
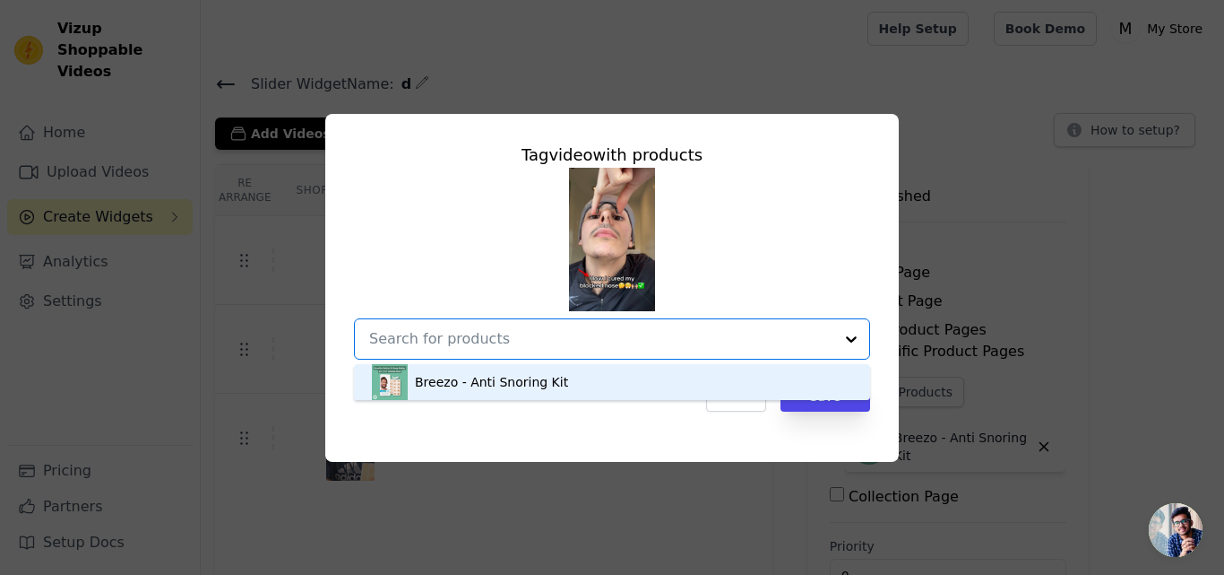
click at [612, 385] on div "Breezo - Anti Snoring Kit" at bounding box center [612, 382] width 480 height 36
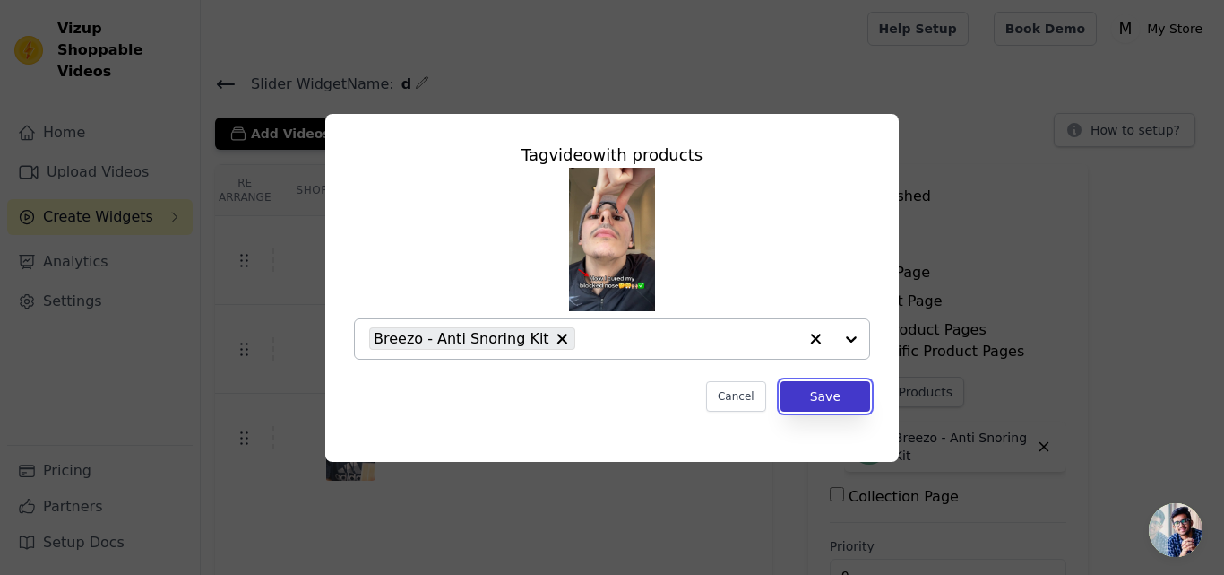
click at [827, 405] on button "Save" at bounding box center [826, 396] width 90 height 30
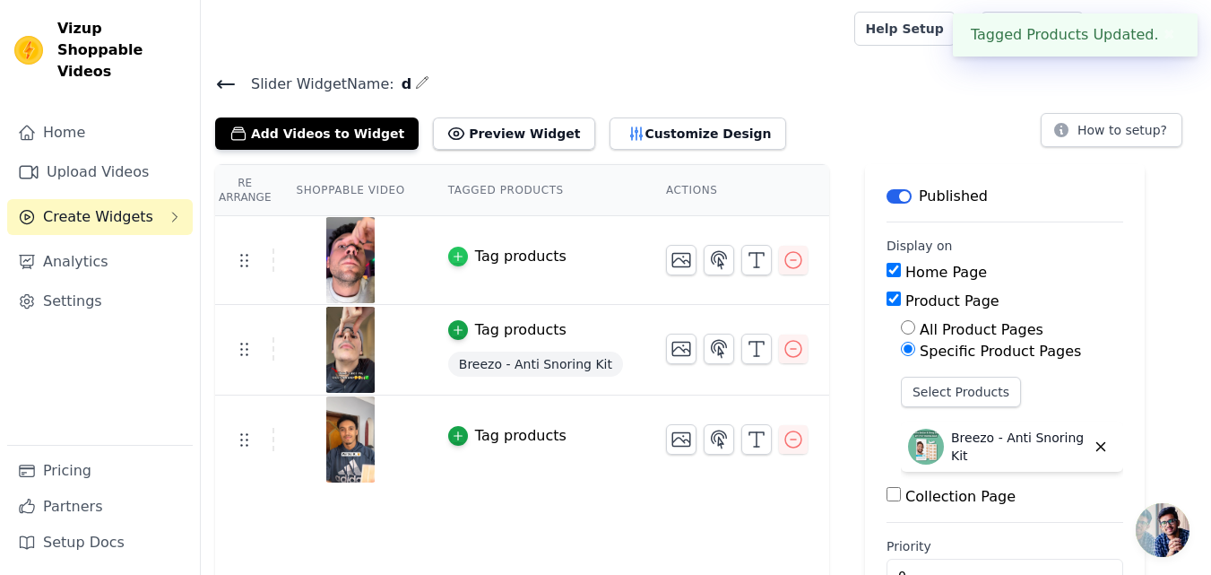
click at [452, 257] on icon "button" at bounding box center [458, 256] width 13 height 13
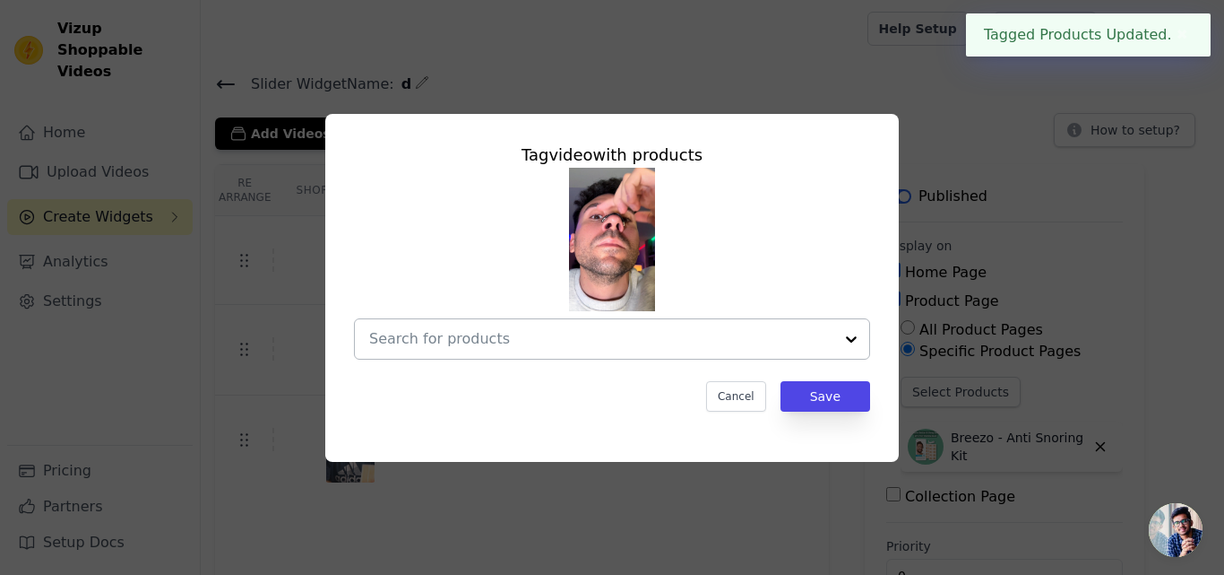
click at [848, 342] on div at bounding box center [852, 338] width 36 height 39
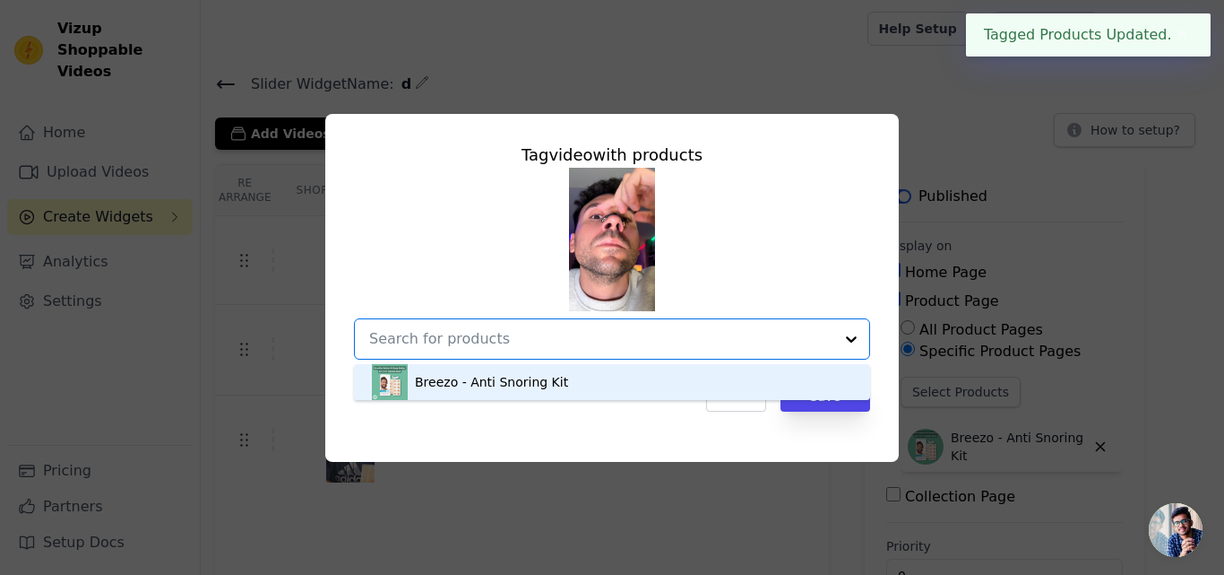
click at [735, 393] on div "Breezo - Anti Snoring Kit" at bounding box center [612, 382] width 480 height 36
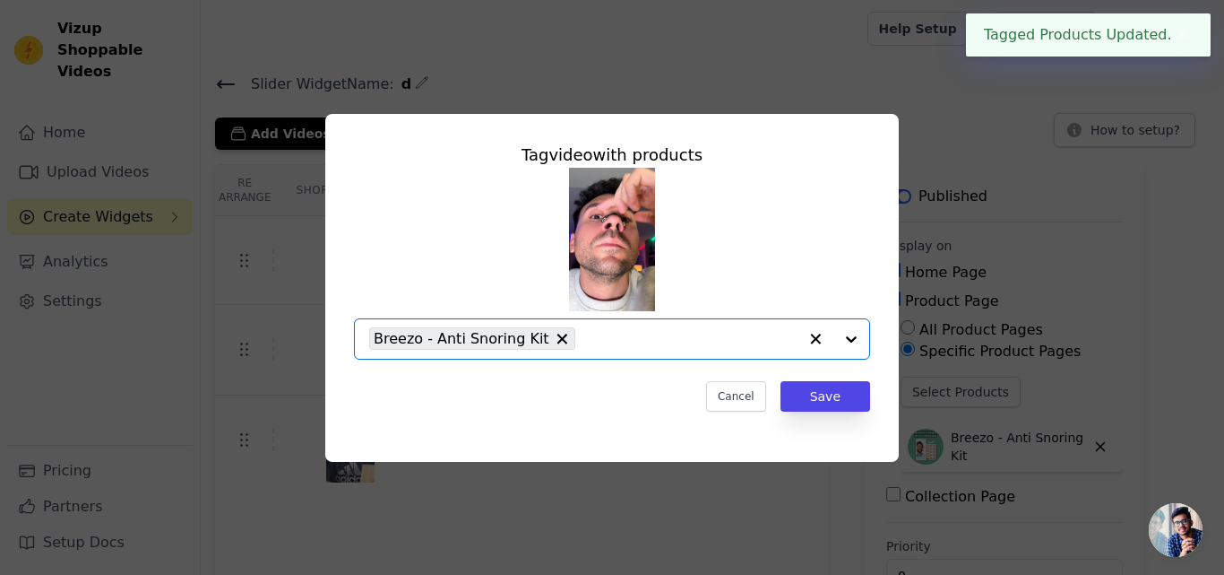
click at [876, 402] on div "Tag video with products Option Breezo - Anti Snoring Kit, selected. Select is f…" at bounding box center [612, 277] width 545 height 298
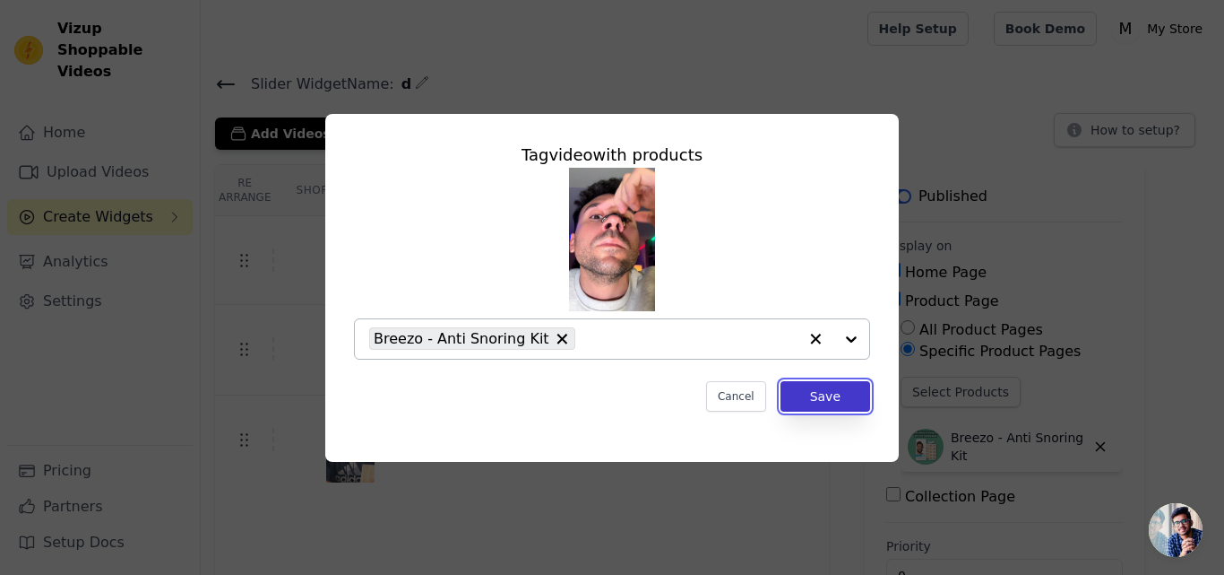
click at [822, 393] on button "Save" at bounding box center [826, 396] width 90 height 30
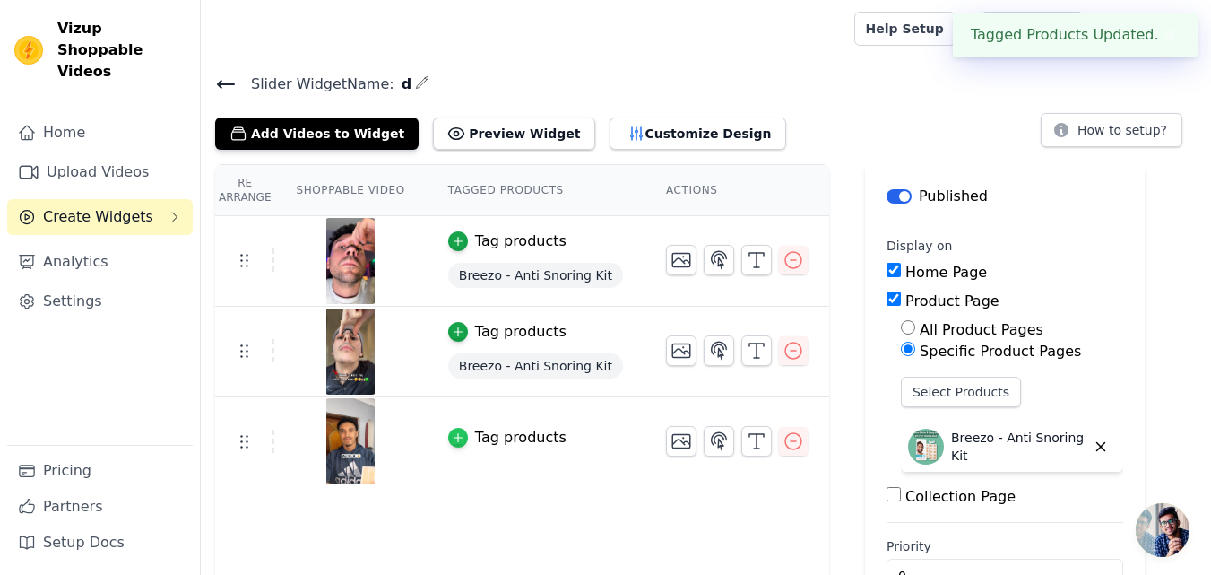
click at [448, 429] on div "button" at bounding box center [458, 438] width 20 height 20
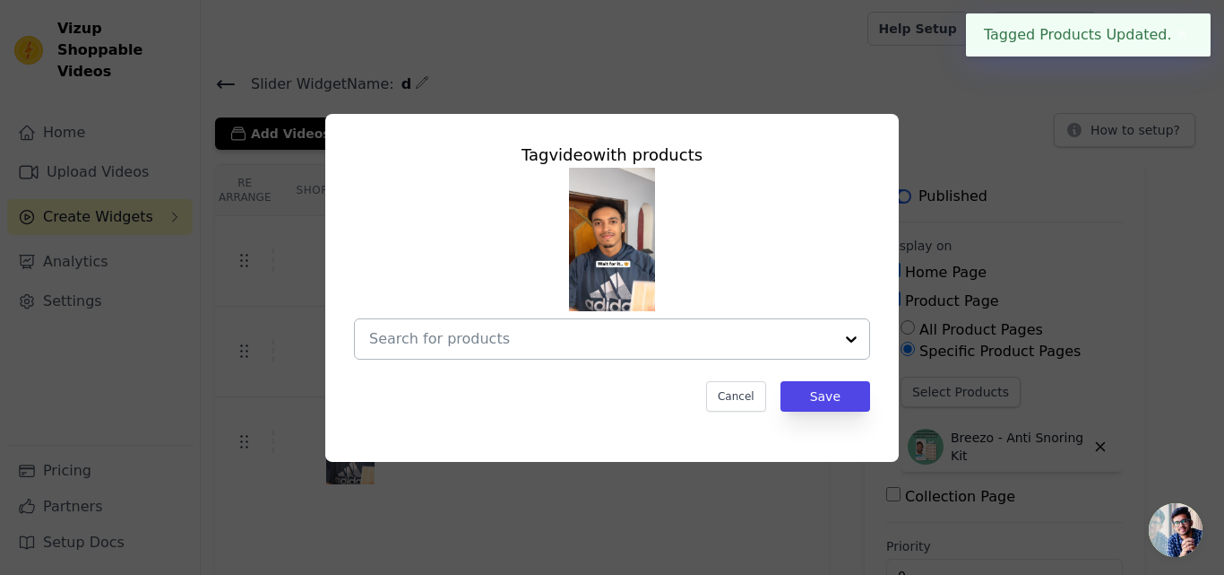
click at [858, 336] on div at bounding box center [852, 338] width 36 height 39
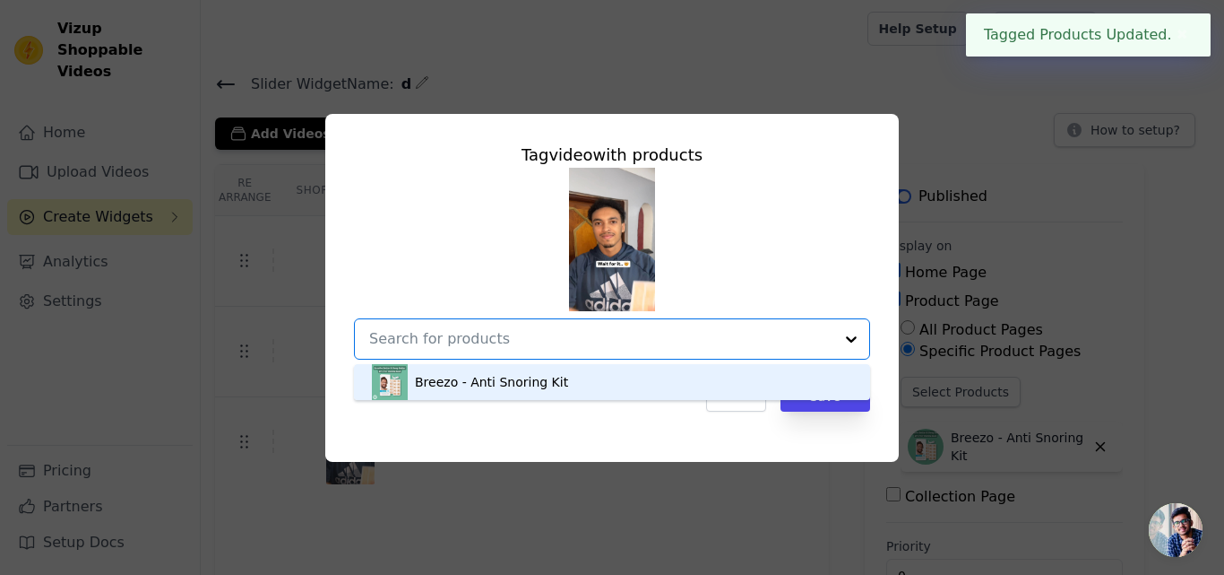
click at [613, 376] on div "Breezo - Anti Snoring Kit" at bounding box center [612, 382] width 480 height 36
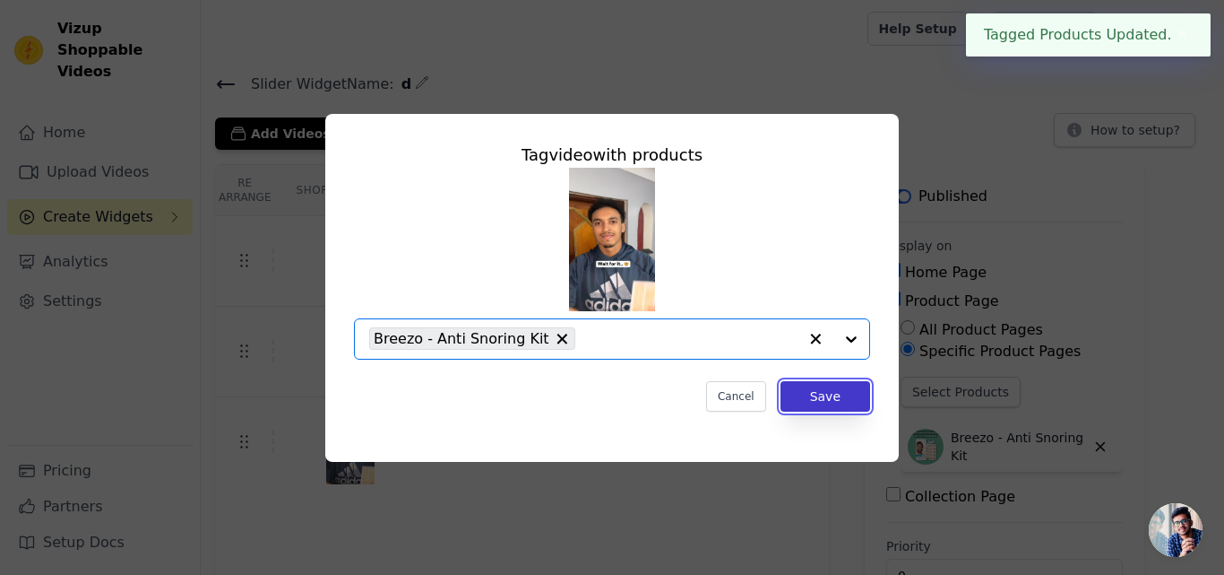
click at [827, 393] on button "Save" at bounding box center [826, 396] width 90 height 30
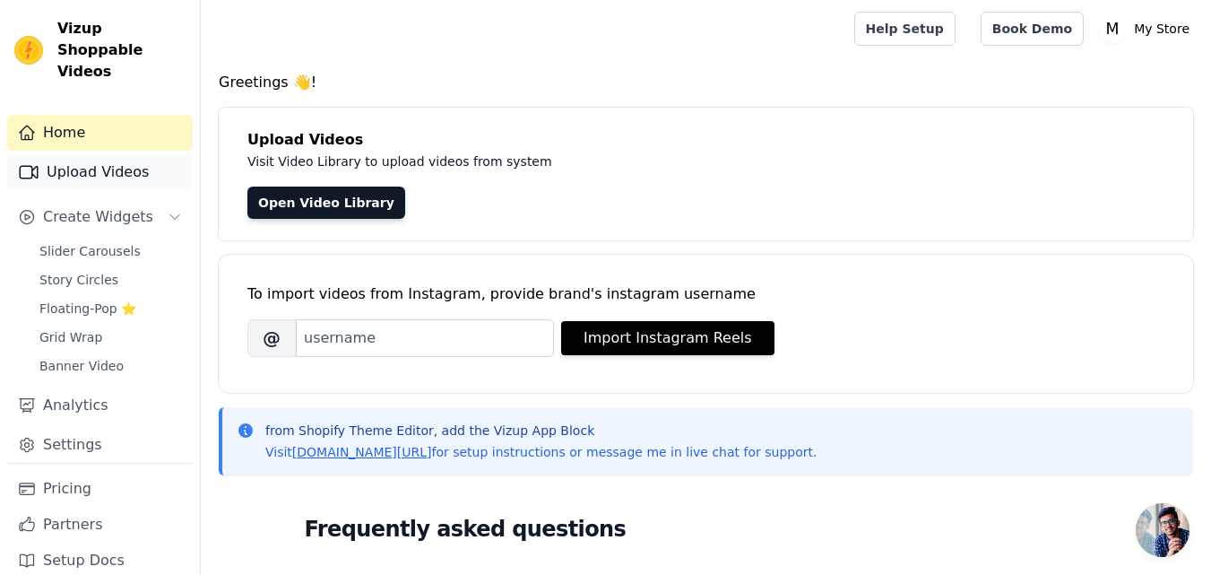
click at [120, 162] on link "Upload Videos" at bounding box center [100, 172] width 186 height 36
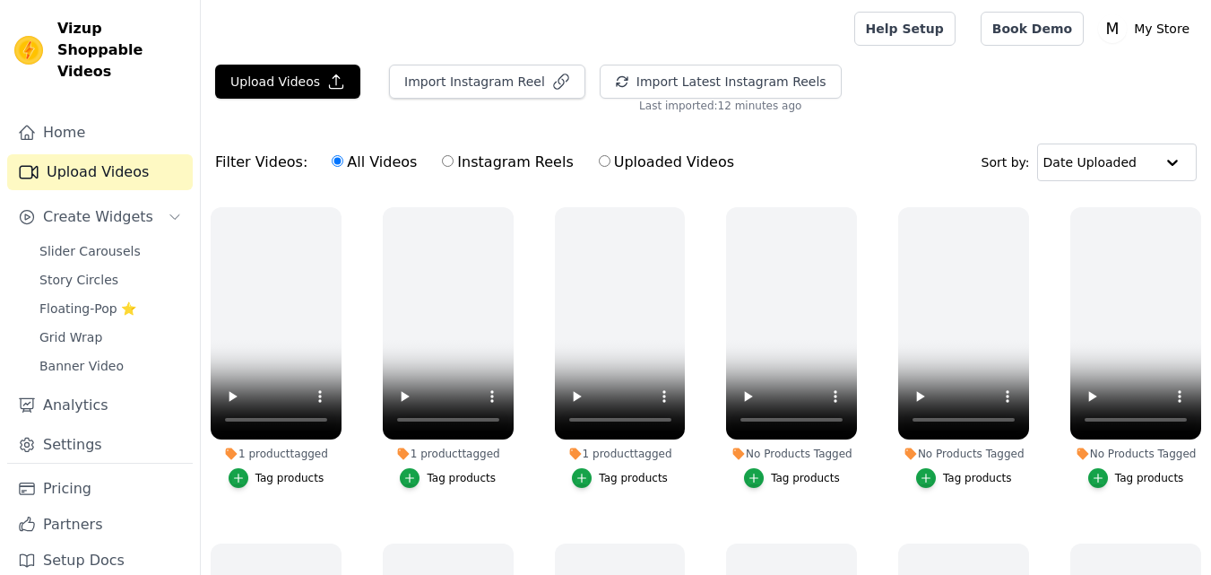
click at [423, 160] on div "All Videos Instagram Reels Uploaded Videos" at bounding box center [533, 162] width 422 height 41
